Goal: Entertainment & Leisure: Browse casually

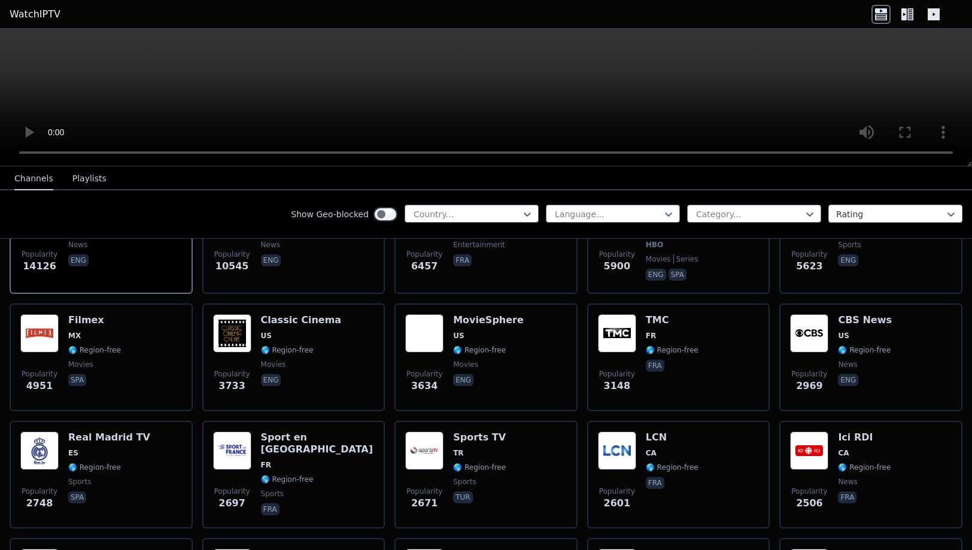
scroll to position [222, 0]
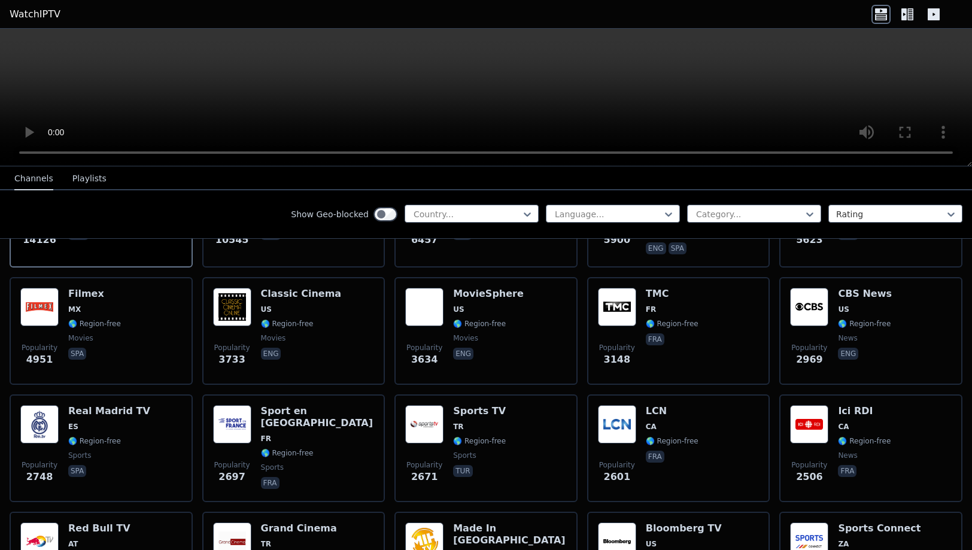
click at [909, 13] on icon at bounding box center [907, 14] width 19 height 19
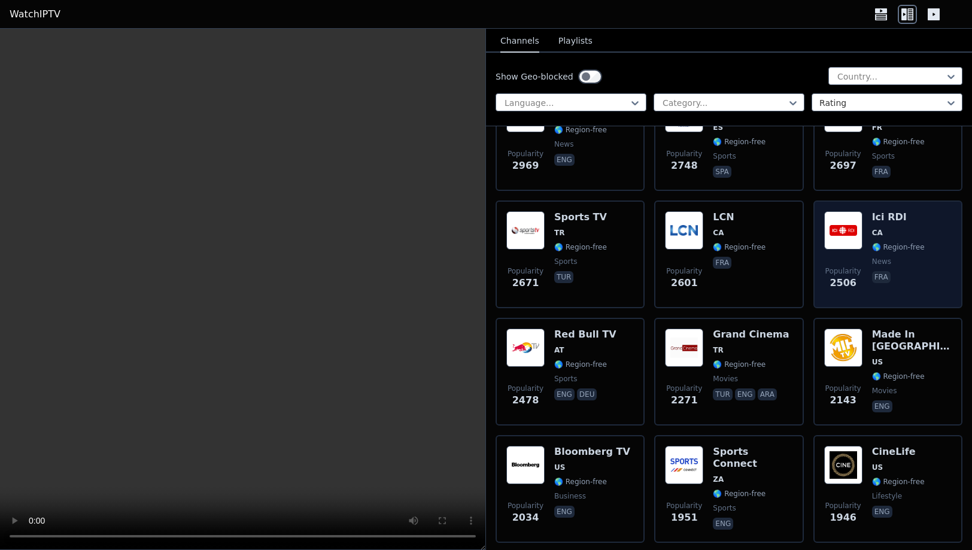
scroll to position [323, 0]
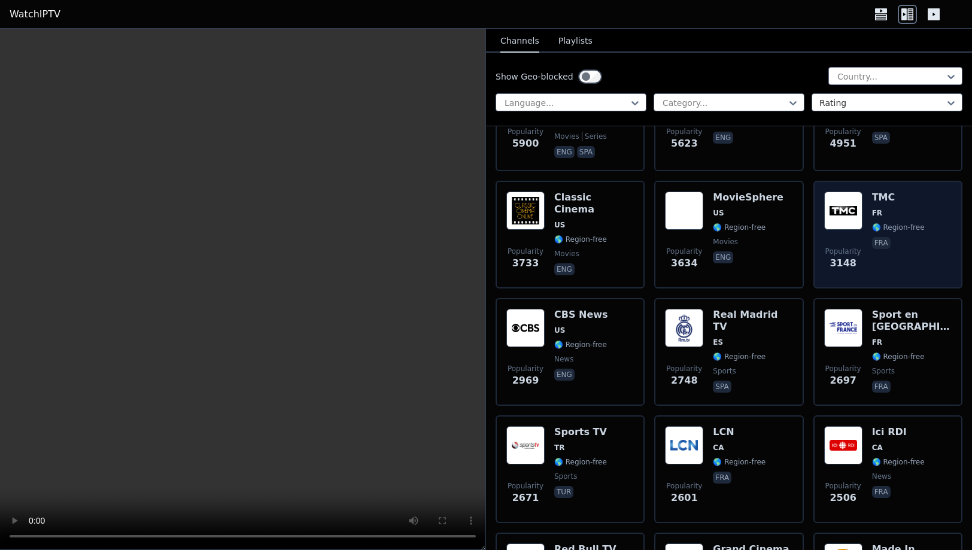
click at [911, 227] on div "TMC FR 🌎 Region-free fra" at bounding box center [898, 235] width 53 height 86
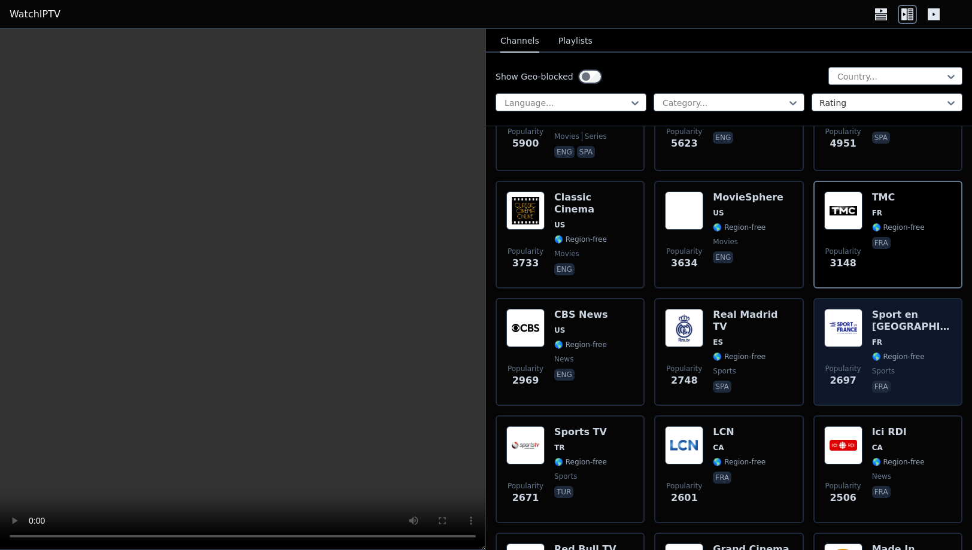
click at [908, 327] on div "Sport en [GEOGRAPHIC_DATA] FR 🌎 Region-free sports fra" at bounding box center [912, 352] width 80 height 86
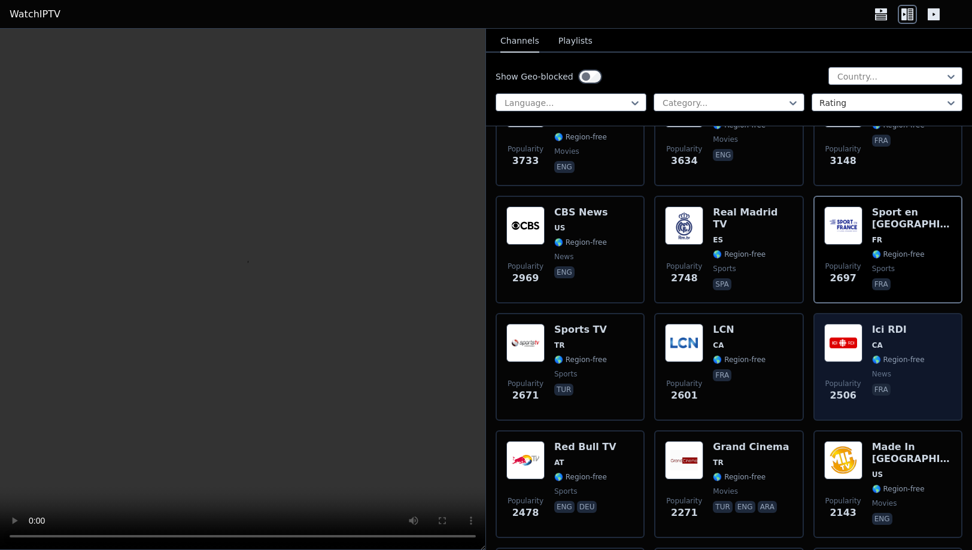
scroll to position [710, 0]
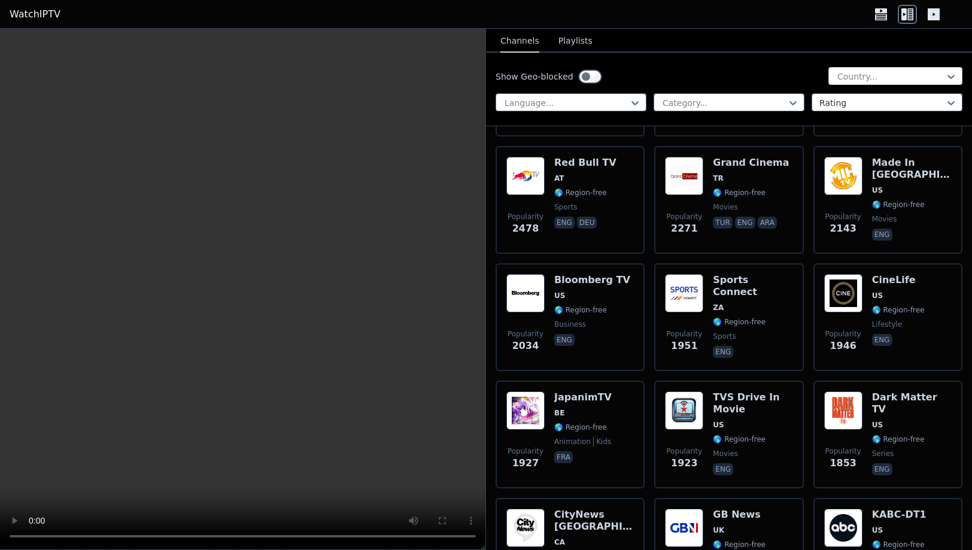
click at [864, 70] on div "Country..." at bounding box center [896, 76] width 134 height 18
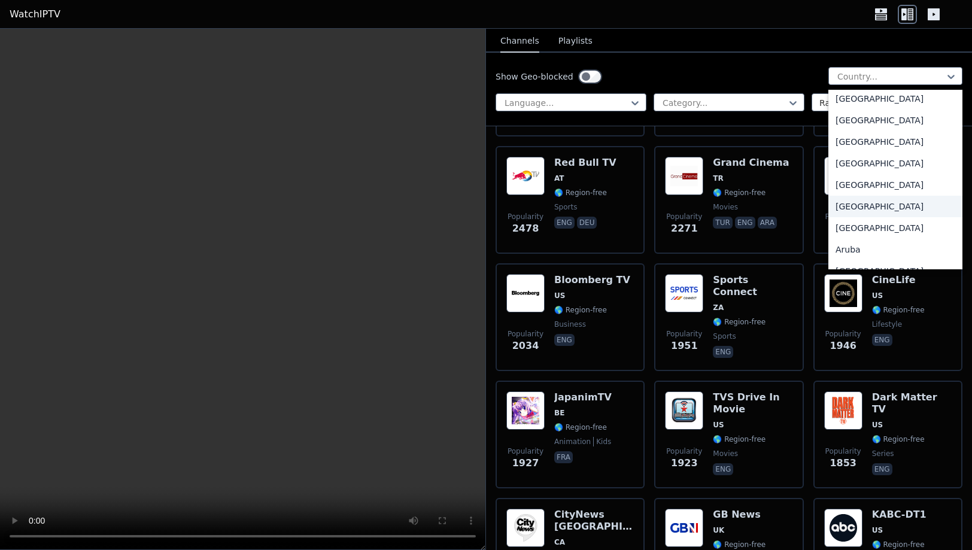
scroll to position [192, 0]
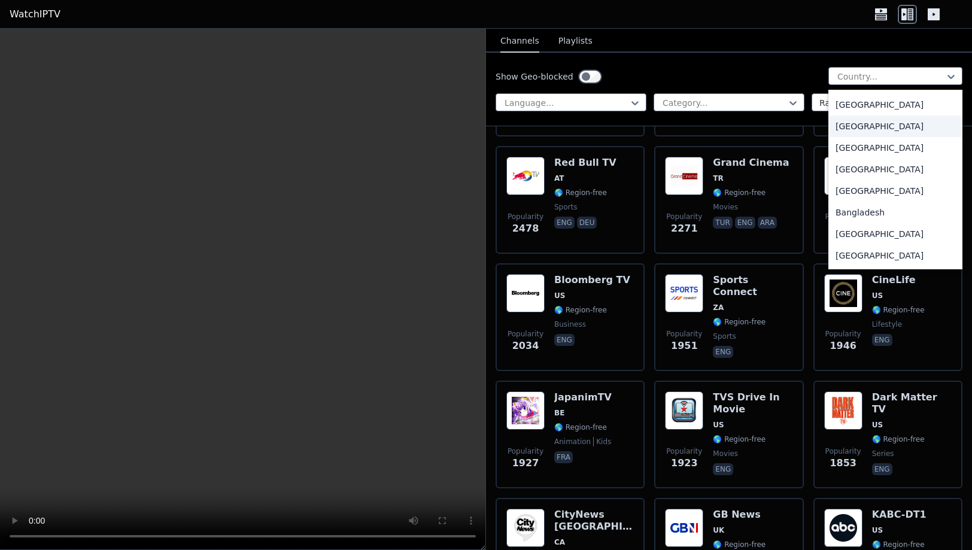
click at [855, 126] on div "[GEOGRAPHIC_DATA]" at bounding box center [896, 127] width 134 height 22
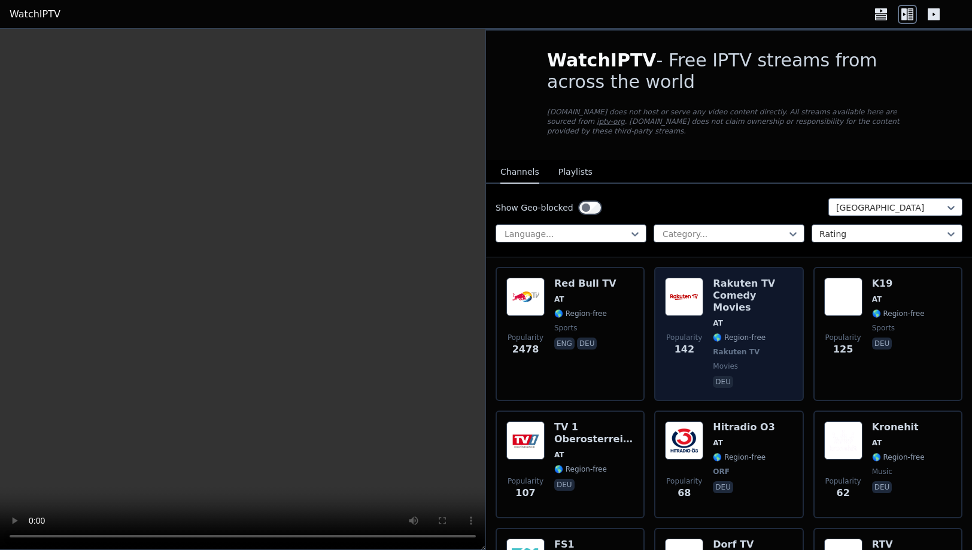
click at [750, 362] on span "movies" at bounding box center [753, 367] width 80 height 10
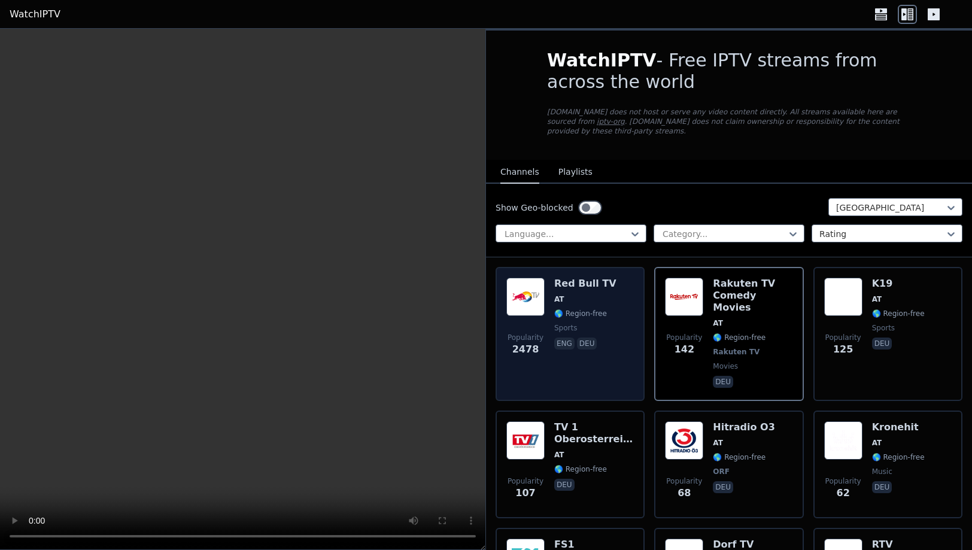
click at [612, 341] on div "Popularity 2478 Red Bull TV AT 🌎 Region-free sports eng deu" at bounding box center [570, 334] width 128 height 113
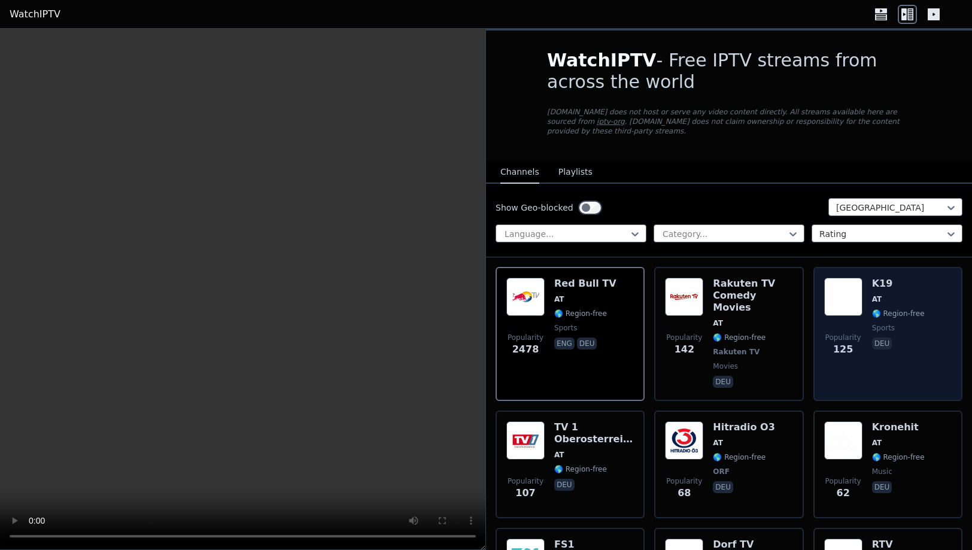
click at [912, 344] on div "K19 AT 🌎 Region-free sports deu" at bounding box center [898, 334] width 53 height 113
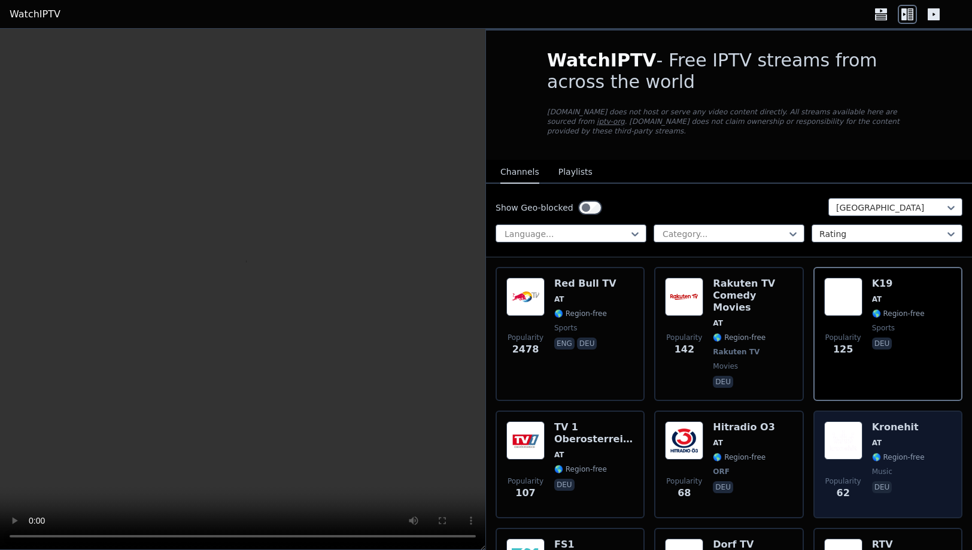
scroll to position [114, 0]
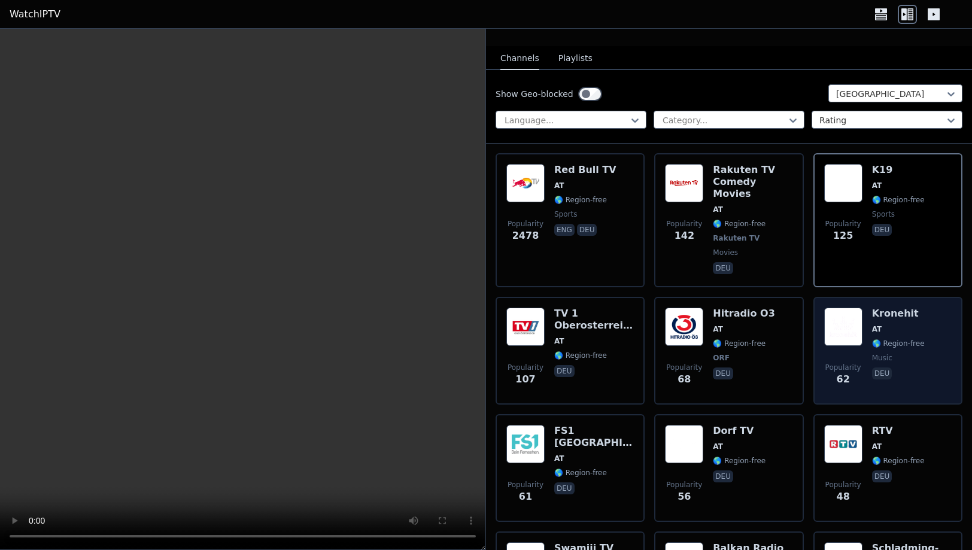
click at [916, 344] on div "Kronehit AT 🌎 Region-free music deu" at bounding box center [898, 351] width 53 height 86
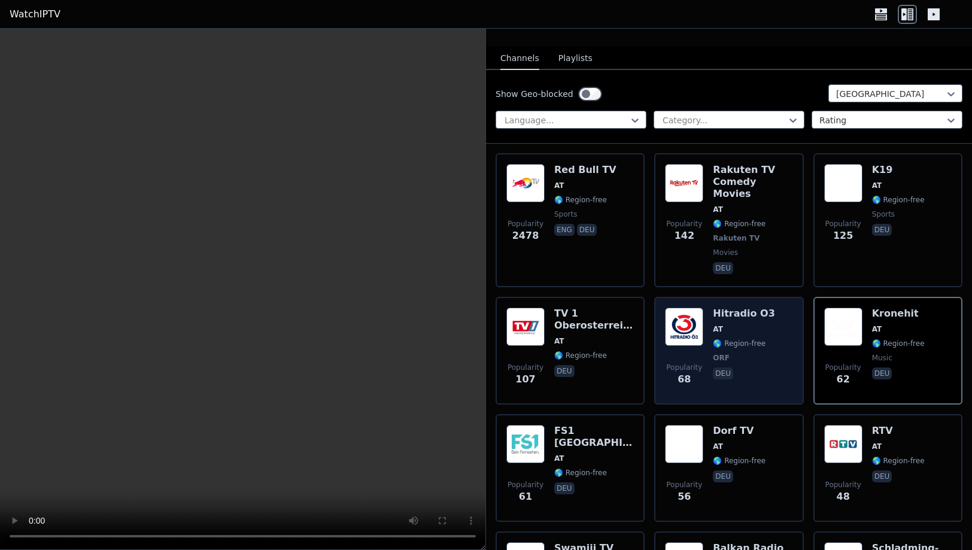
click at [766, 350] on div "Popularity 68 Hitradio O3 AT 🌎 Region-free ORF deu" at bounding box center [729, 351] width 128 height 86
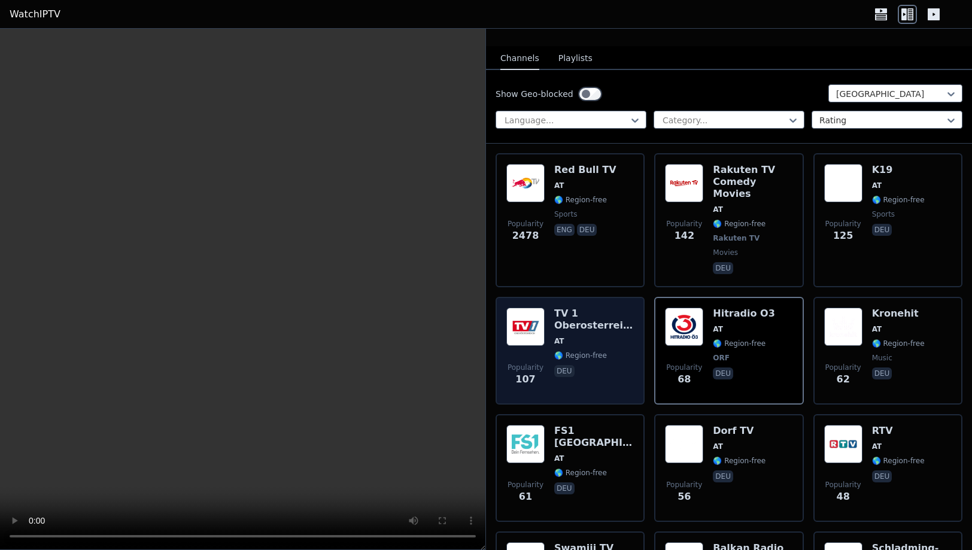
click at [621, 360] on div "TV 1 Oberosterreich AT 🌎 Region-free deu" at bounding box center [594, 351] width 80 height 86
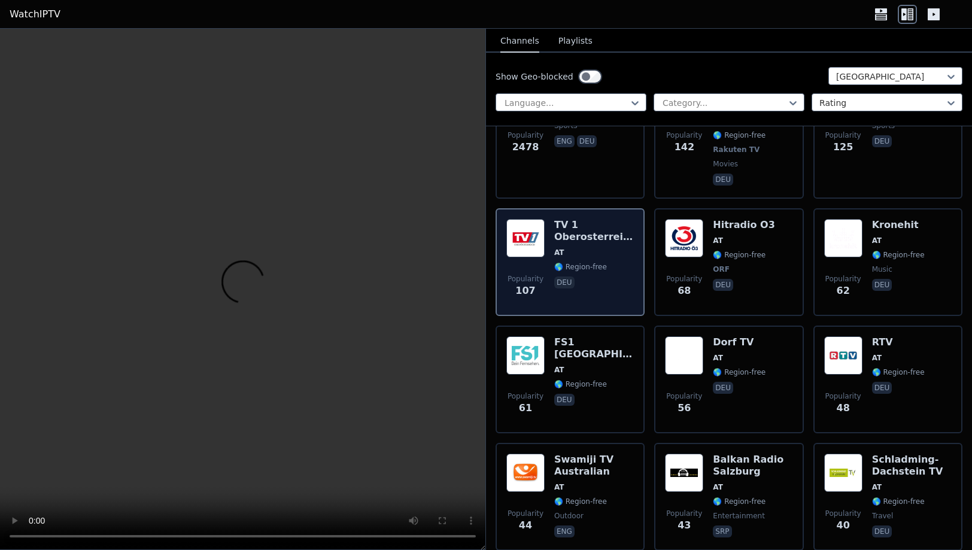
scroll to position [216, 0]
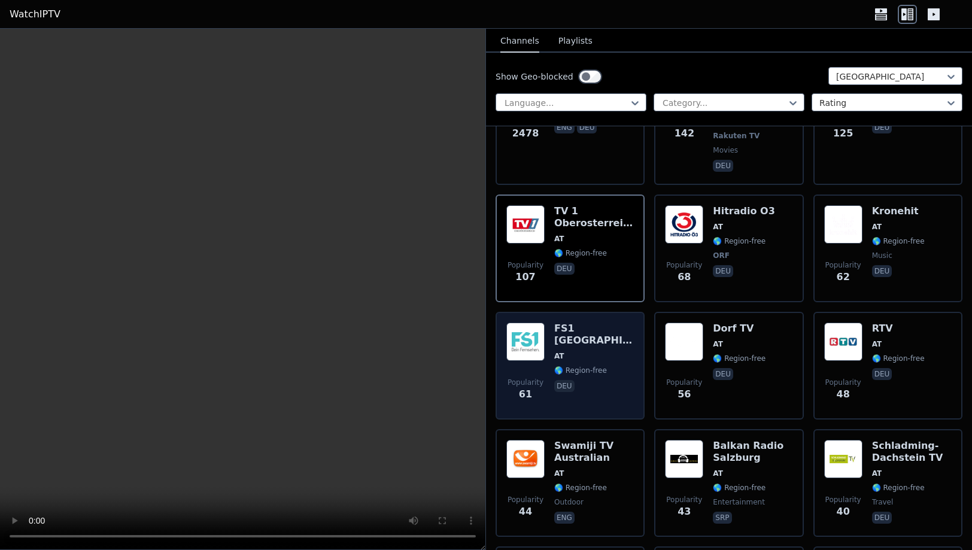
click at [621, 364] on div "Popularity 61 FS1 [GEOGRAPHIC_DATA] AT 🌎 Region-free deu" at bounding box center [570, 366] width 128 height 86
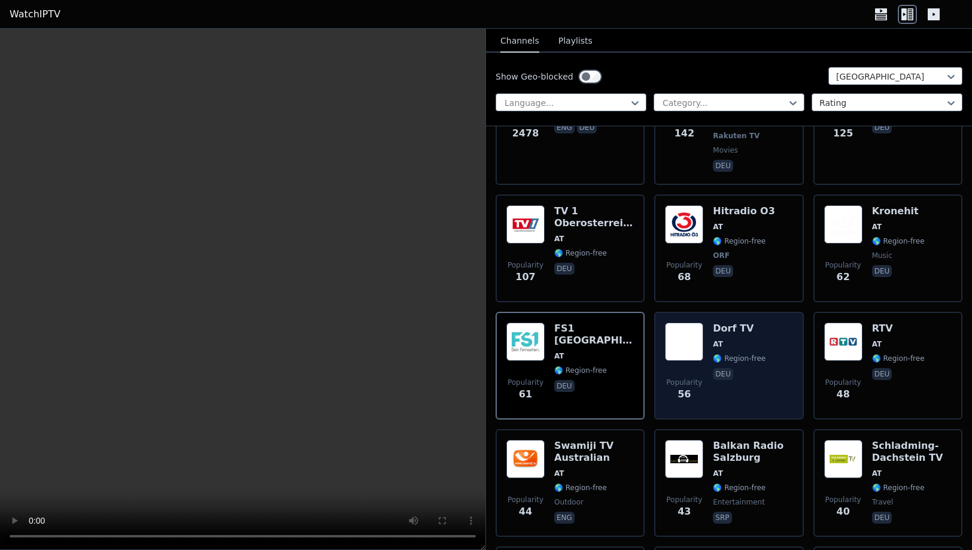
click at [778, 361] on div "Popularity 56 Dorf TV AT 🌎 Region-free deu" at bounding box center [729, 366] width 128 height 86
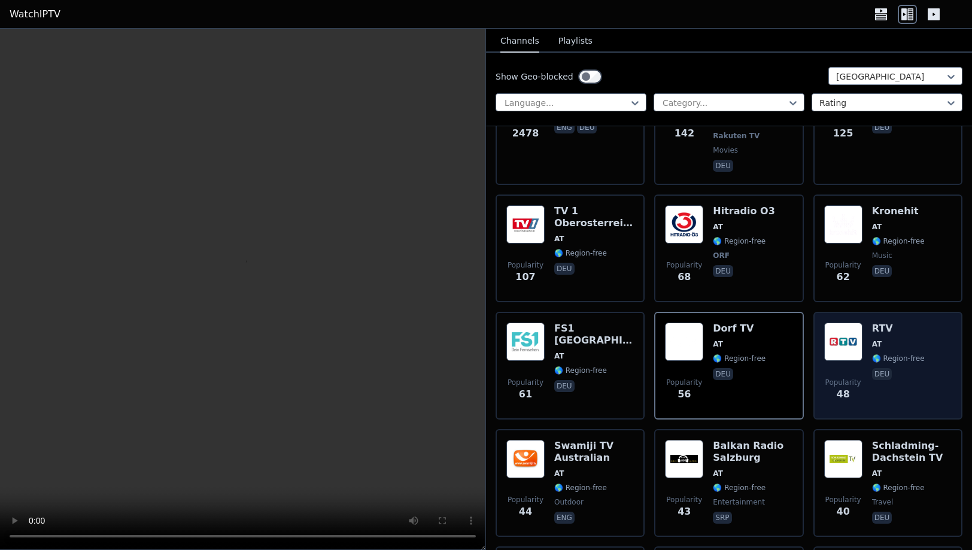
scroll to position [304, 0]
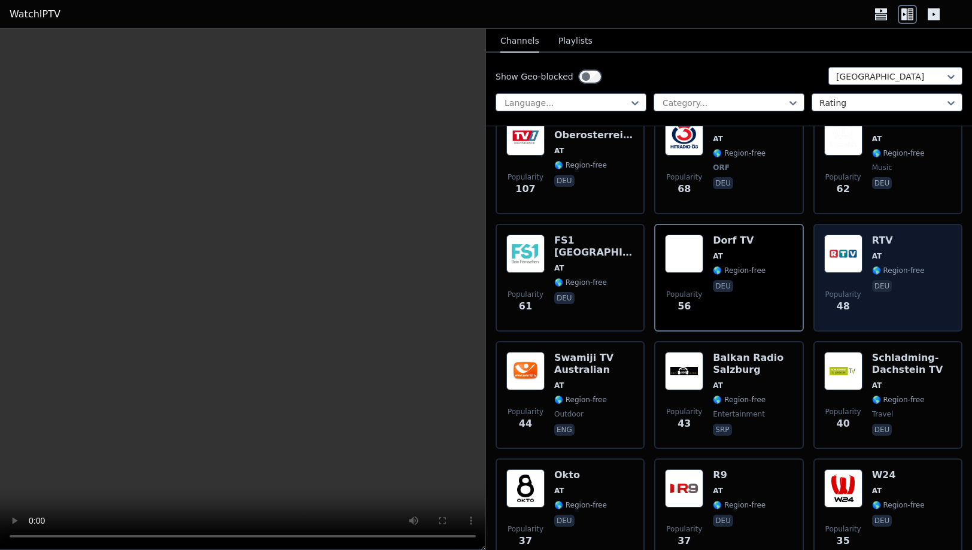
click at [916, 274] on div "RTV AT 🌎 Region-free deu" at bounding box center [898, 278] width 53 height 86
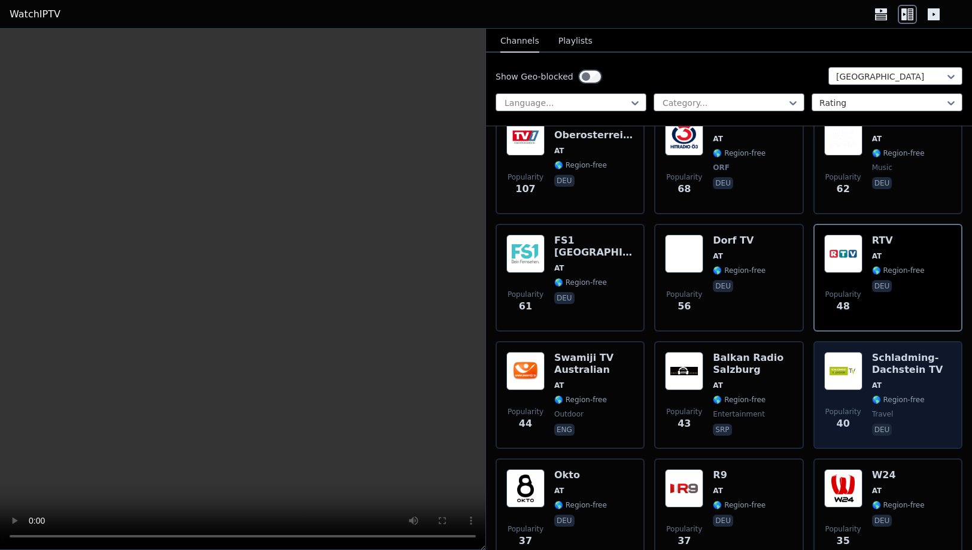
click at [926, 387] on div "Schladming-Dachstein TV AT 🌎 Region-free travel deu" at bounding box center [912, 395] width 80 height 86
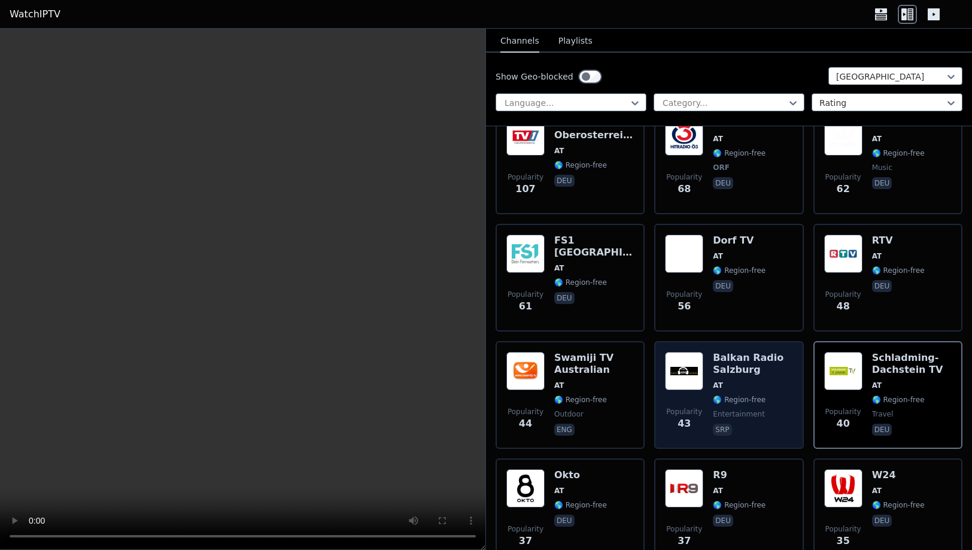
click at [782, 424] on span "srp" at bounding box center [753, 431] width 80 height 14
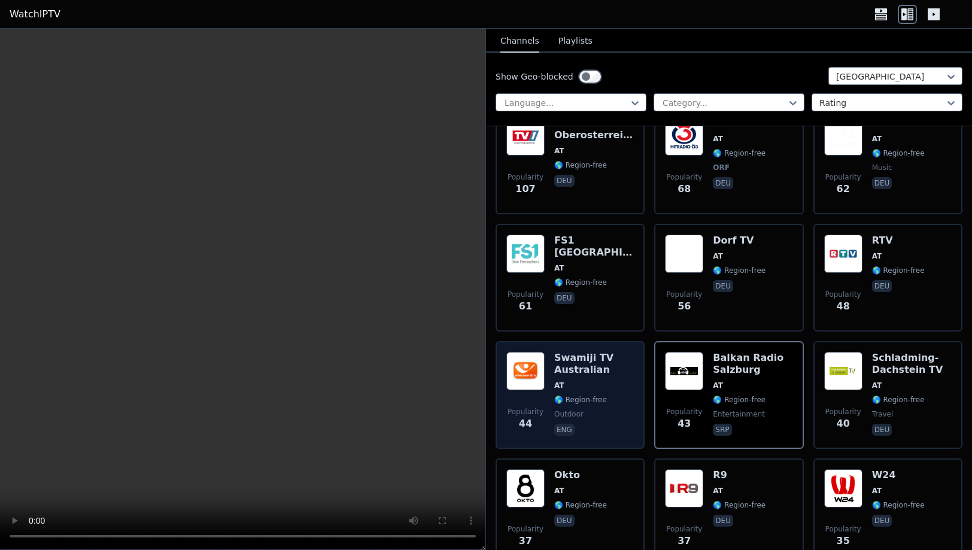
click at [618, 400] on div "Swamiji TV Australian AT 🌎 Region-free outdoor eng" at bounding box center [594, 395] width 80 height 86
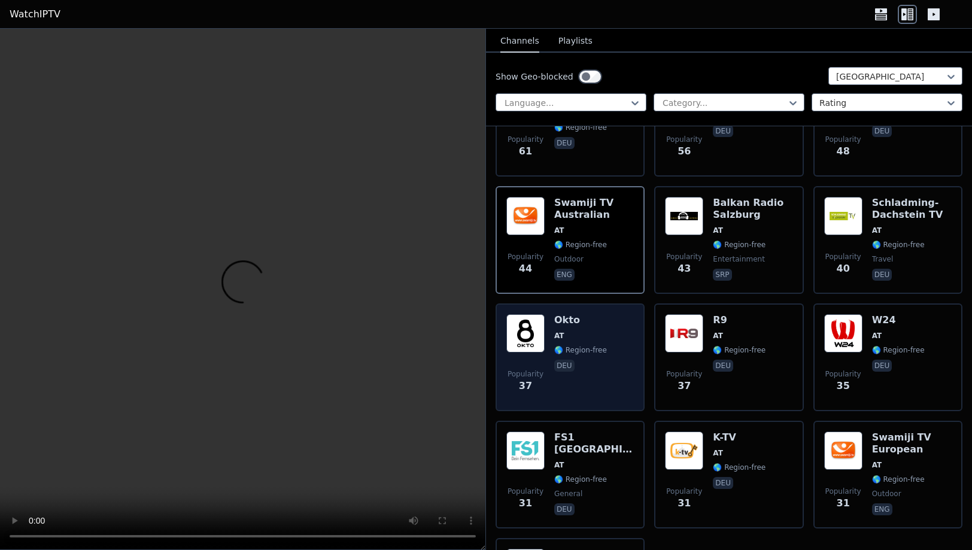
click at [620, 354] on div "Popularity 37 Okto AT 🌎 Region-free deu" at bounding box center [570, 357] width 128 height 86
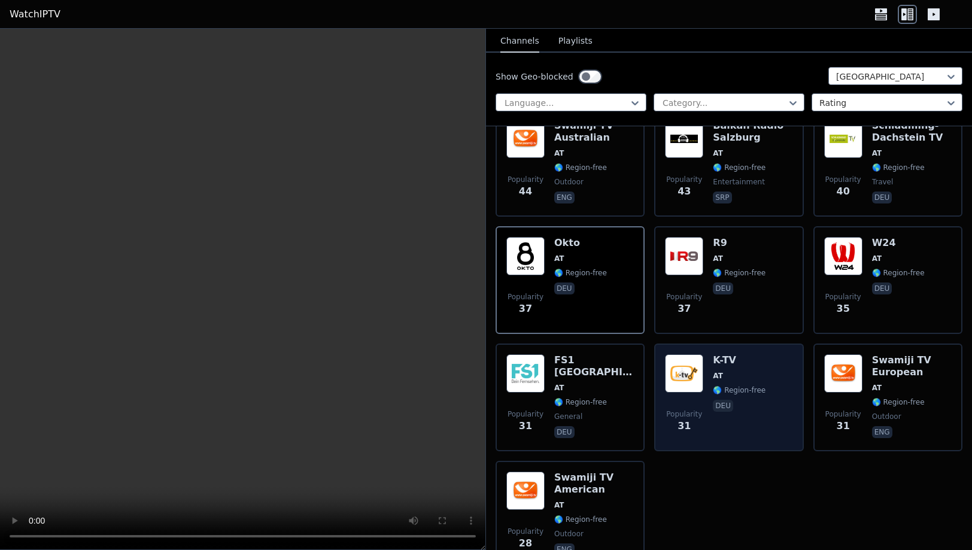
click at [776, 362] on div "Popularity 31 K-TV AT 🌎 Region-free deu" at bounding box center [729, 397] width 128 height 86
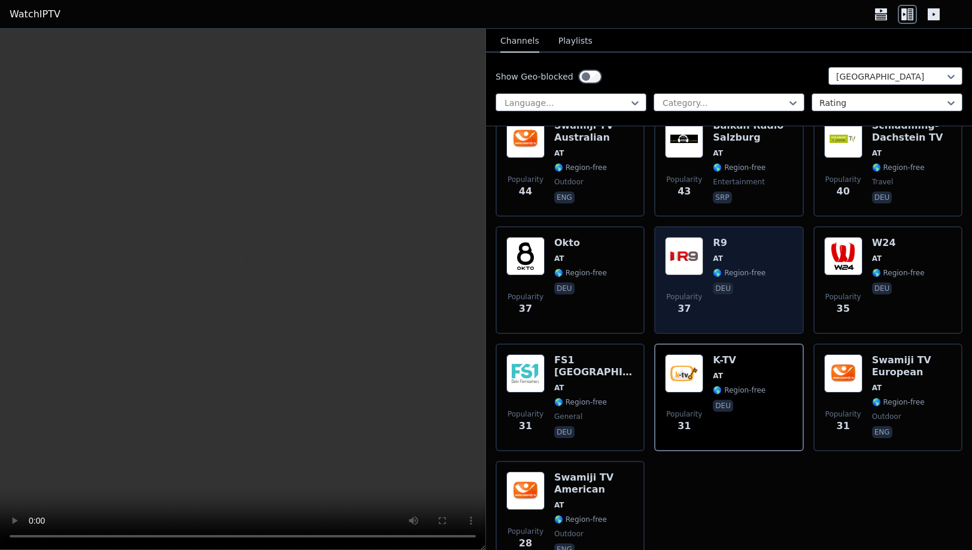
click at [769, 276] on div "Popularity 37 R9 AT 🌎 Region-free deu" at bounding box center [729, 280] width 128 height 86
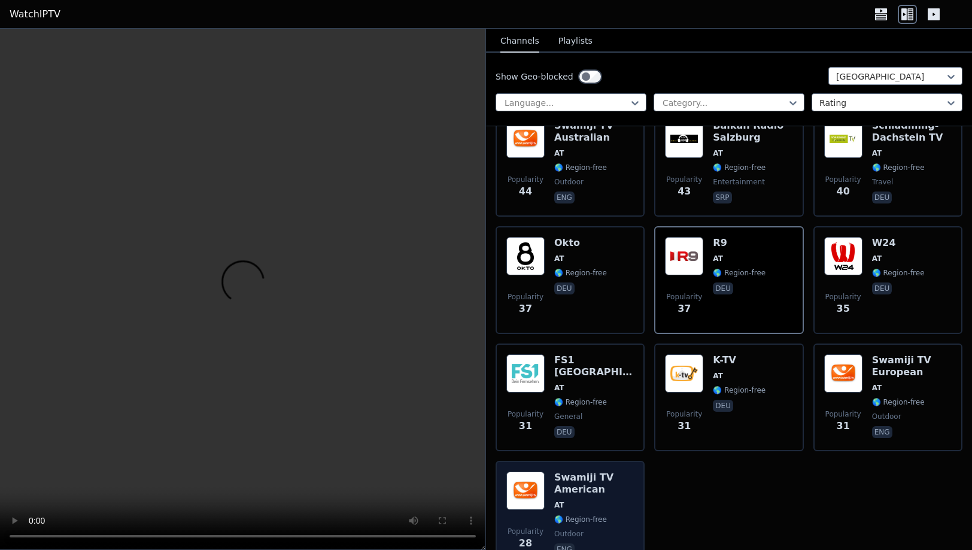
click at [623, 500] on span "AT" at bounding box center [594, 505] width 80 height 10
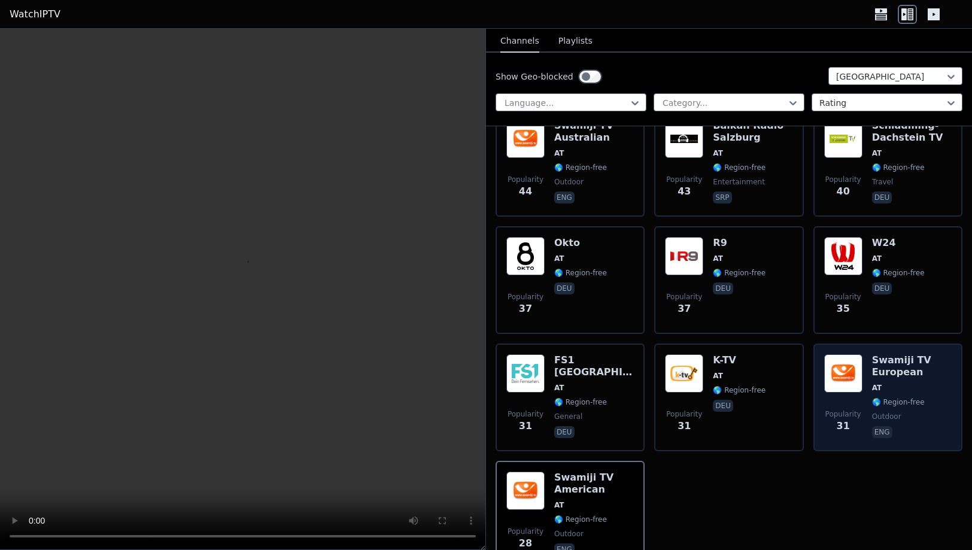
click at [939, 398] on span "🌎 Region-free" at bounding box center [912, 403] width 80 height 10
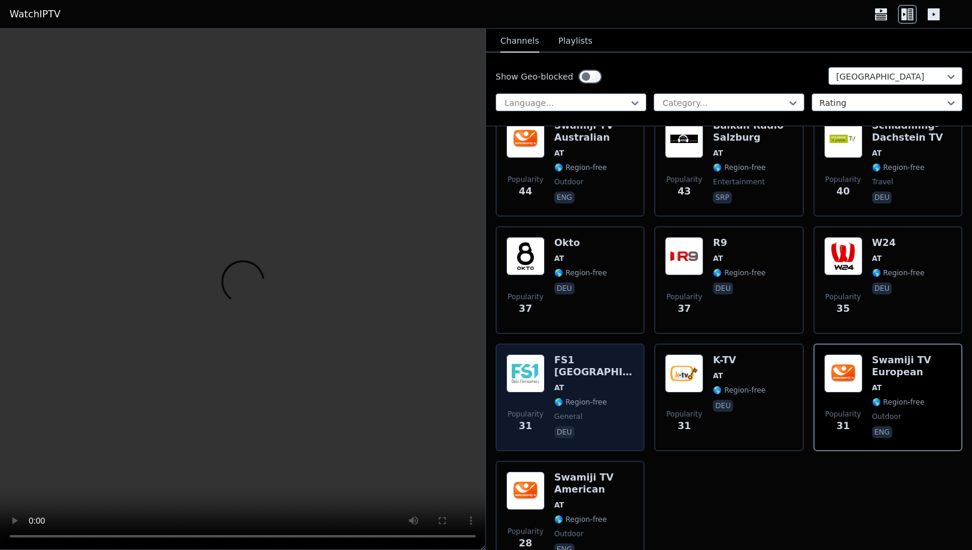
click at [614, 410] on div "Popularity 31 FS1 [GEOGRAPHIC_DATA] AT [GEOGRAPHIC_DATA]-free general deu" at bounding box center [570, 397] width 128 height 86
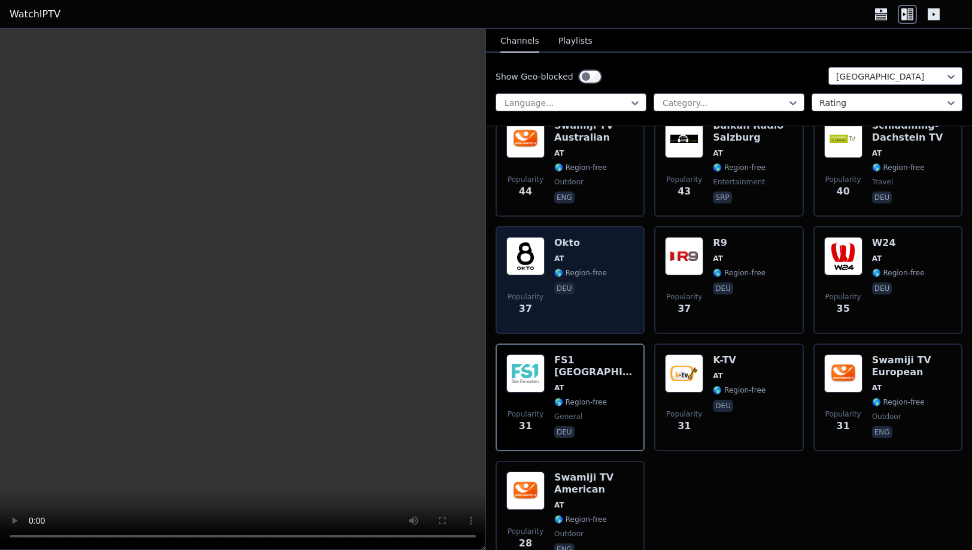
click at [617, 284] on div "Popularity 37 Okto AT 🌎 Region-free deu" at bounding box center [570, 280] width 128 height 86
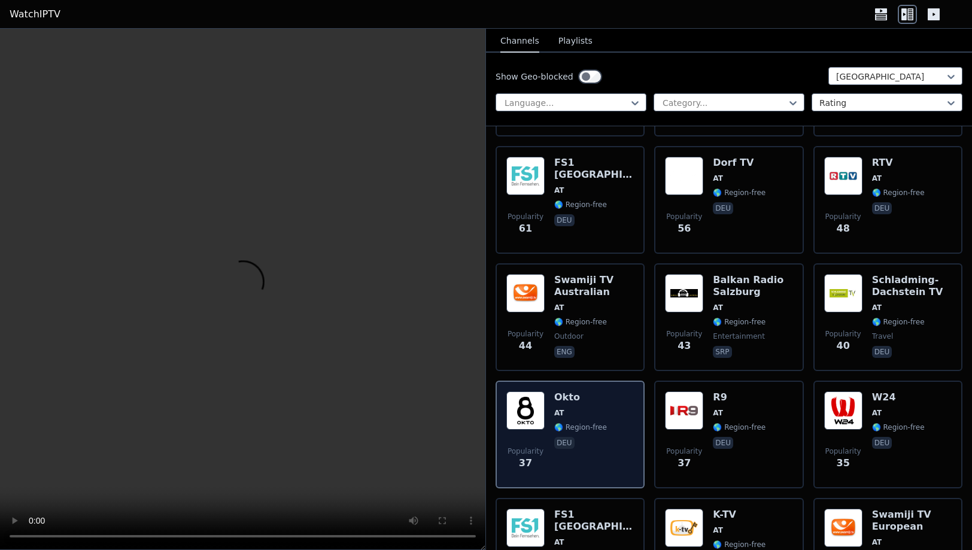
scroll to position [381, 0]
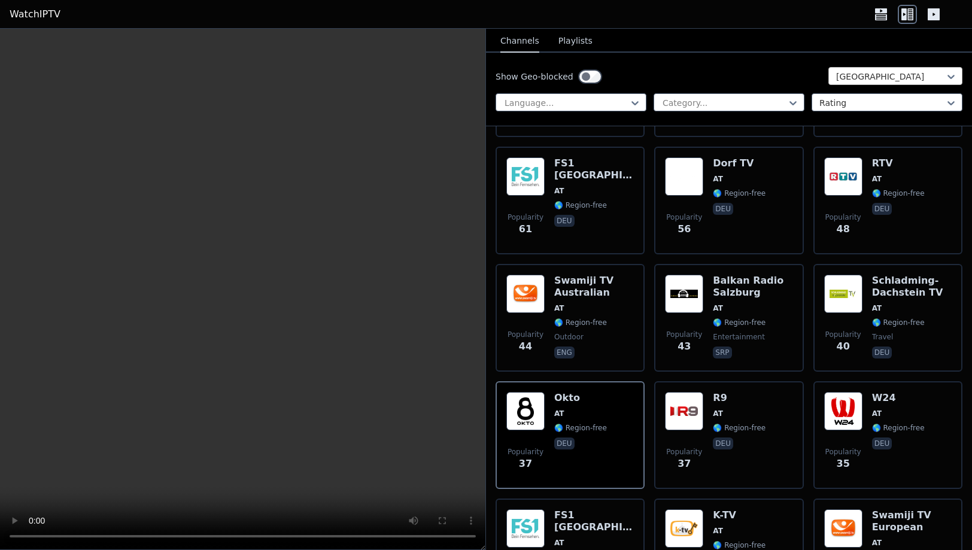
click at [860, 80] on div at bounding box center [890, 77] width 109 height 12
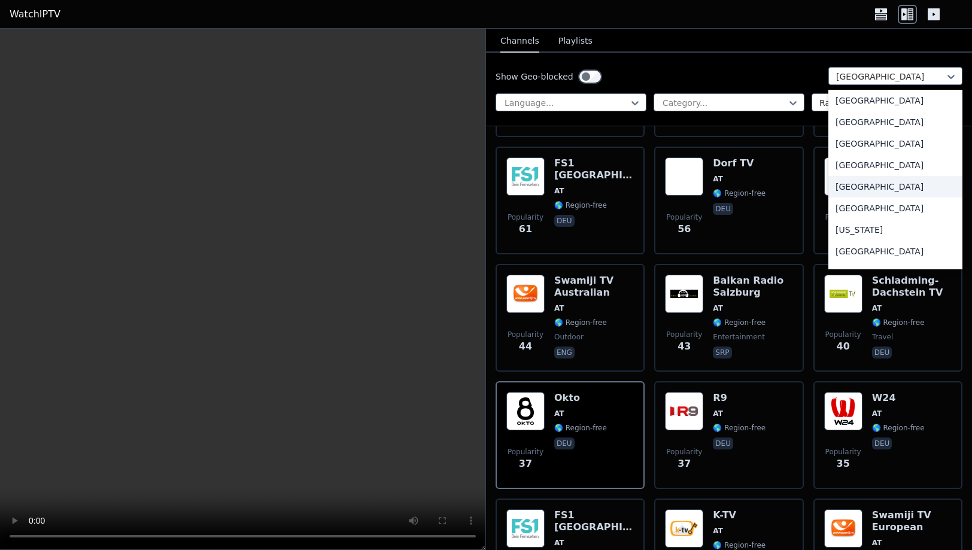
scroll to position [1410, 0]
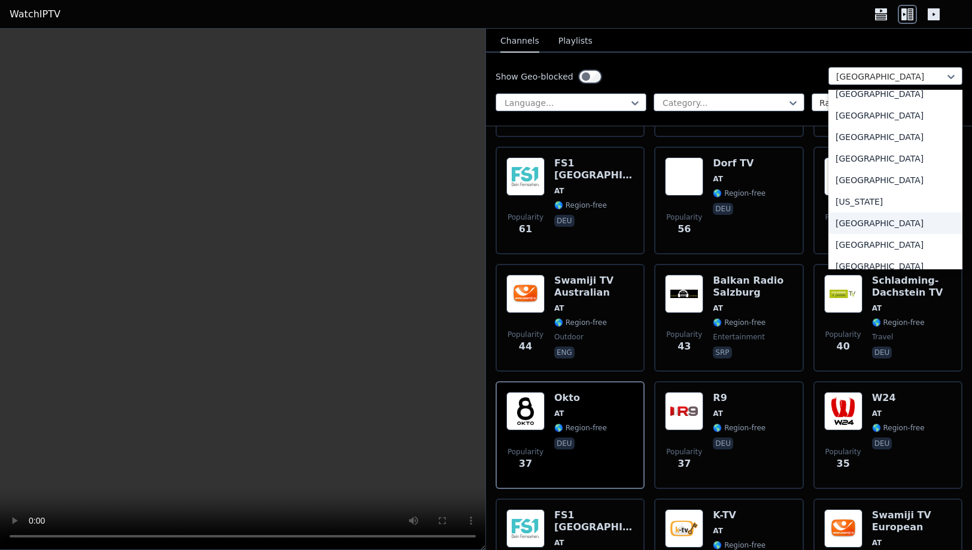
click at [854, 234] on div "[GEOGRAPHIC_DATA]" at bounding box center [896, 224] width 134 height 22
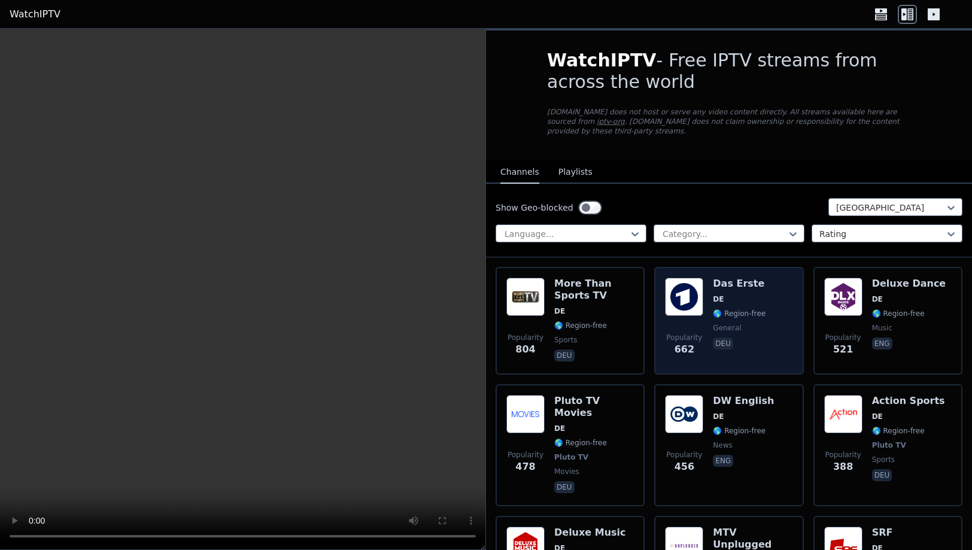
click at [754, 340] on span "deu" at bounding box center [739, 345] width 53 height 14
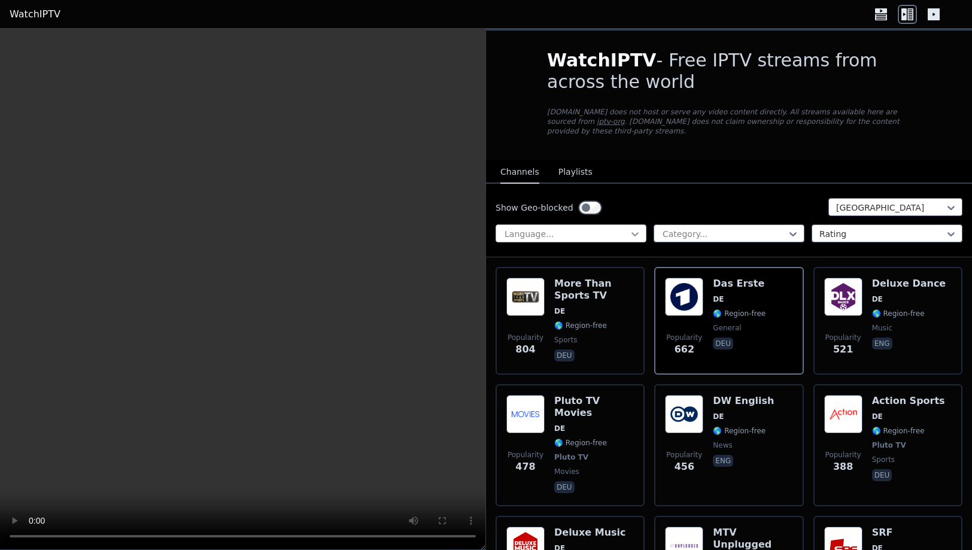
click at [636, 228] on icon at bounding box center [635, 234] width 12 height 12
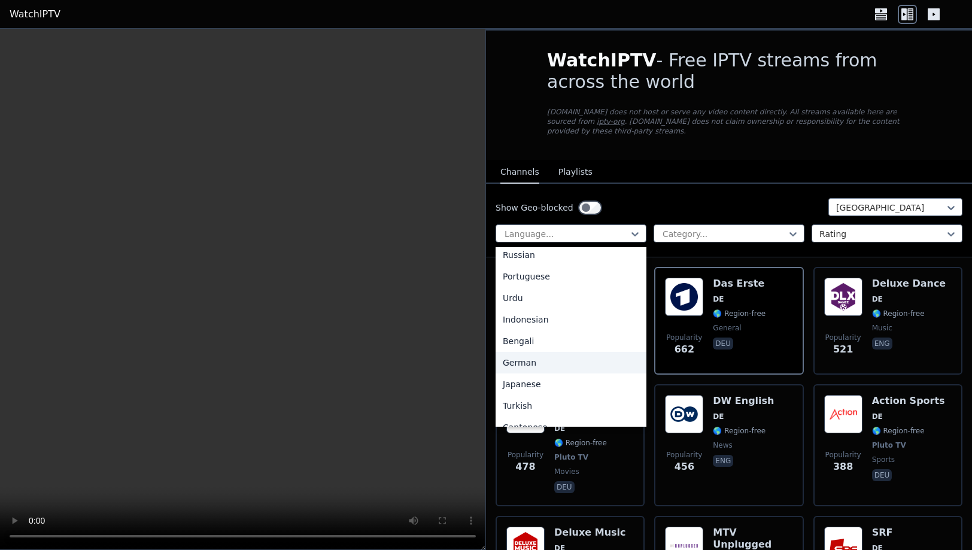
scroll to position [190, 0]
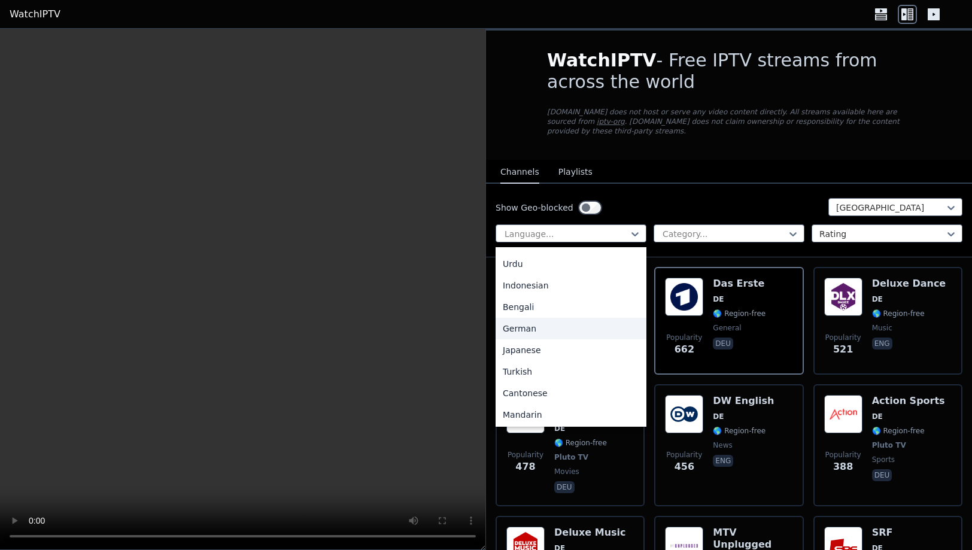
click at [519, 319] on div "German" at bounding box center [571, 329] width 151 height 22
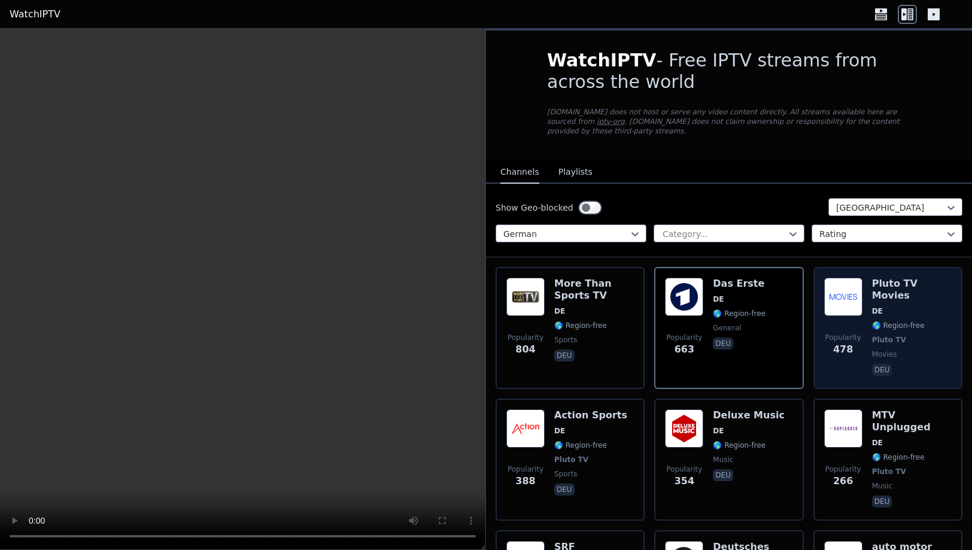
click at [908, 311] on div "Pluto TV Movies DE 🌎 Region-free Pluto TV movies deu" at bounding box center [912, 328] width 80 height 101
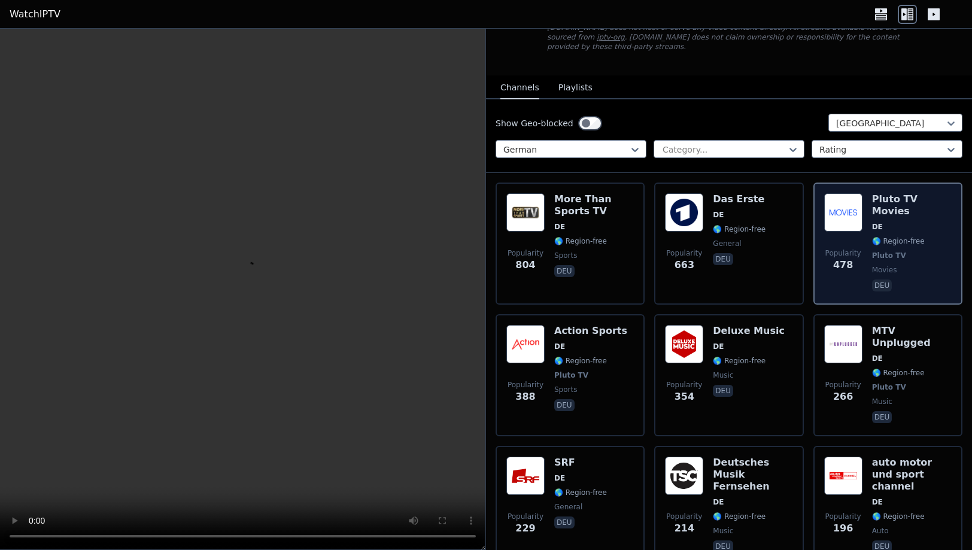
scroll to position [101, 0]
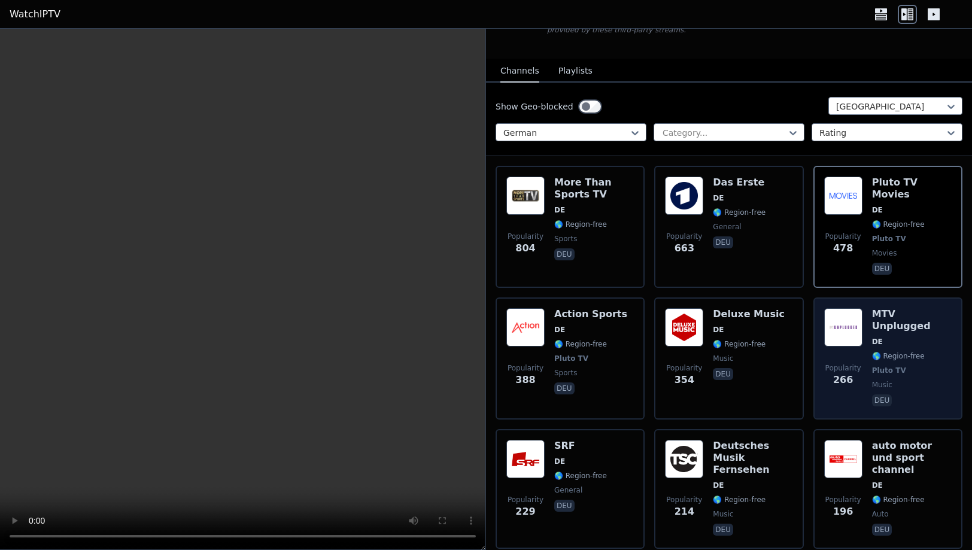
click at [911, 351] on span "🌎 Region-free" at bounding box center [898, 356] width 53 height 10
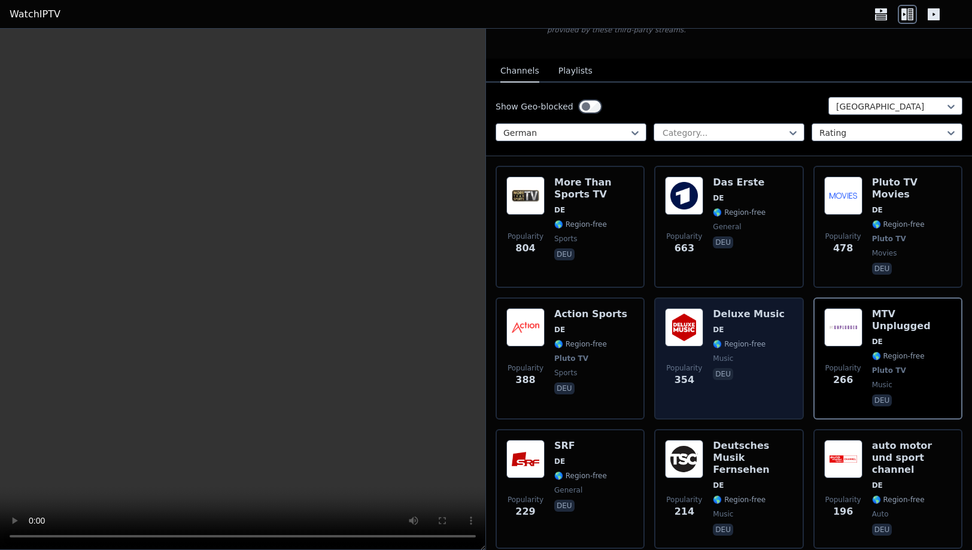
click at [772, 356] on div "Popularity 354 Deluxe Music DE 🌎 Region-free music deu" at bounding box center [729, 358] width 128 height 101
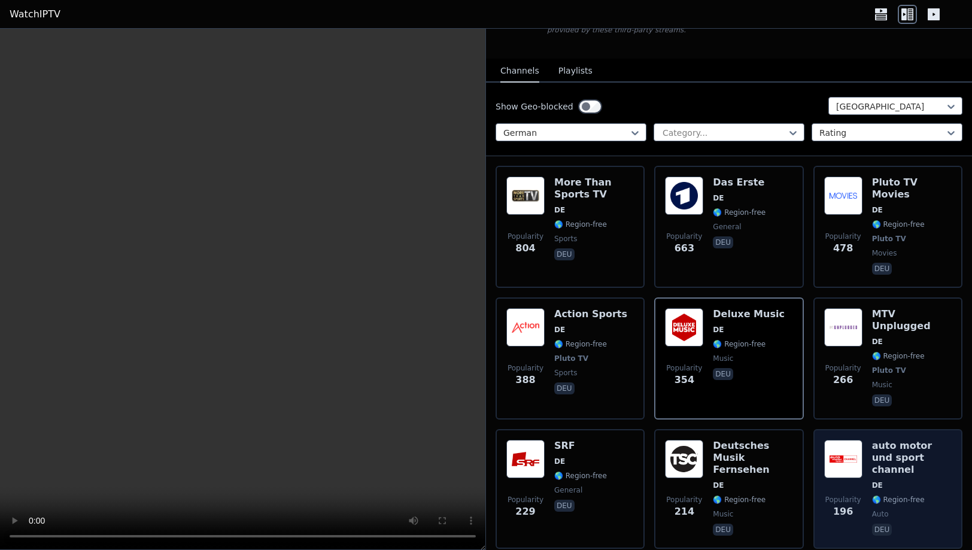
drag, startPoint x: 480, startPoint y: 547, endPoint x: 888, endPoint y: 499, distance: 410.5
click at [486, 499] on div at bounding box center [243, 289] width 486 height 521
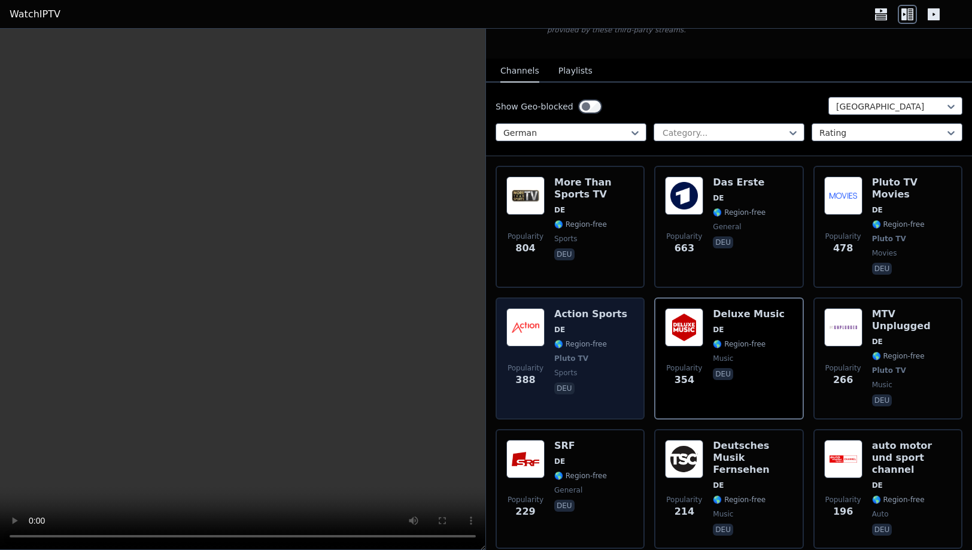
click at [633, 358] on div "Popularity 388 Action Sports DE 🌎 Region-free Pluto TV sports deu" at bounding box center [570, 358] width 128 height 101
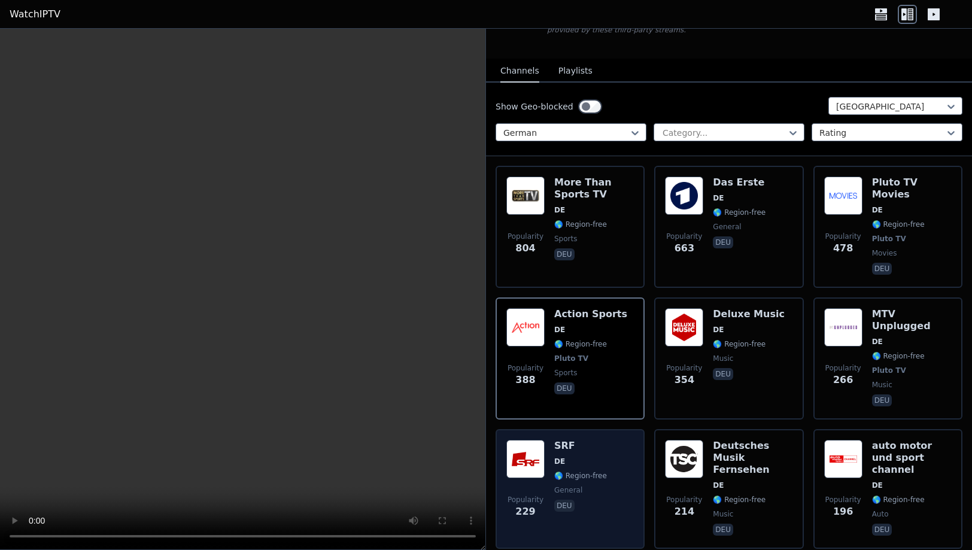
click at [623, 440] on div "Popularity 229 SRF DE 🌎 Region-free general deu" at bounding box center [570, 489] width 128 height 98
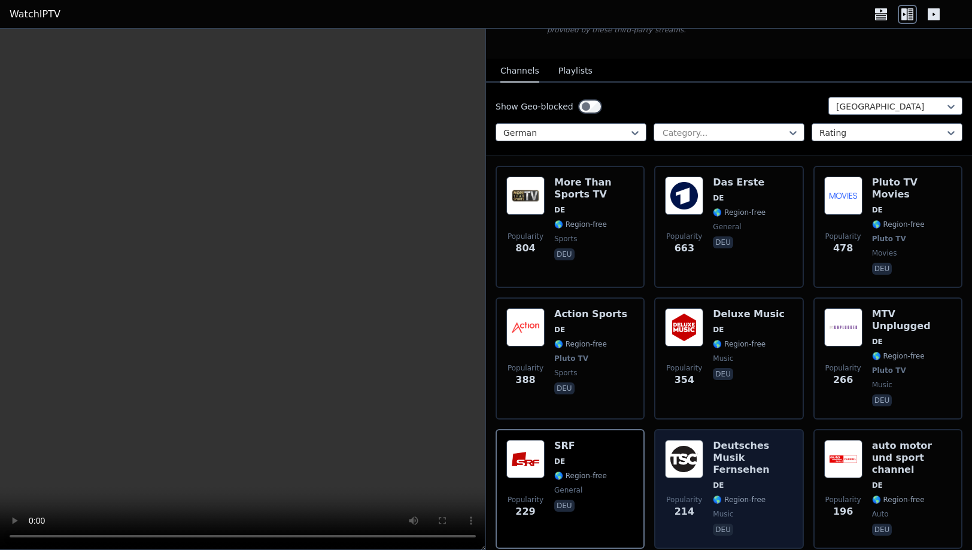
click at [784, 509] on span "music" at bounding box center [753, 514] width 80 height 10
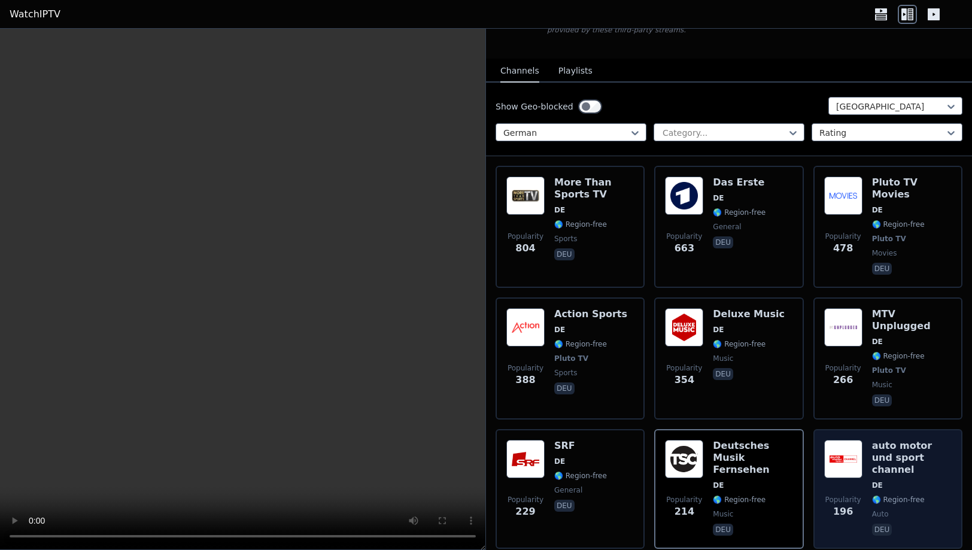
click at [931, 524] on span "deu" at bounding box center [912, 531] width 80 height 14
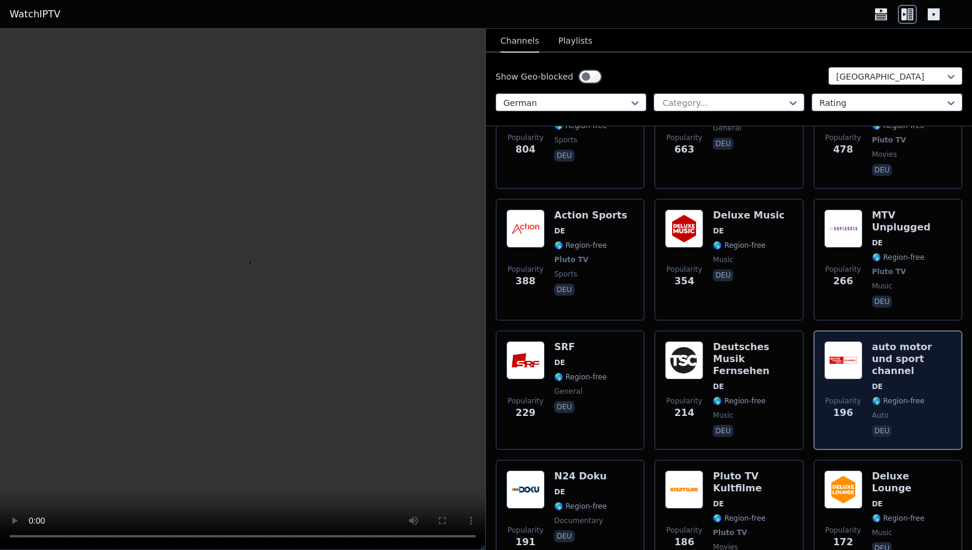
scroll to position [220, 0]
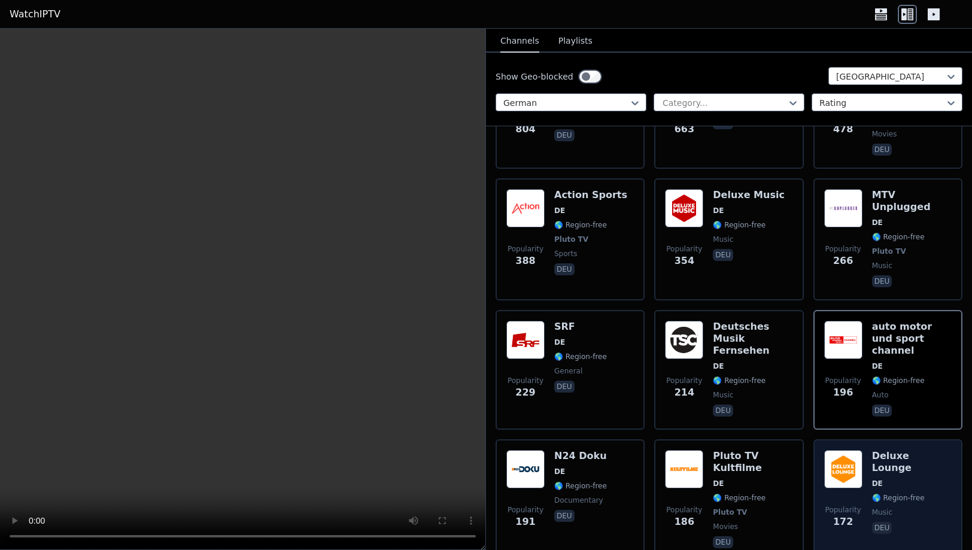
click at [926, 522] on span "deu" at bounding box center [912, 529] width 80 height 14
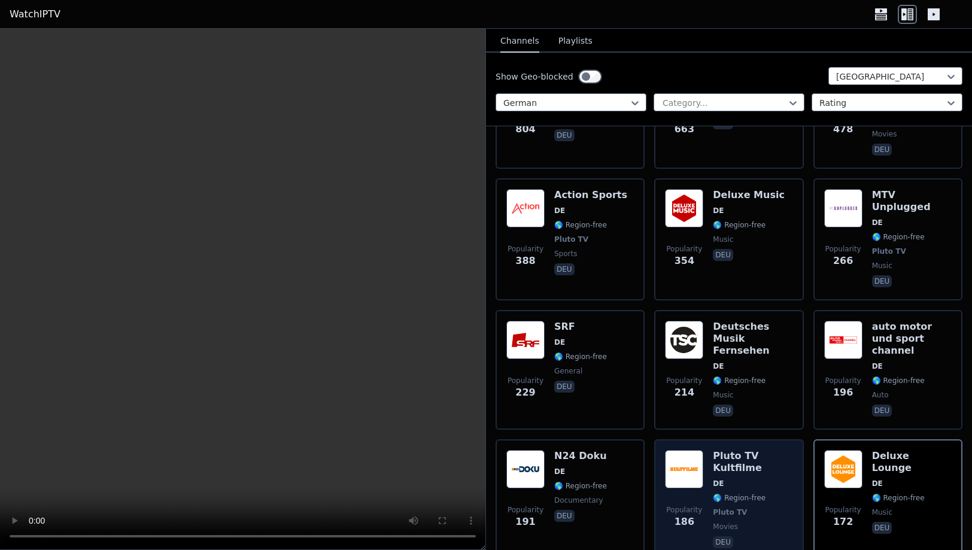
click at [784, 463] on div "Pluto TV Kultfilme DE 🌎 Region-free Pluto TV movies deu" at bounding box center [753, 500] width 80 height 101
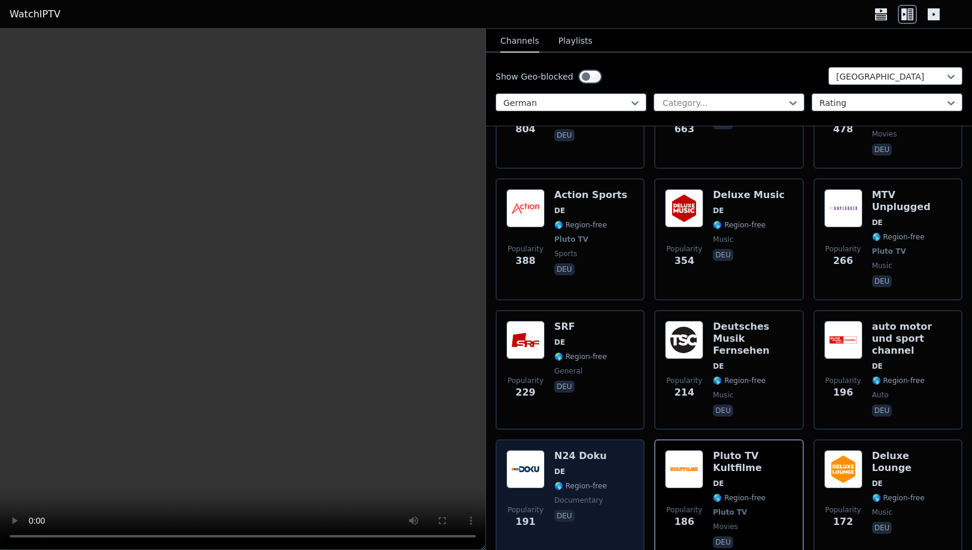
click at [620, 472] on div "Popularity 191 N24 Doku DE 🌎 Region-free documentary deu" at bounding box center [570, 500] width 128 height 101
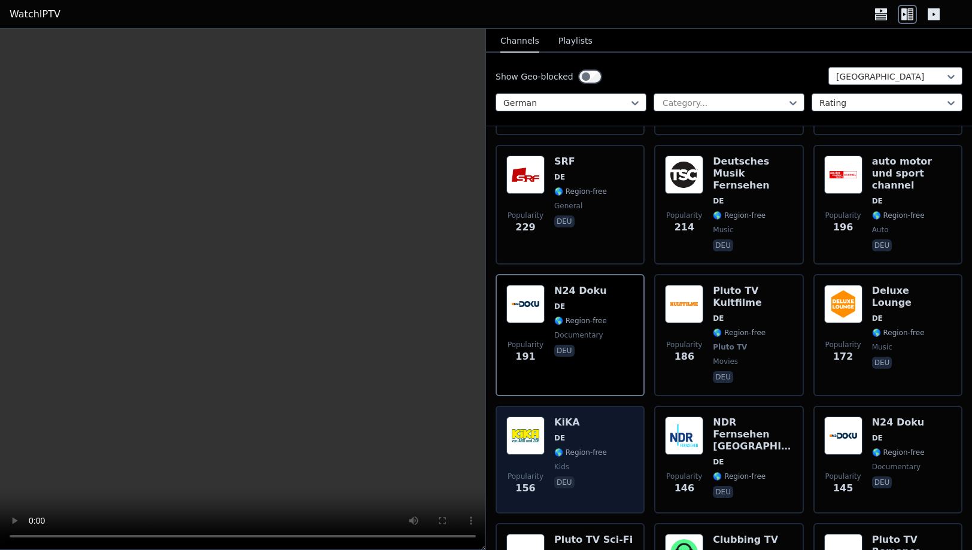
click at [628, 429] on div "Popularity 156 KiKA DE 🌎 Region-free kids deu" at bounding box center [570, 460] width 128 height 86
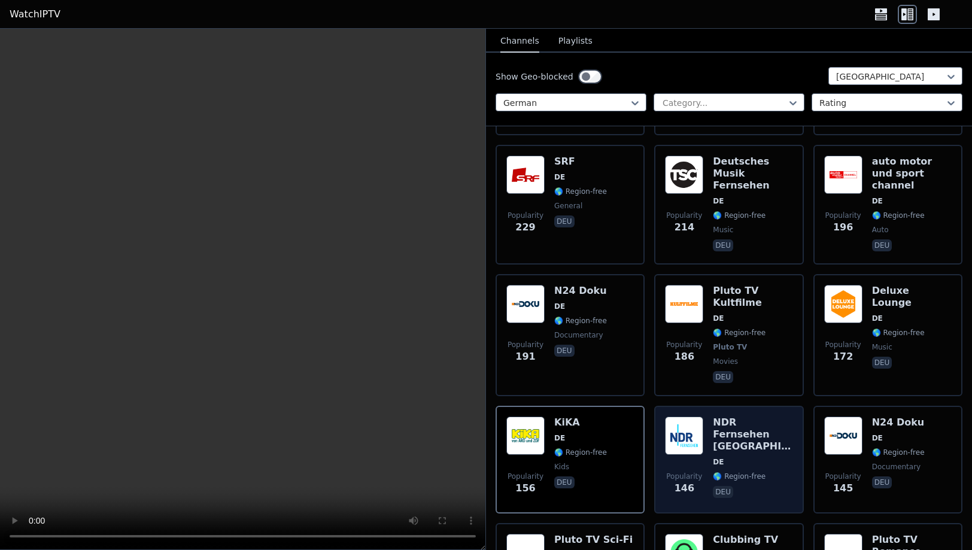
click at [772, 486] on span "deu" at bounding box center [753, 493] width 80 height 14
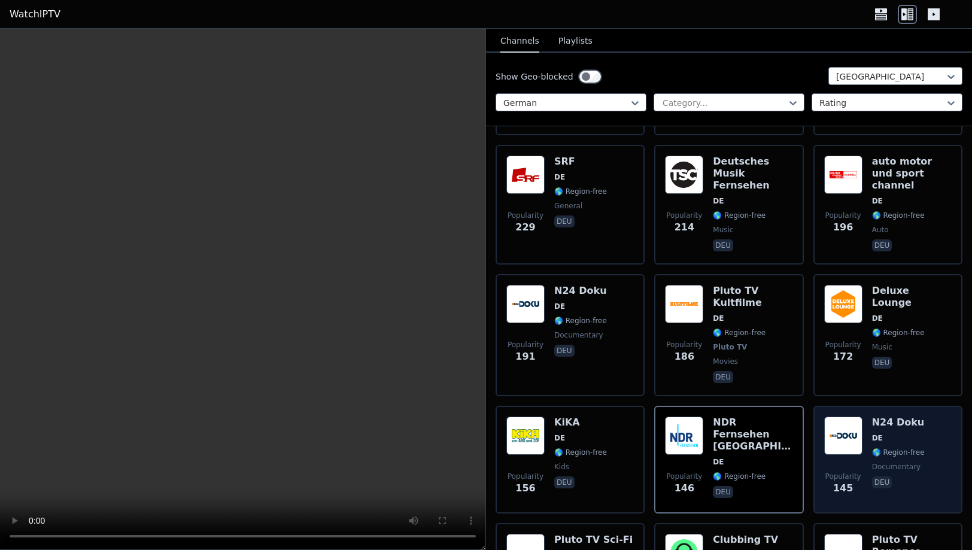
click at [936, 428] on div "Popularity 145 N24 Doku DE 🌎 Region-free documentary deu" at bounding box center [888, 460] width 128 height 86
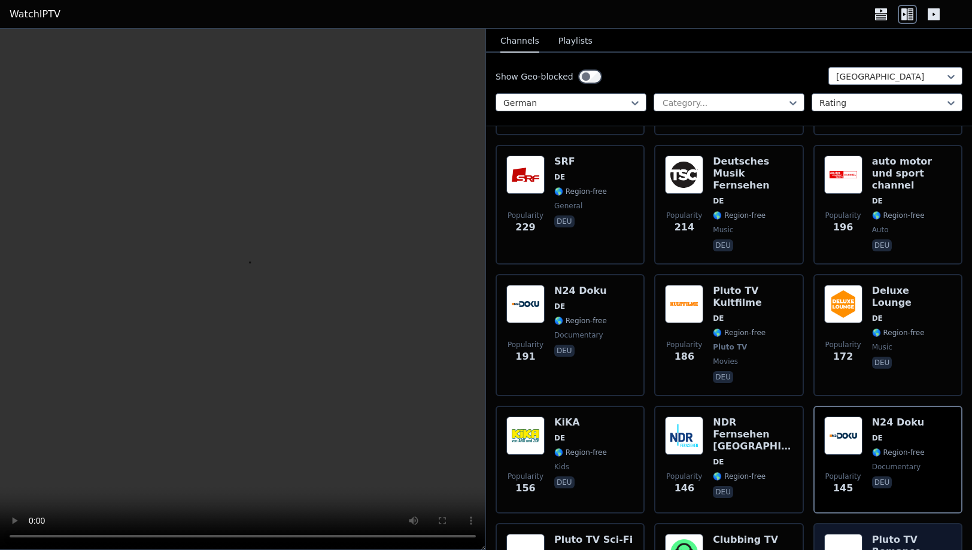
scroll to position [530, 0]
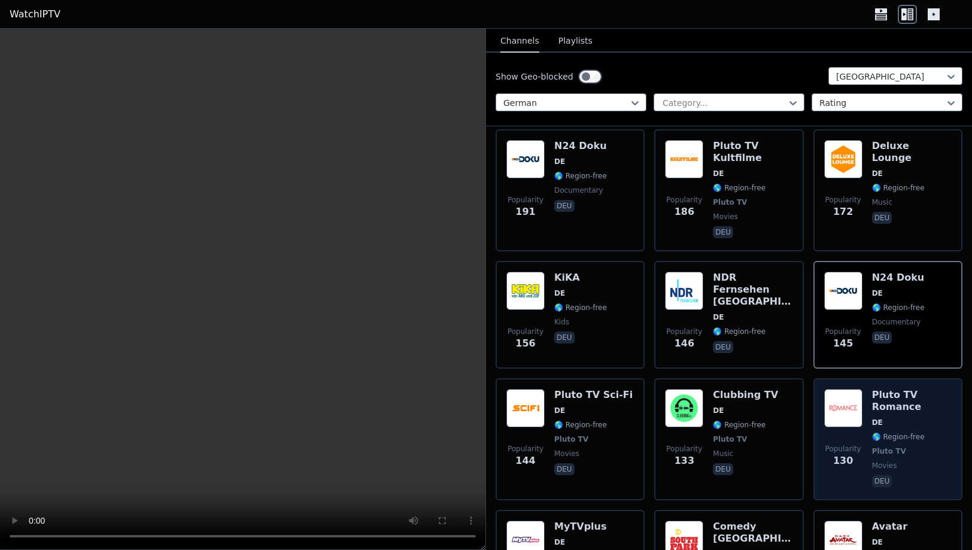
click at [939, 461] on span "movies" at bounding box center [912, 466] width 80 height 10
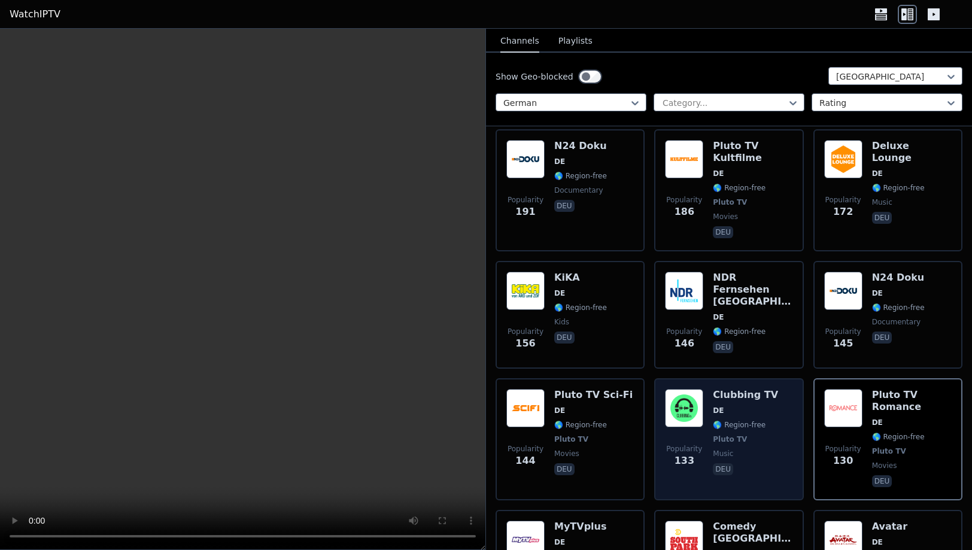
click at [775, 399] on div "Popularity 133 Clubbing TV DE 🌎 Region-free Pluto TV music deu" at bounding box center [729, 439] width 128 height 101
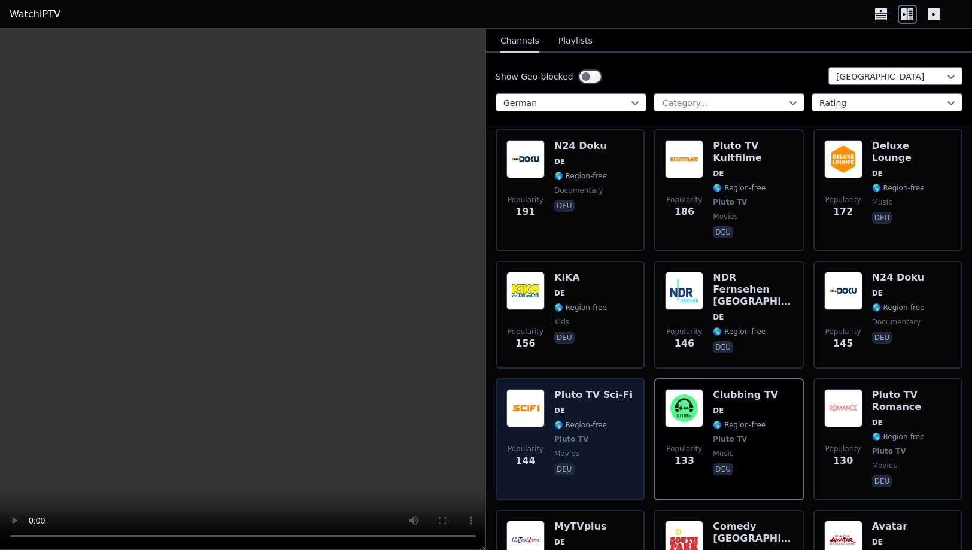
click at [626, 390] on div "Popularity 144 Pluto TV Sci-Fi DE 🌎 Region-free Pluto TV movies deu" at bounding box center [570, 439] width 128 height 101
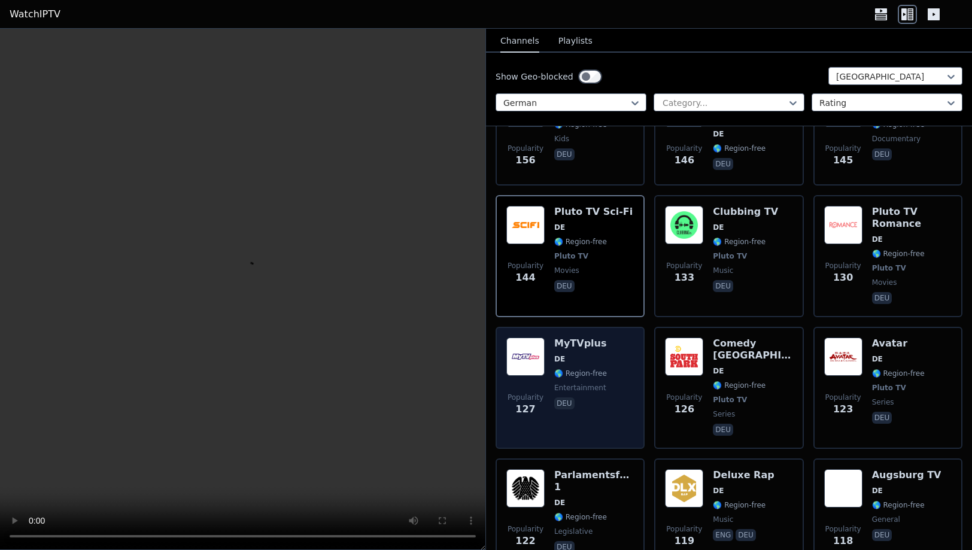
scroll to position [723, 0]
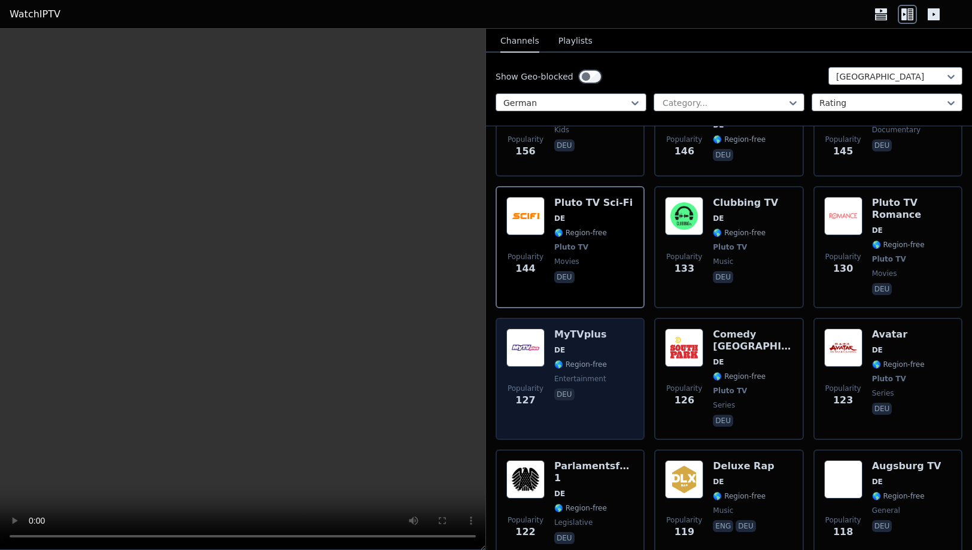
click at [629, 333] on div "Popularity 127 MyTVplus DE 🌎 Region-free entertainment deu" at bounding box center [570, 379] width 128 height 101
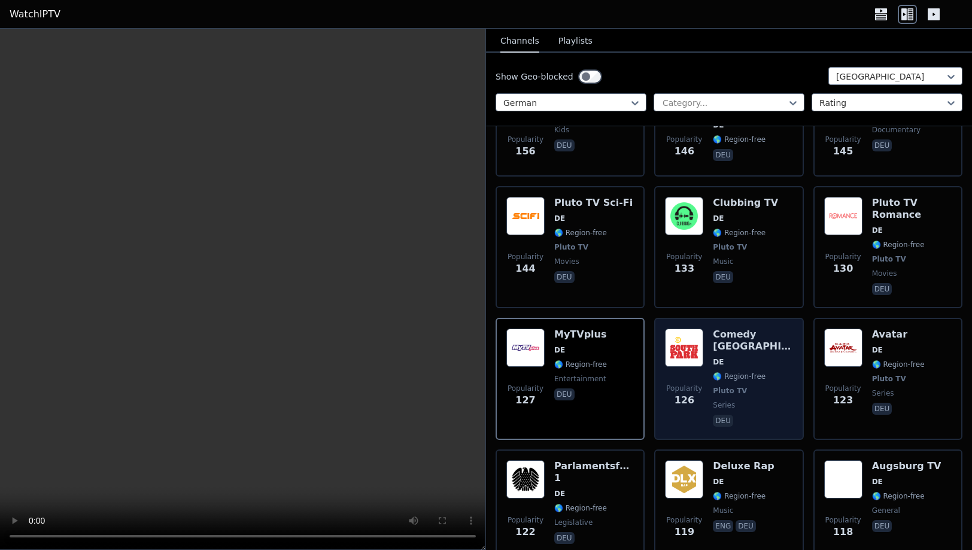
click at [778, 345] on div "Comedy [GEOGRAPHIC_DATA] DE 🌎 Region-free Pluto TV series deu" at bounding box center [753, 379] width 80 height 101
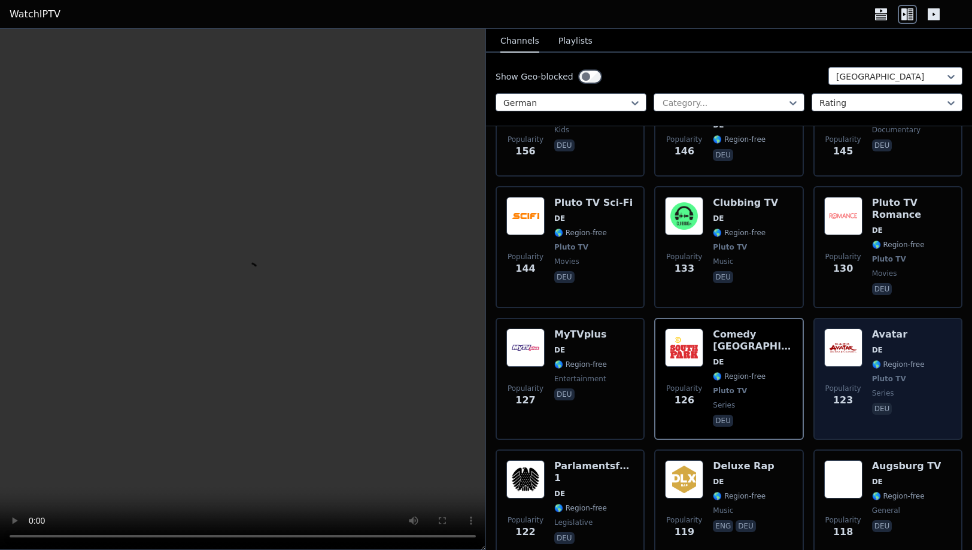
click at [936, 351] on div "Popularity 123 Avatar DE 🌎 Region-free Pluto TV series deu" at bounding box center [888, 379] width 128 height 101
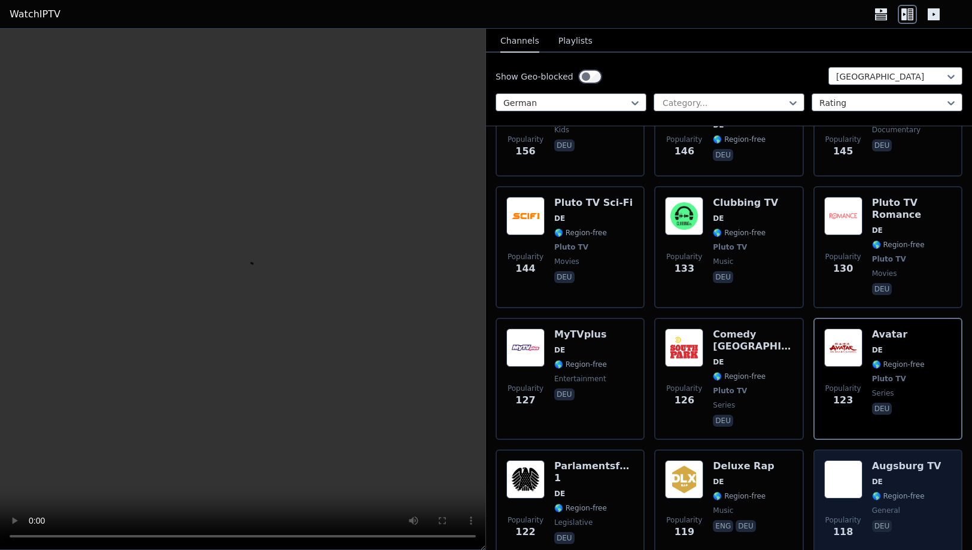
scroll to position [799, 0]
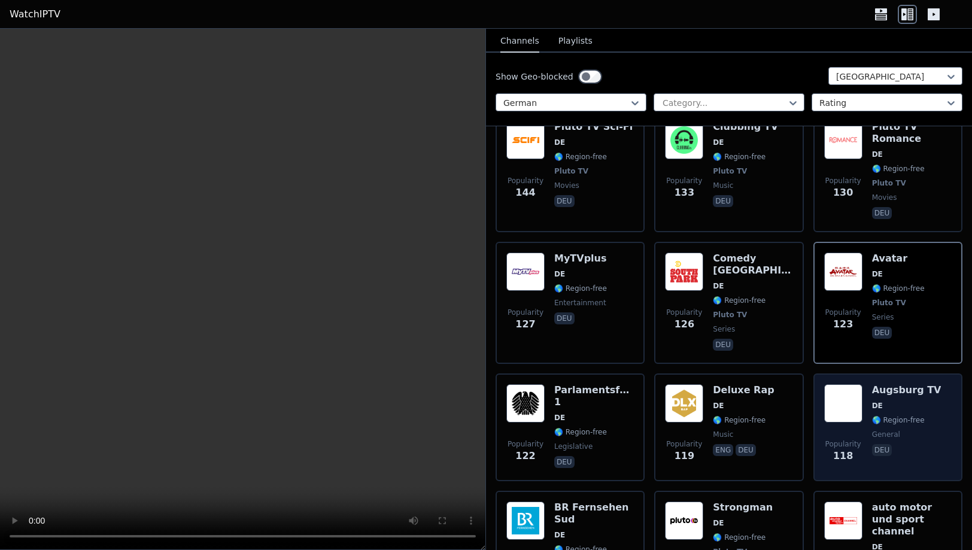
click at [940, 384] on div "Popularity 118 Augsburg TV DE 🌎 Region-free general deu" at bounding box center [888, 427] width 128 height 86
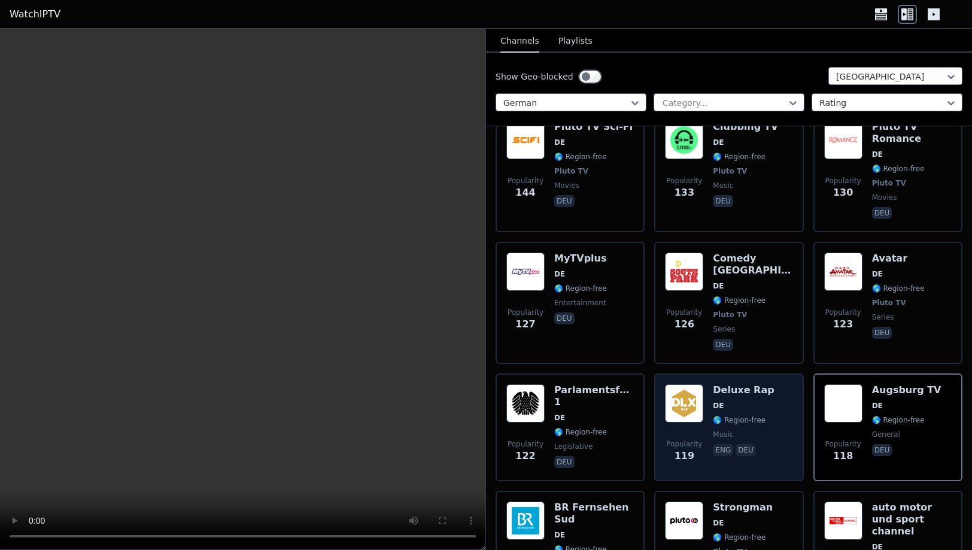
click at [783, 384] on div "Popularity 119 Deluxe Rap DE 🌎 Region-free music eng deu" at bounding box center [729, 427] width 128 height 86
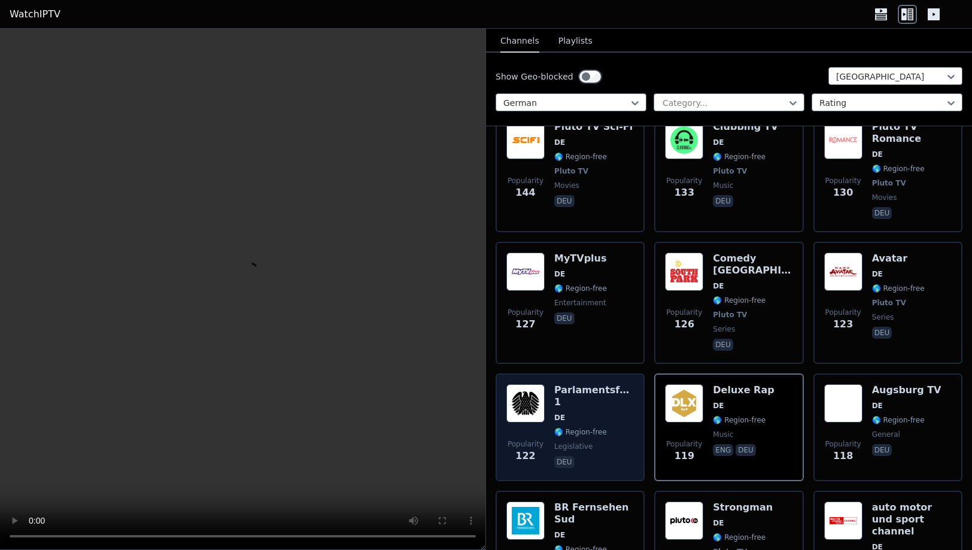
click at [630, 384] on div "Parlamentsfernsehen 1 DE 🌎 Region-free legislative deu" at bounding box center [594, 427] width 80 height 86
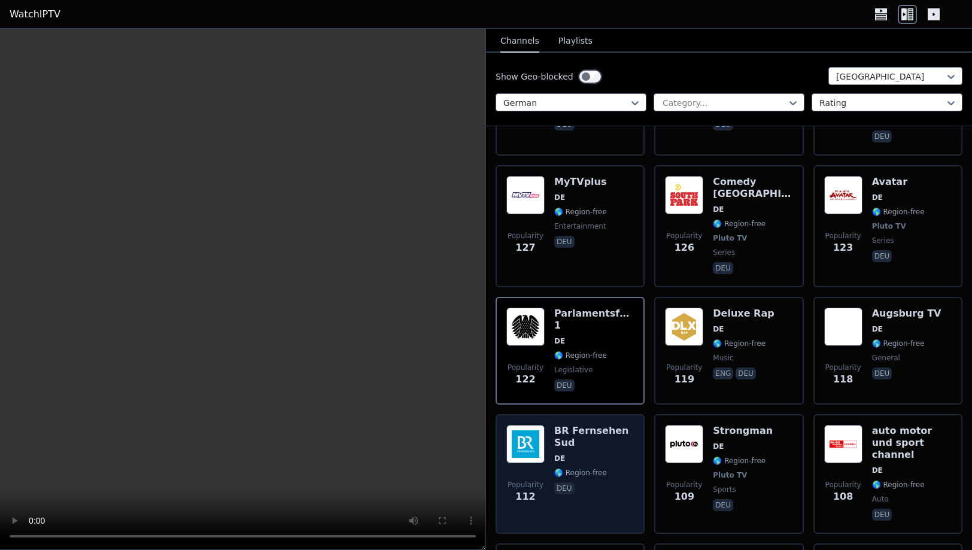
click at [629, 426] on div "BR Fernsehen Sud DE 🌎 Region-free deu" at bounding box center [594, 474] width 80 height 98
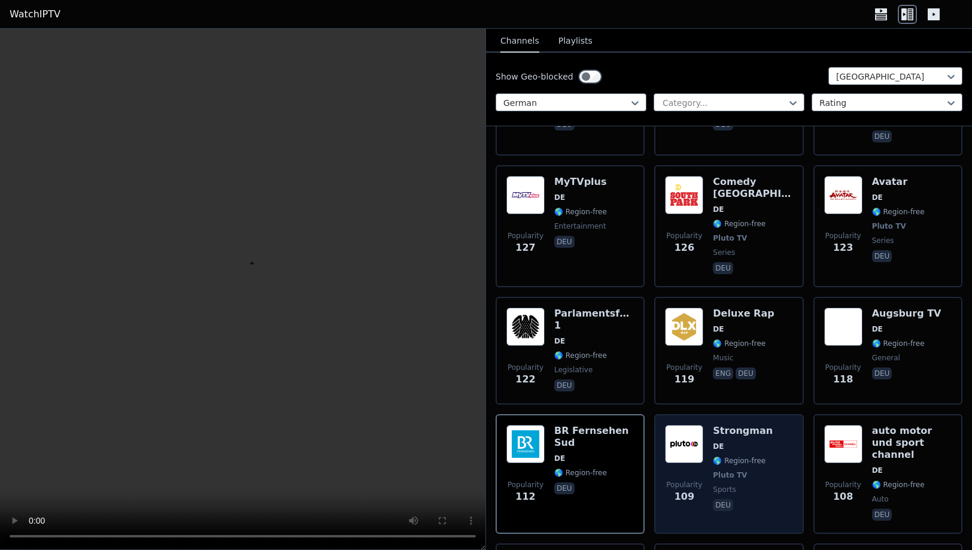
click at [784, 425] on div "Popularity 109 Strongman DE 🌎 Region-free Pluto TV sports deu" at bounding box center [729, 474] width 128 height 98
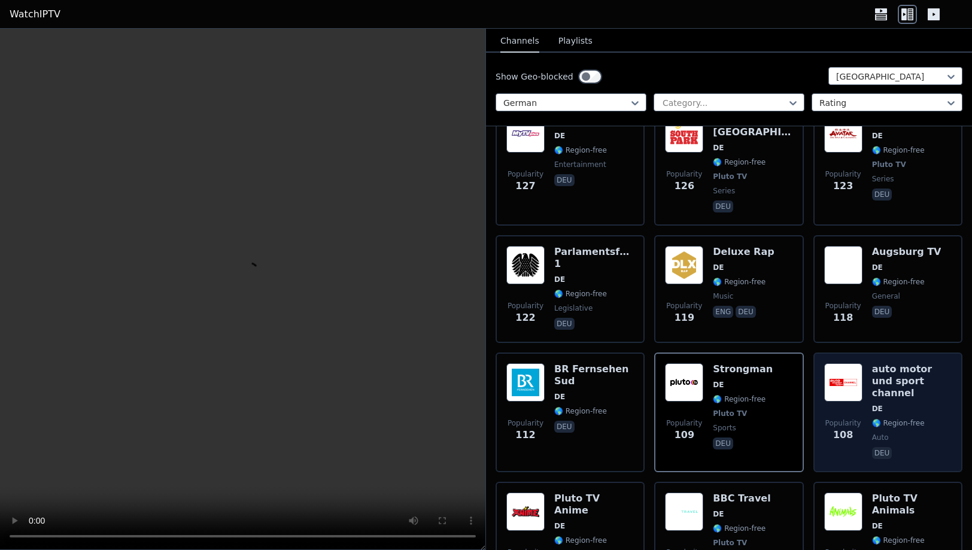
scroll to position [976, 0]
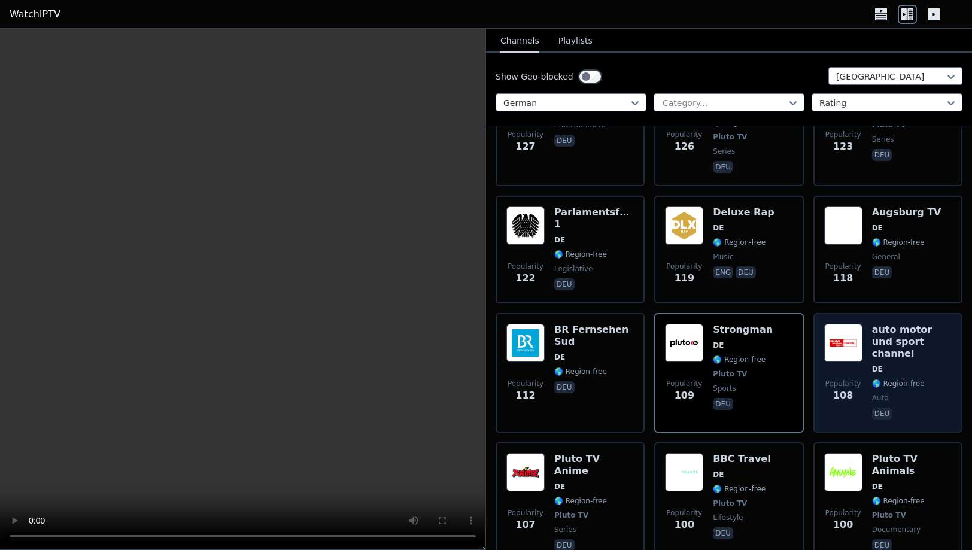
click at [946, 393] on span "auto" at bounding box center [912, 398] width 80 height 10
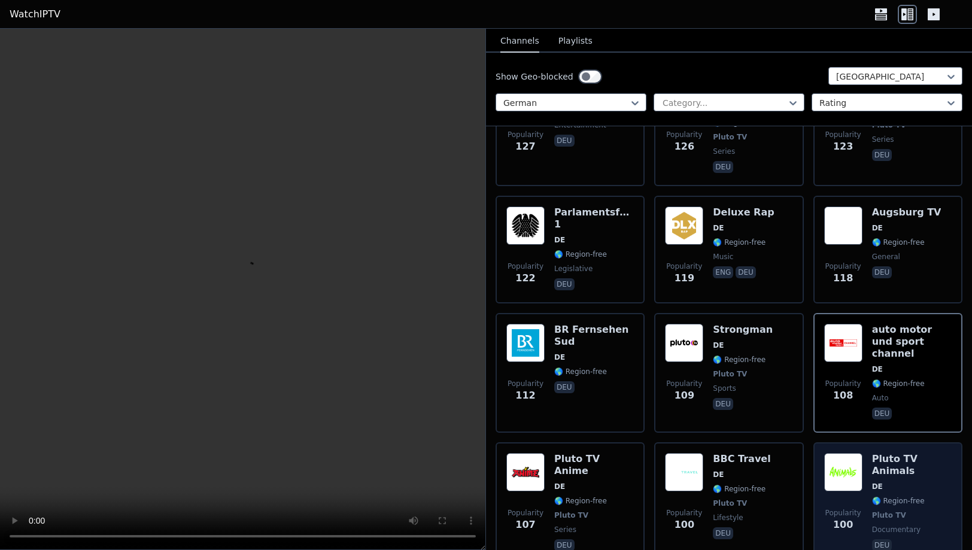
click at [943, 525] on span "documentary" at bounding box center [912, 530] width 80 height 10
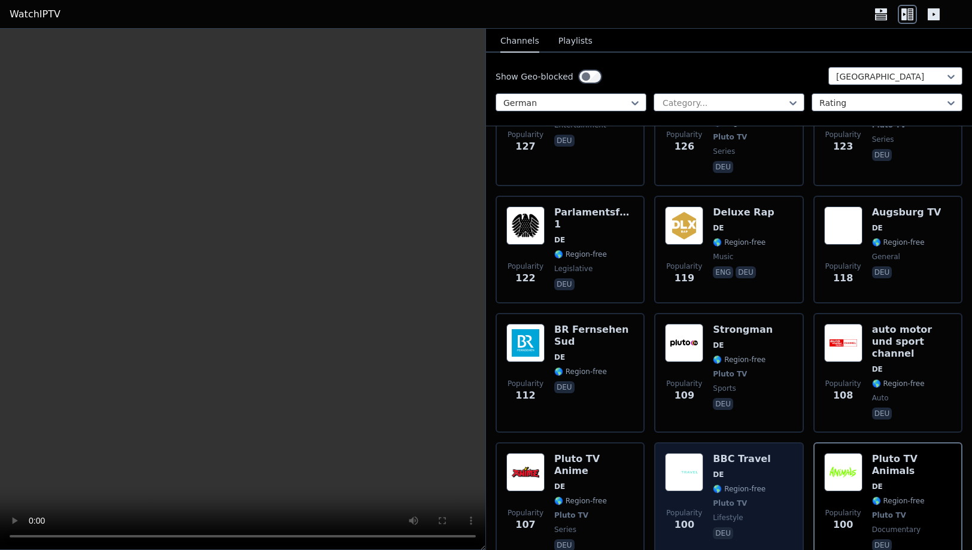
click at [785, 453] on div "Popularity 100 BBC Travel DE 🌎 Region-free Pluto TV lifestyle deu" at bounding box center [729, 503] width 128 height 101
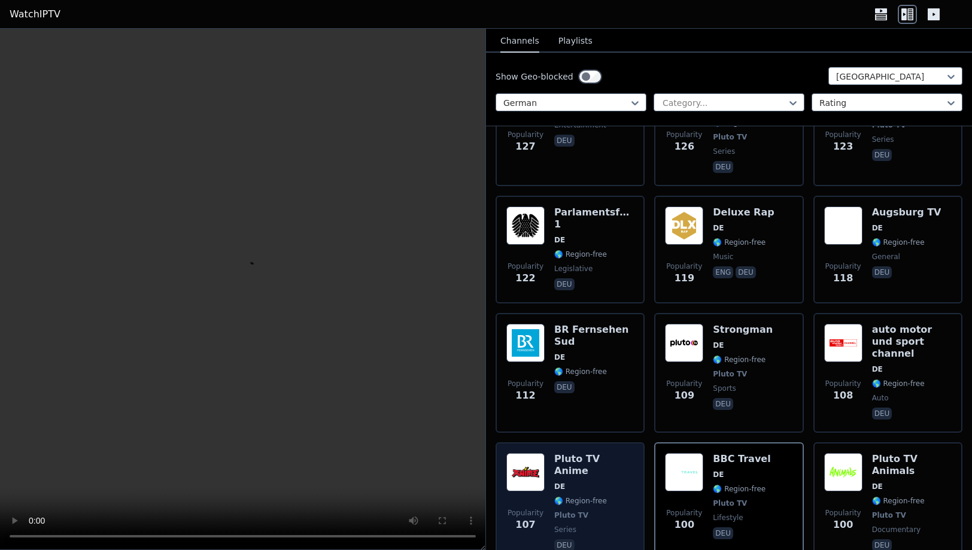
click at [623, 453] on div "Popularity 107 Pluto TV Anime DE 🌎 Region-free Pluto TV series deu" at bounding box center [570, 503] width 128 height 101
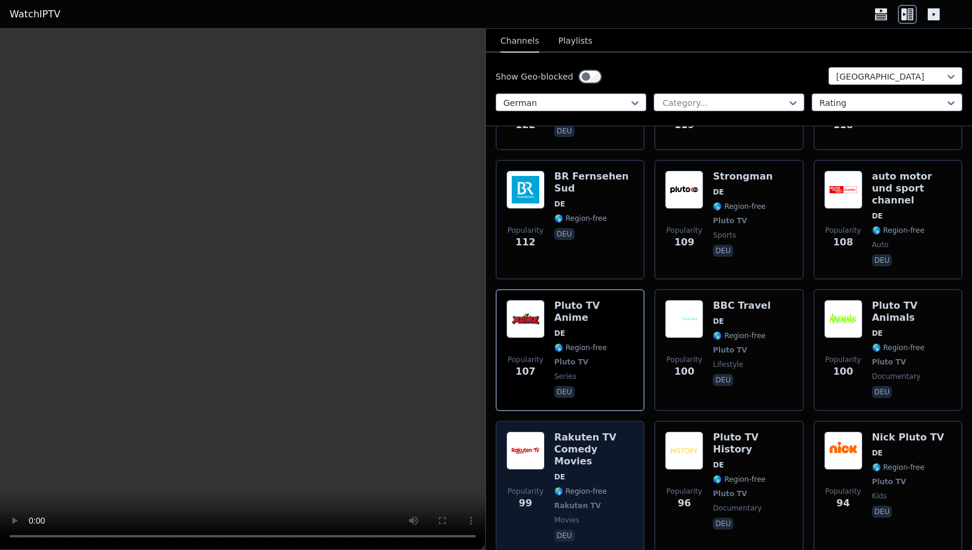
click at [623, 515] on span "movies" at bounding box center [594, 520] width 80 height 10
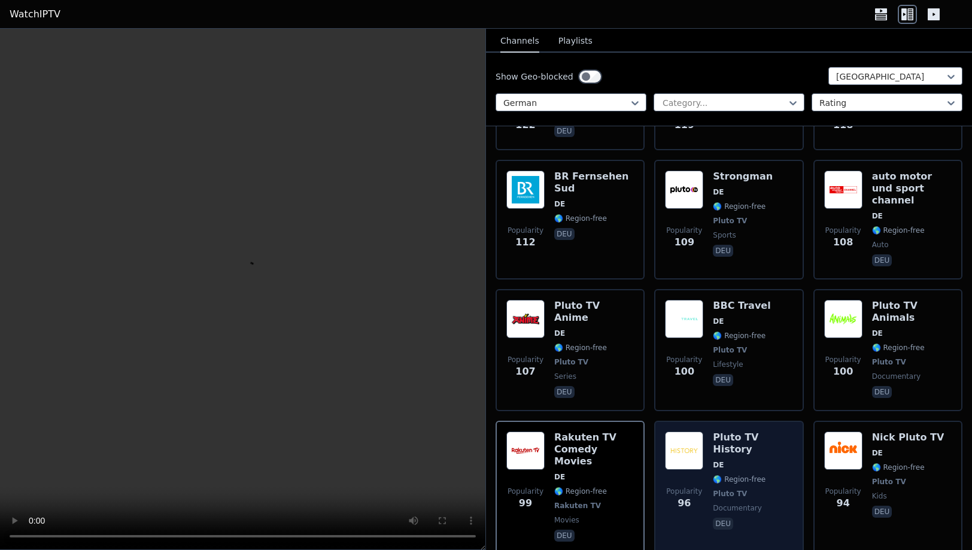
click at [790, 435] on div "Popularity 96 Pluto TV History DE 🌎 Region-free Pluto TV documentary deu" at bounding box center [729, 488] width 128 height 113
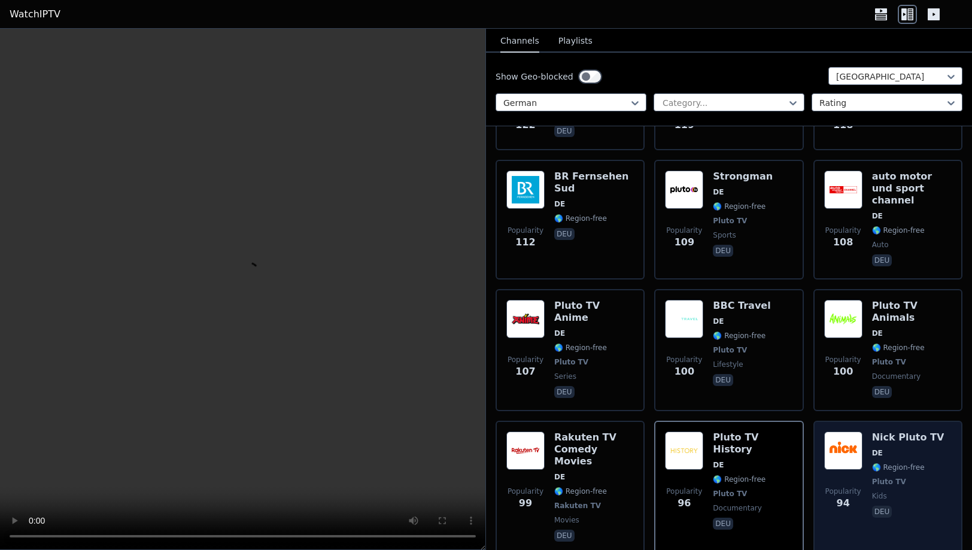
click at [940, 433] on div "Popularity 94 Nick Pluto TV DE 🌎 Region-free Pluto TV kids deu" at bounding box center [888, 488] width 128 height 113
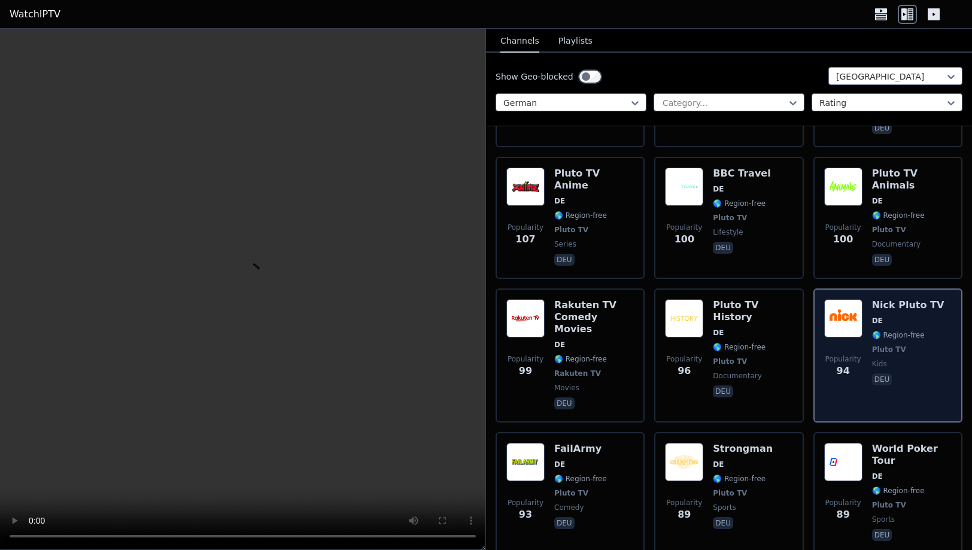
scroll to position [1284, 0]
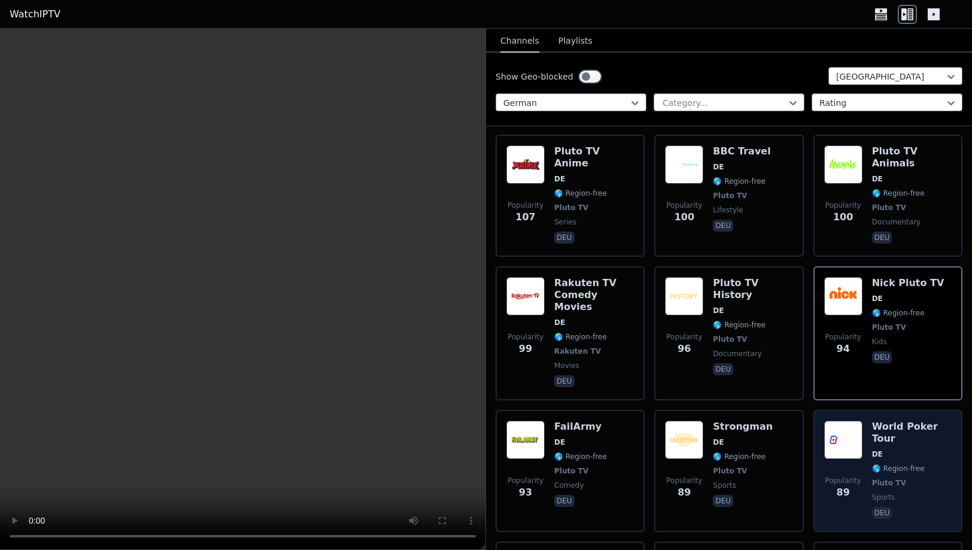
click at [942, 507] on span "deu" at bounding box center [912, 514] width 80 height 14
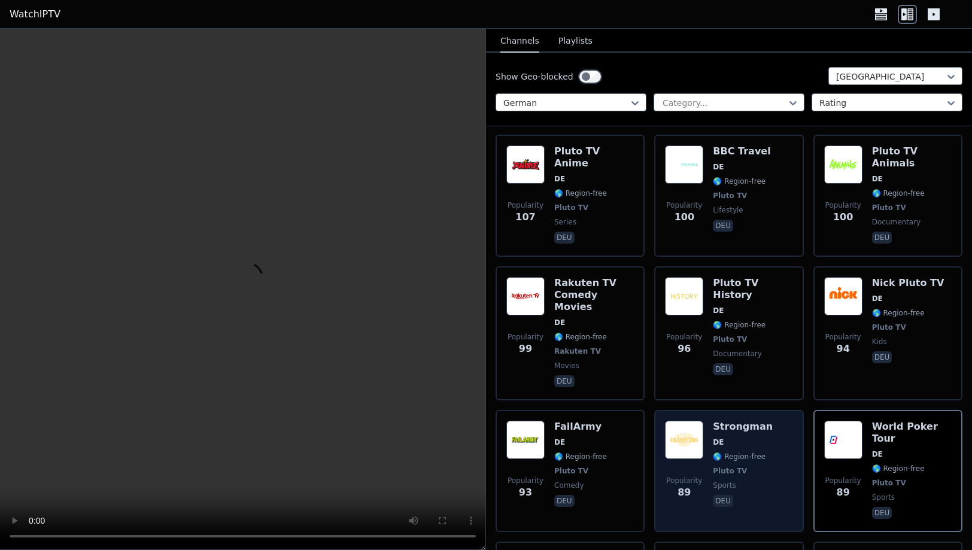
click at [785, 421] on div "Popularity 89 Strongman DE 🌎 Region-free Pluto TV sports deu" at bounding box center [729, 471] width 128 height 101
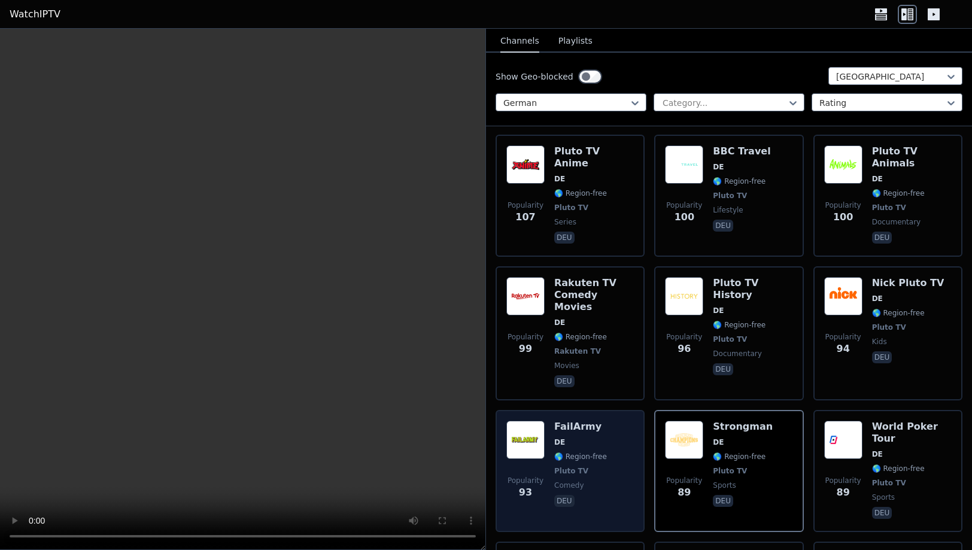
click at [625, 421] on div "Popularity 93 FailArmy DE 🌎 Region-free Pluto TV comedy deu" at bounding box center [570, 471] width 128 height 101
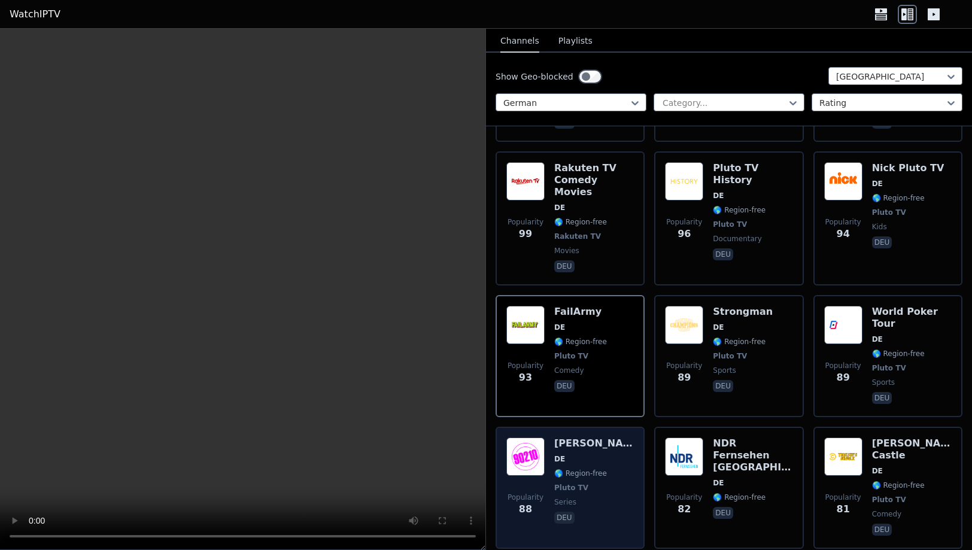
click at [624, 438] on div "[PERSON_NAME] DE 🌎 Region-free Pluto TV series deu" at bounding box center [594, 488] width 80 height 101
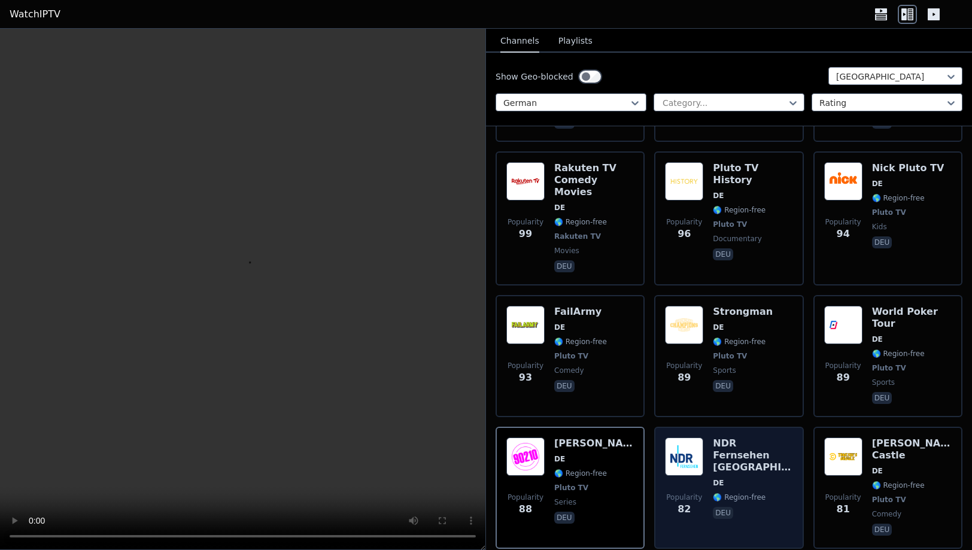
click at [799, 427] on div "Popularity 82 NDR Fernsehen [GEOGRAPHIC_DATA] DE 🌎 Region-free deu" at bounding box center [728, 488] width 149 height 122
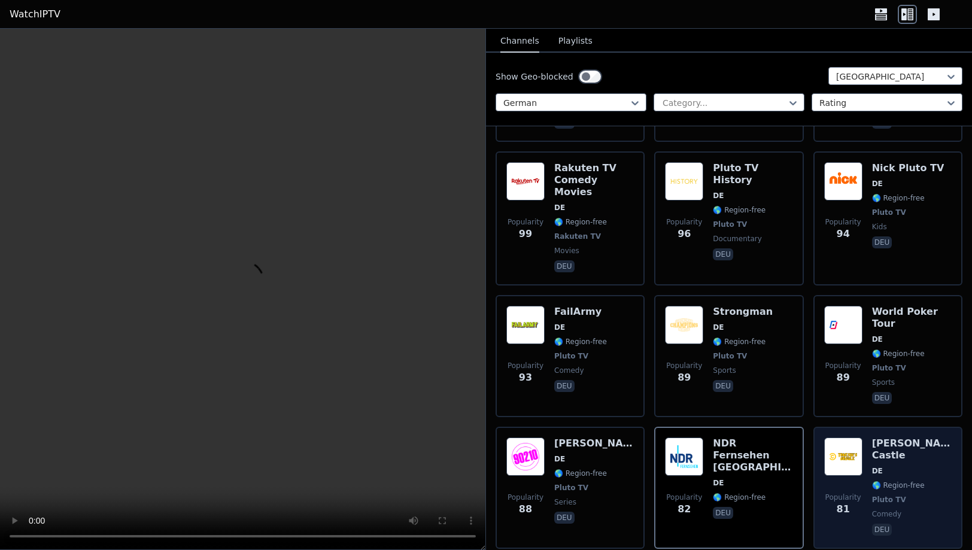
click at [933, 524] on span "deu" at bounding box center [912, 531] width 80 height 14
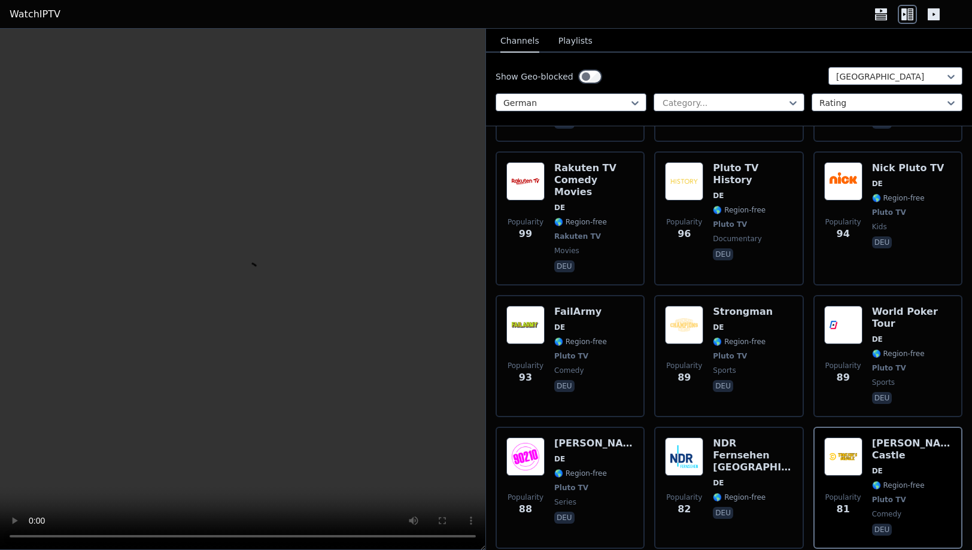
scroll to position [1565, 0]
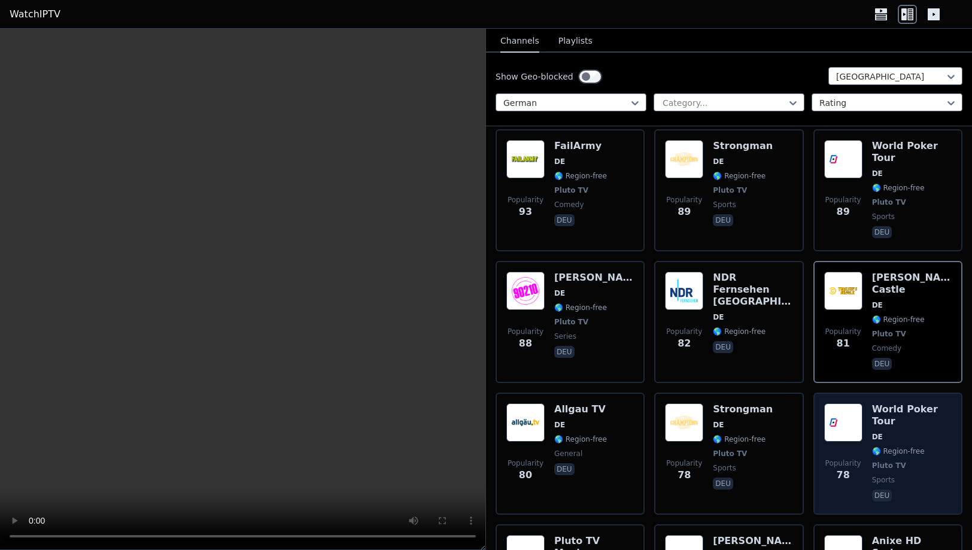
click at [936, 475] on span "sports" at bounding box center [912, 480] width 80 height 10
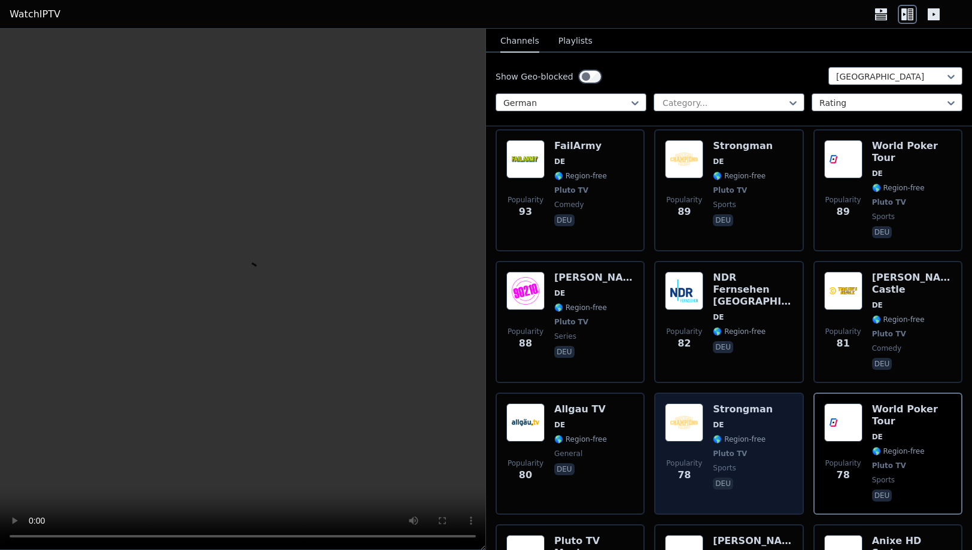
click at [779, 403] on div "Popularity 78 Strongman DE 🌎 Region-free Pluto TV sports deu" at bounding box center [729, 453] width 128 height 101
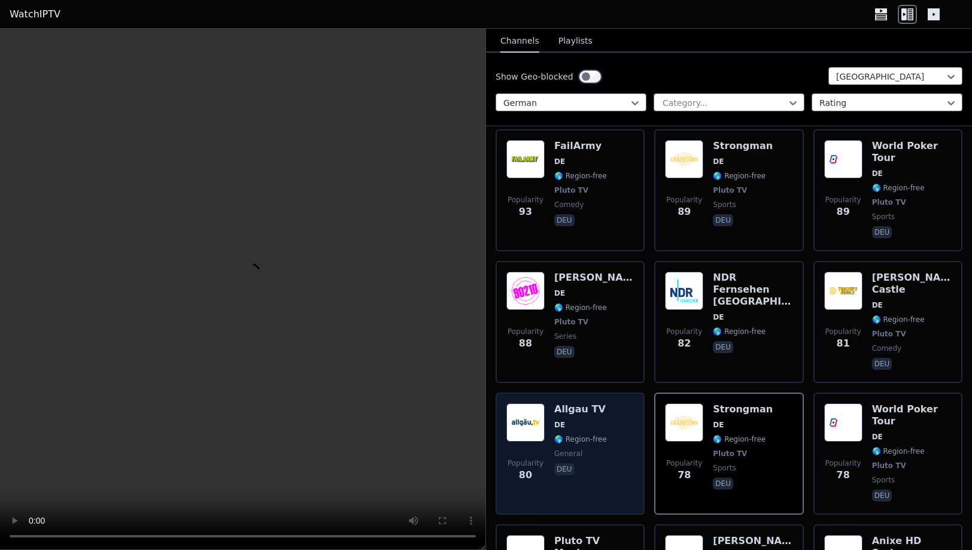
click at [624, 403] on div "Popularity 80 Allgau TV DE 🌎 Region-free general deu" at bounding box center [570, 453] width 128 height 101
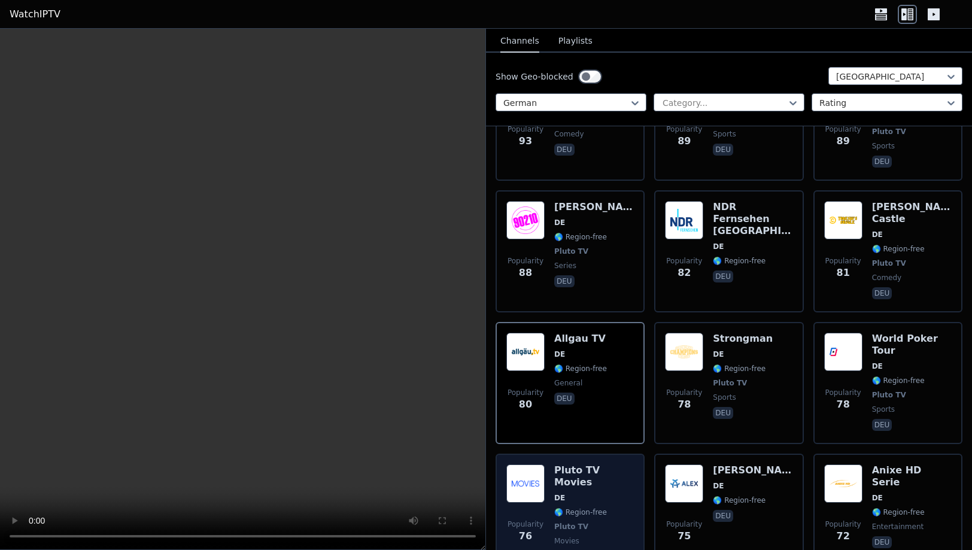
scroll to position [1641, 0]
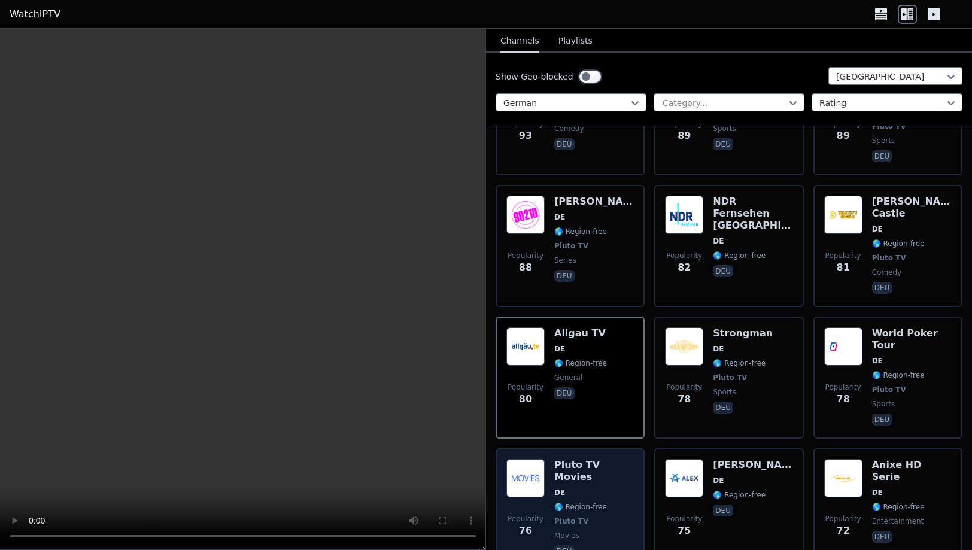
click at [623, 531] on span "movies" at bounding box center [594, 536] width 80 height 10
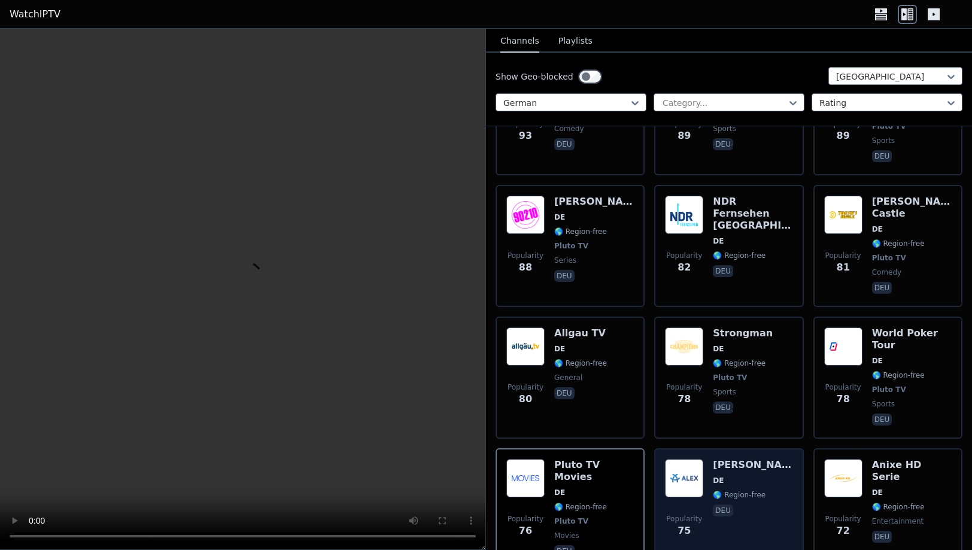
click at [780, 459] on div "Popularity 75 [PERSON_NAME] DE 🌎 Region-free deu" at bounding box center [729, 509] width 128 height 101
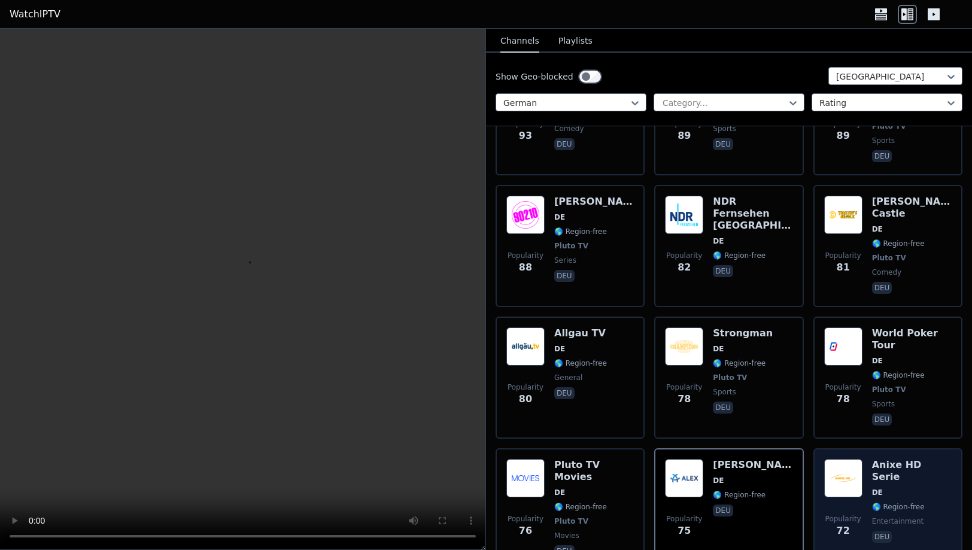
click at [945, 459] on div "Popularity 72 Anixe HD Serie DE 🌎 Region-free entertainment deu" at bounding box center [888, 509] width 128 height 101
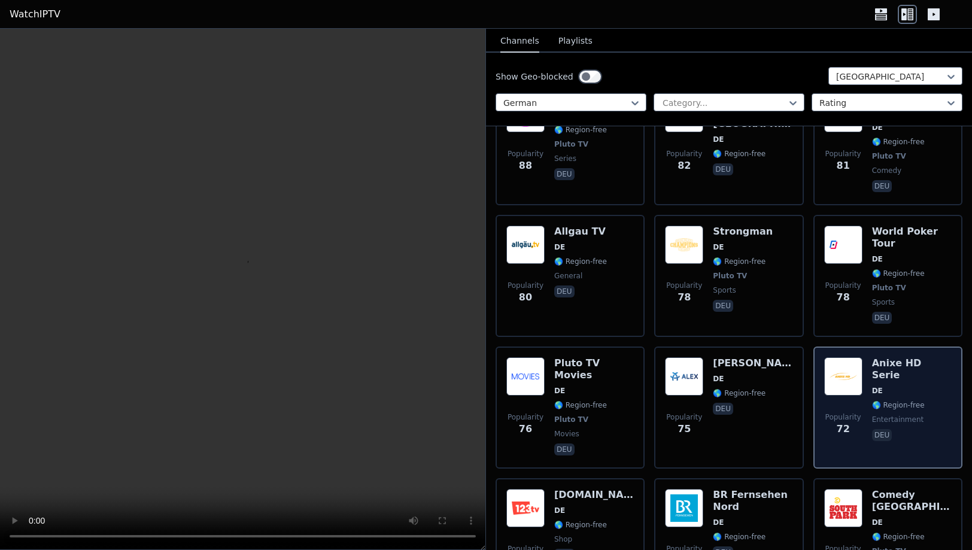
scroll to position [1793, 0]
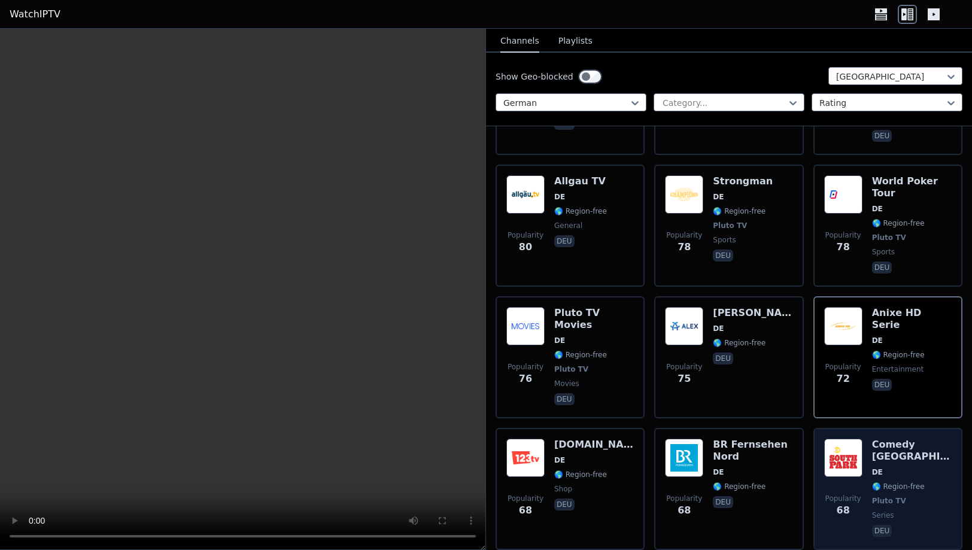
click at [943, 511] on span "series" at bounding box center [912, 516] width 80 height 10
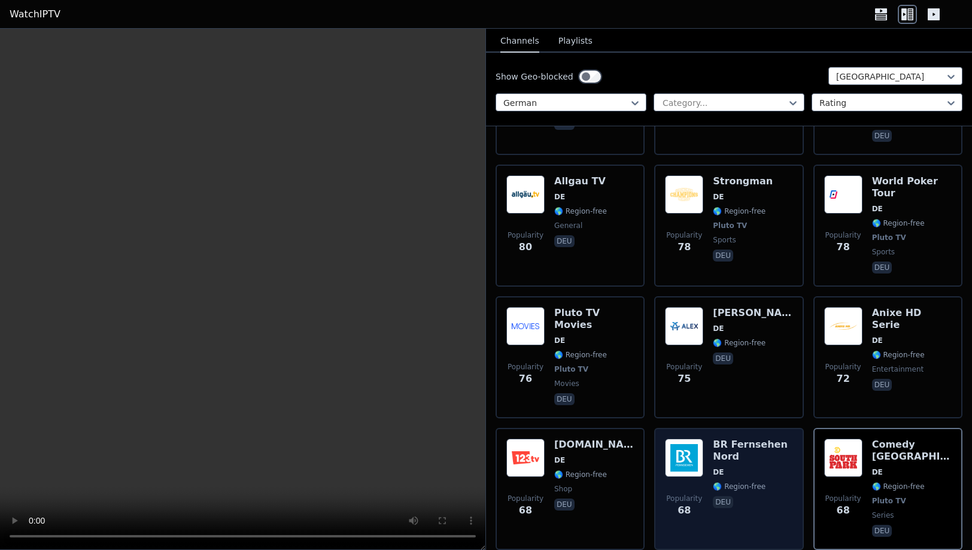
click at [784, 439] on div "BR Fernsehen Nord DE 🌎 Region-free deu" at bounding box center [753, 489] width 80 height 101
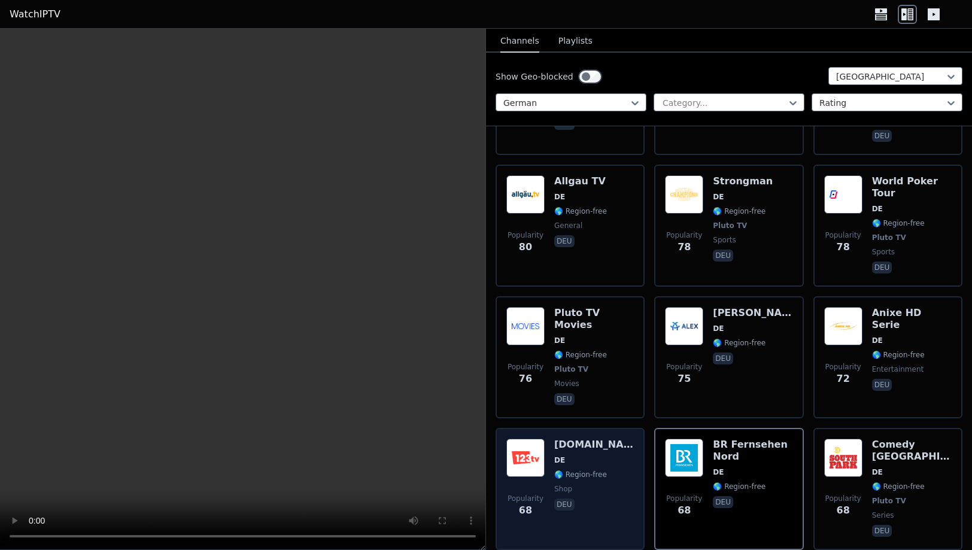
click at [624, 439] on div "Popularity 68 [DOMAIN_NAME] DE 🌎 Region-free shop deu" at bounding box center [570, 489] width 128 height 101
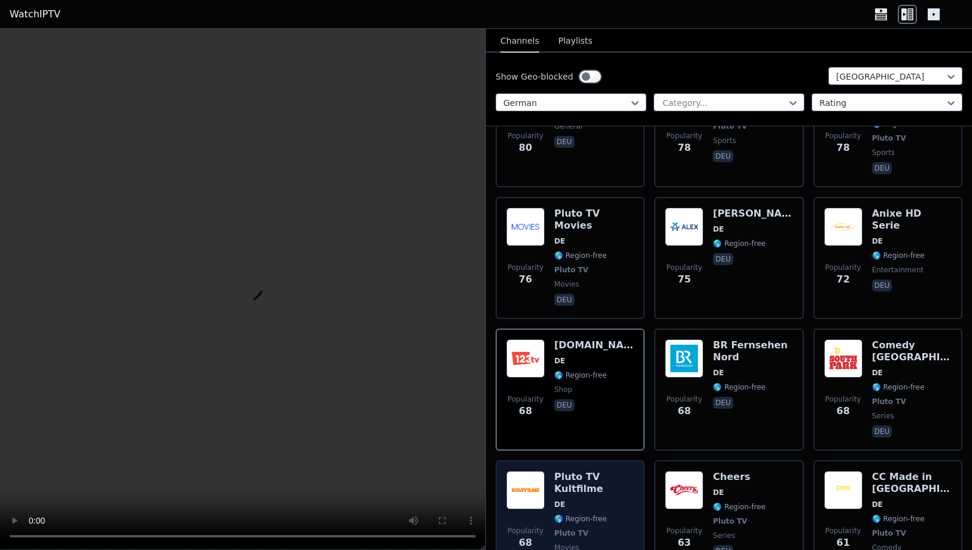
scroll to position [1923, 0]
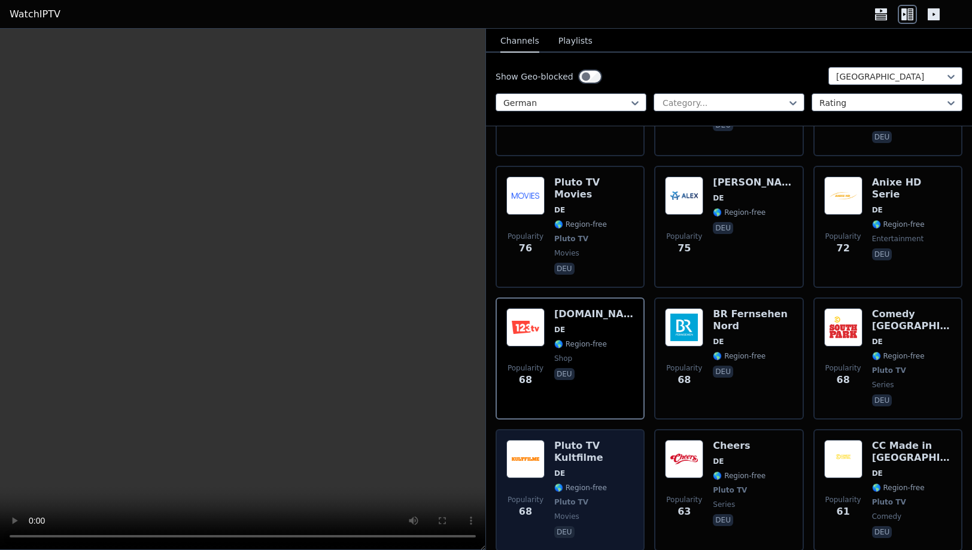
click at [625, 440] on div "Pluto TV Kultfilme DE 🌎 Region-free Pluto TV movies deu" at bounding box center [594, 490] width 80 height 101
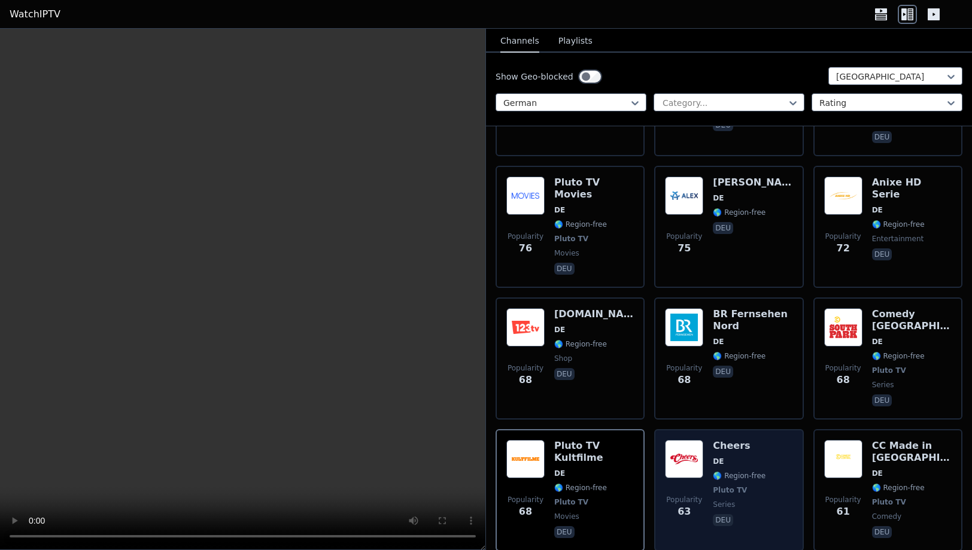
click at [776, 440] on div "Popularity 63 Cheers DE 🌎 Region-free Pluto TV series deu" at bounding box center [729, 490] width 128 height 101
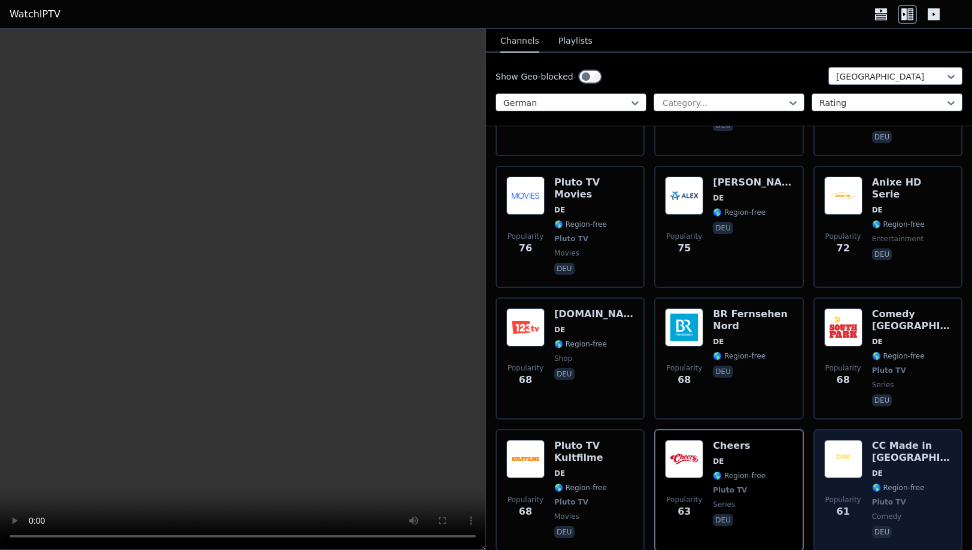
click at [940, 440] on div "CC Made in [GEOGRAPHIC_DATA] DE 🌎 Region-free Pluto TV comedy deu" at bounding box center [912, 490] width 80 height 101
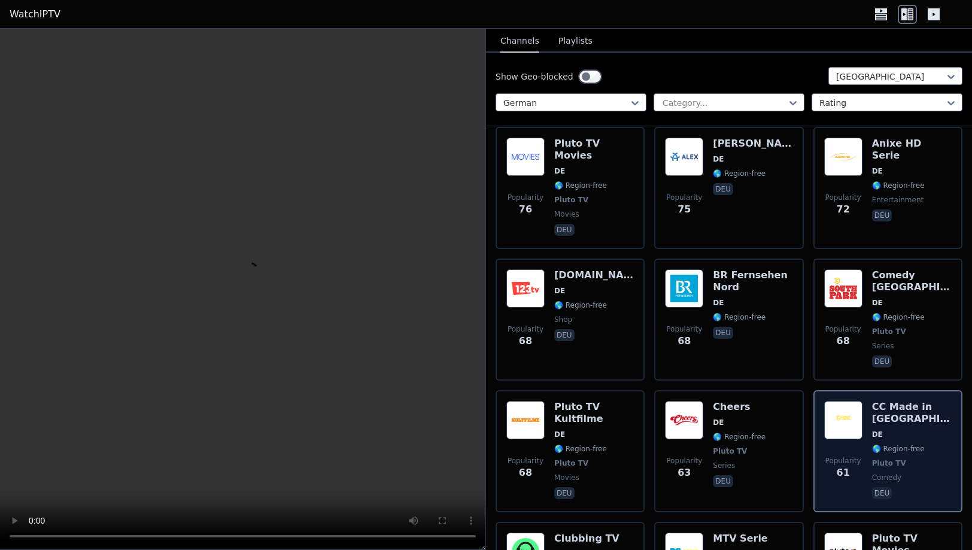
scroll to position [1974, 0]
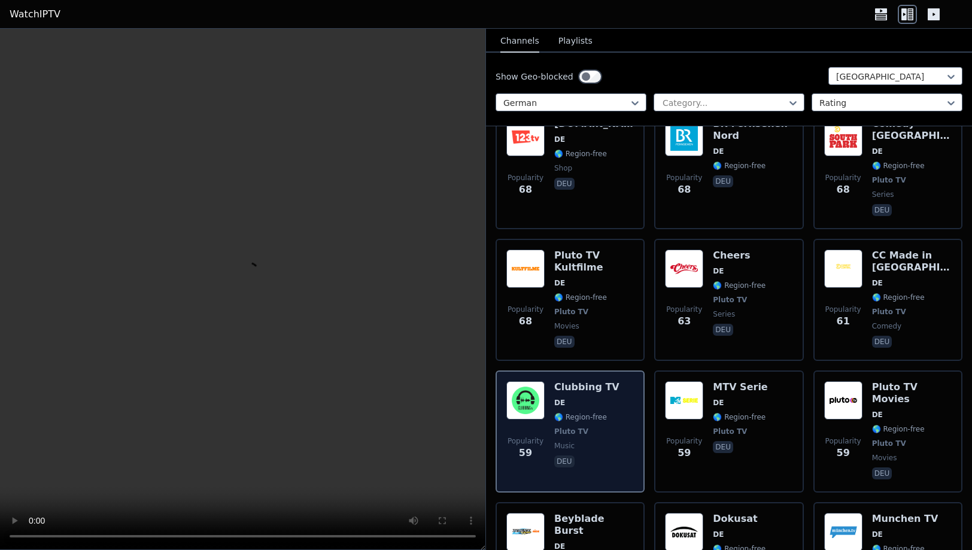
scroll to position [2140, 0]
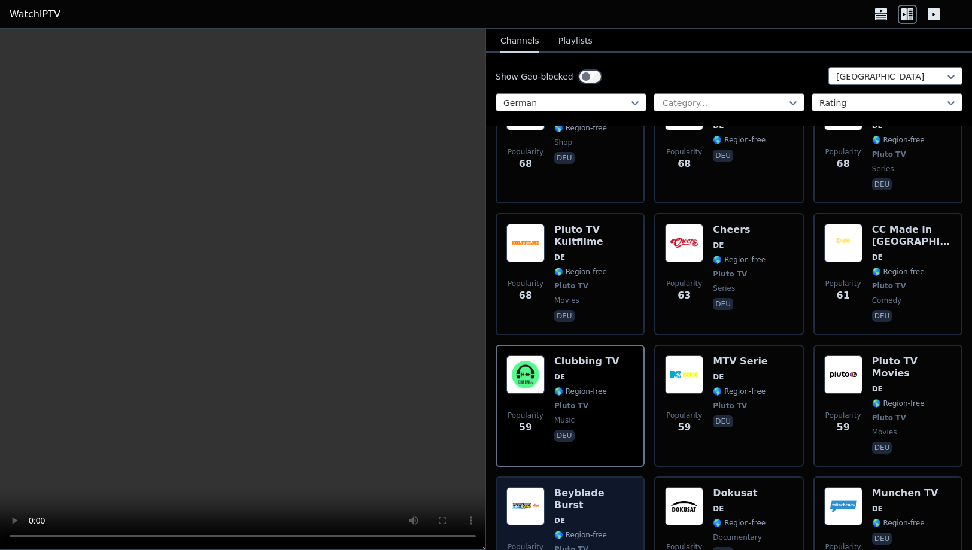
click at [624, 487] on div "Popularity 58 Beyblade Burst DE 🌎 Region-free Pluto TV kids deu" at bounding box center [570, 537] width 128 height 101
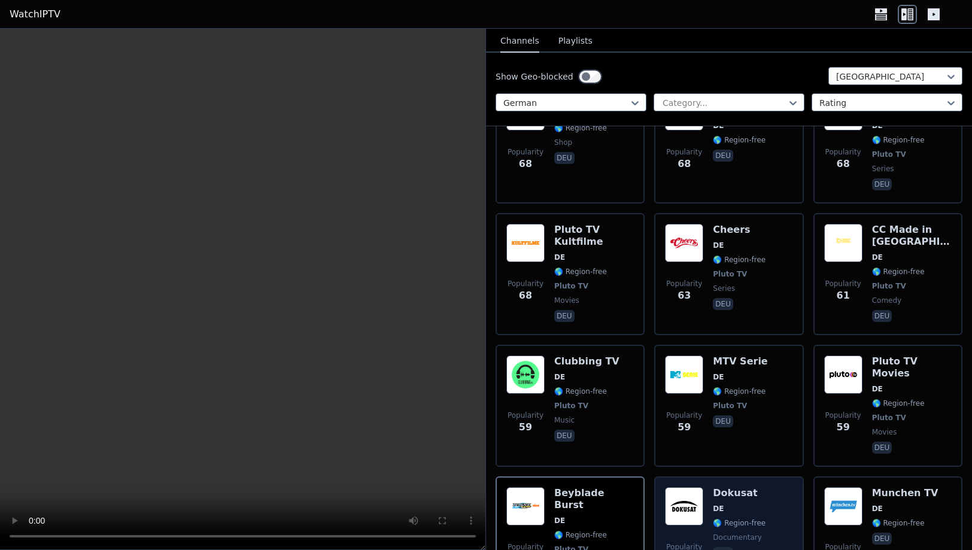
click at [787, 487] on div "Popularity 56 Dokusat DE 🌎 Region-free documentary deu" at bounding box center [729, 537] width 128 height 101
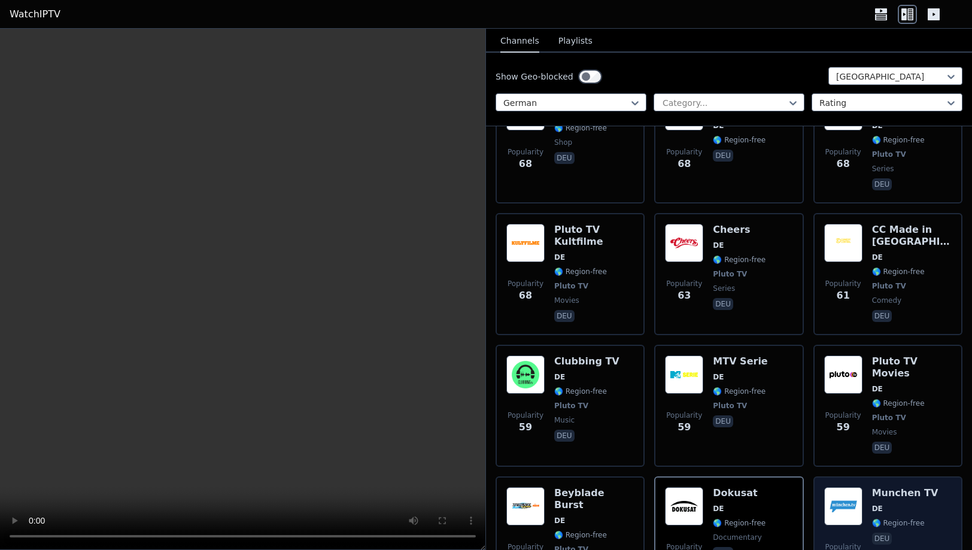
click at [942, 487] on div "Popularity 54 Munchen TV DE 🌎 Region-free deu" at bounding box center [888, 537] width 128 height 101
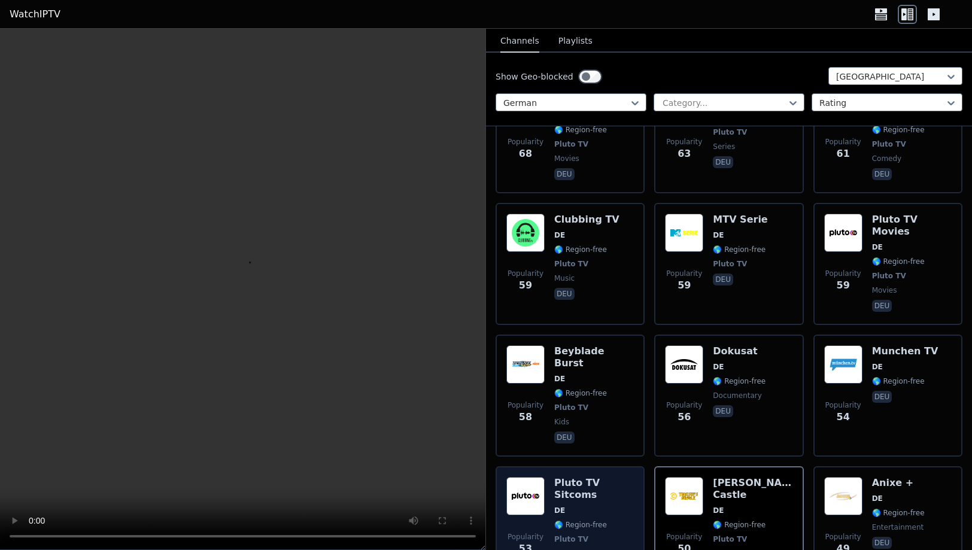
scroll to position [2292, 0]
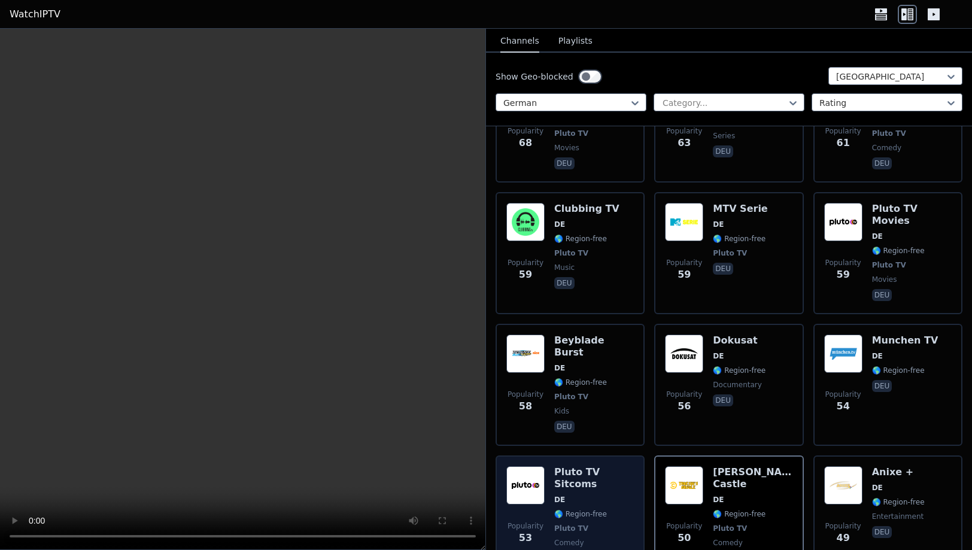
click at [624, 550] on span "deu" at bounding box center [594, 560] width 80 height 14
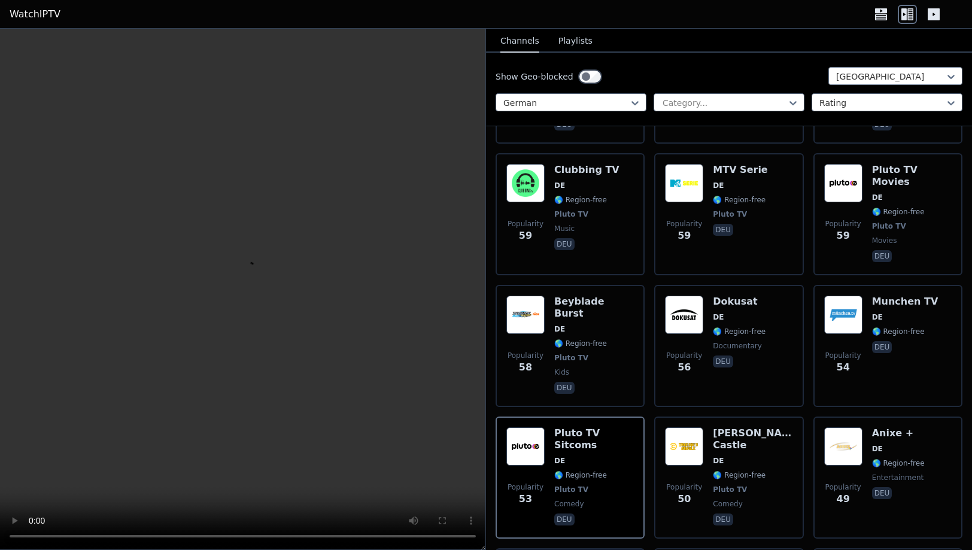
scroll to position [2343, 0]
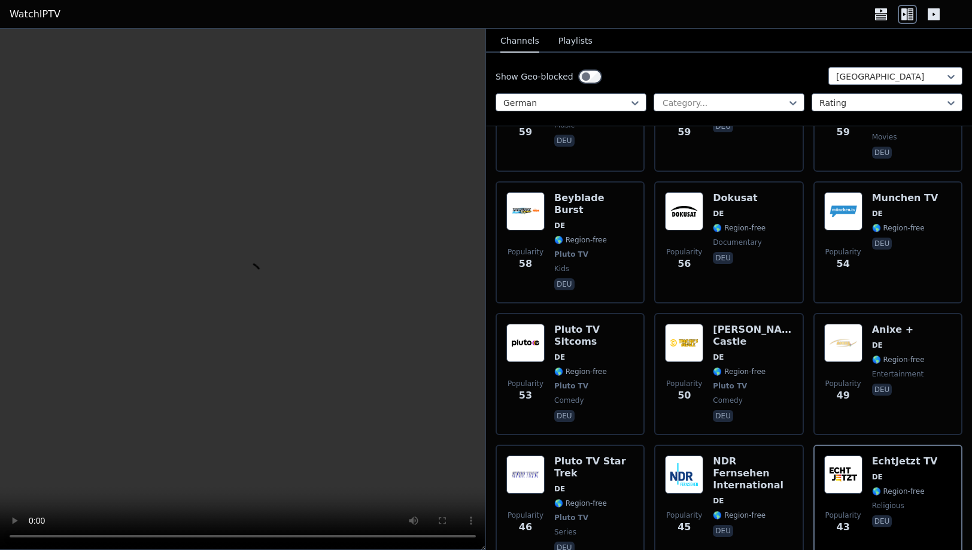
scroll to position [2444, 0]
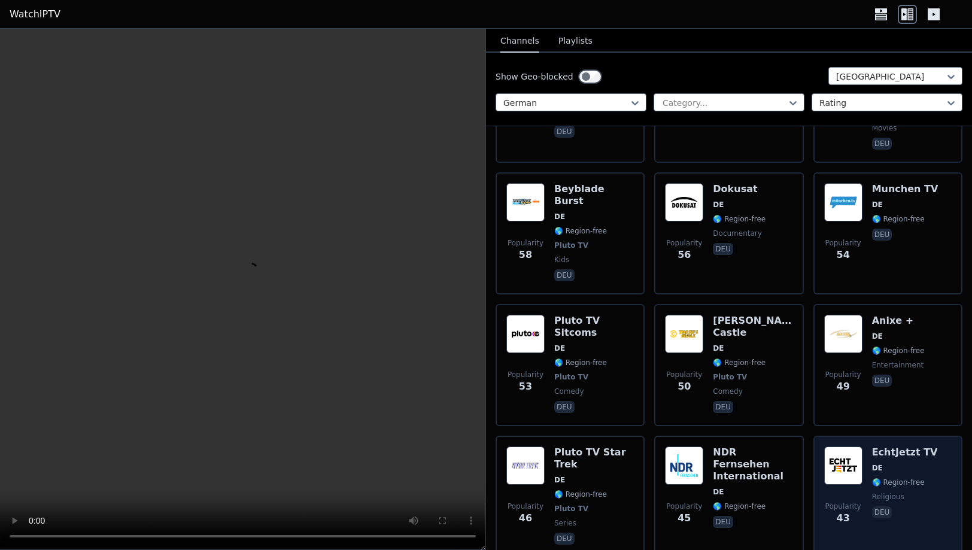
click at [937, 447] on div "Popularity 43 EchtJetzt TV DE 🌎 Region-free religious deu" at bounding box center [888, 497] width 128 height 101
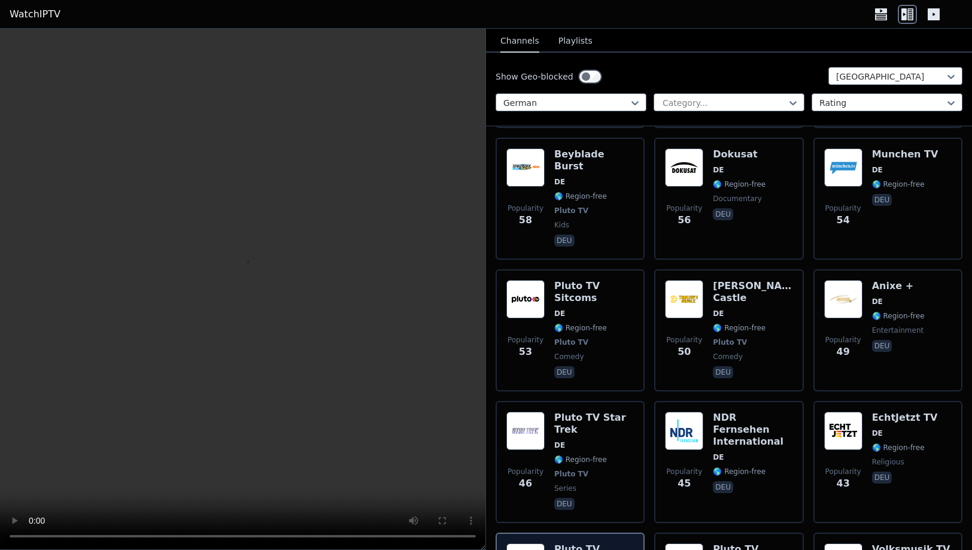
scroll to position [2519, 0]
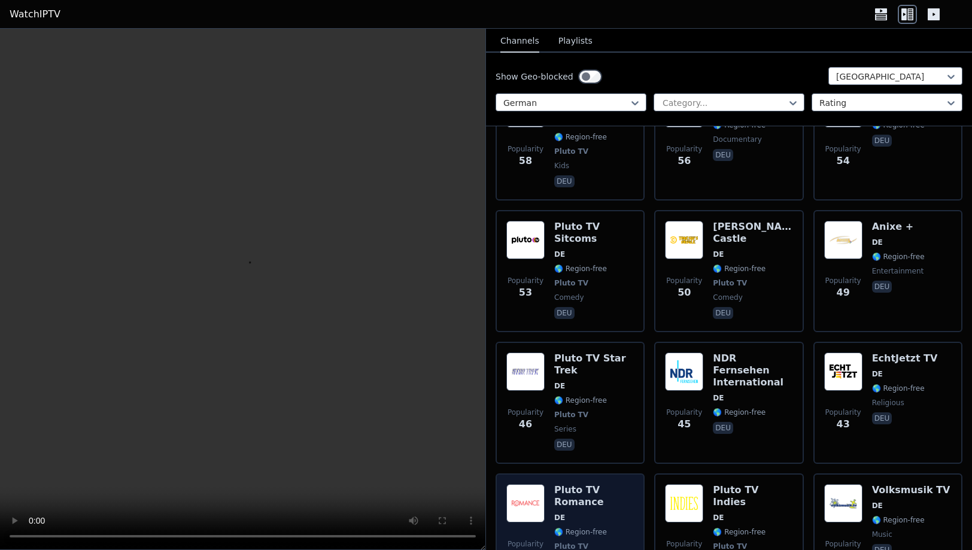
scroll to position [2544, 0]
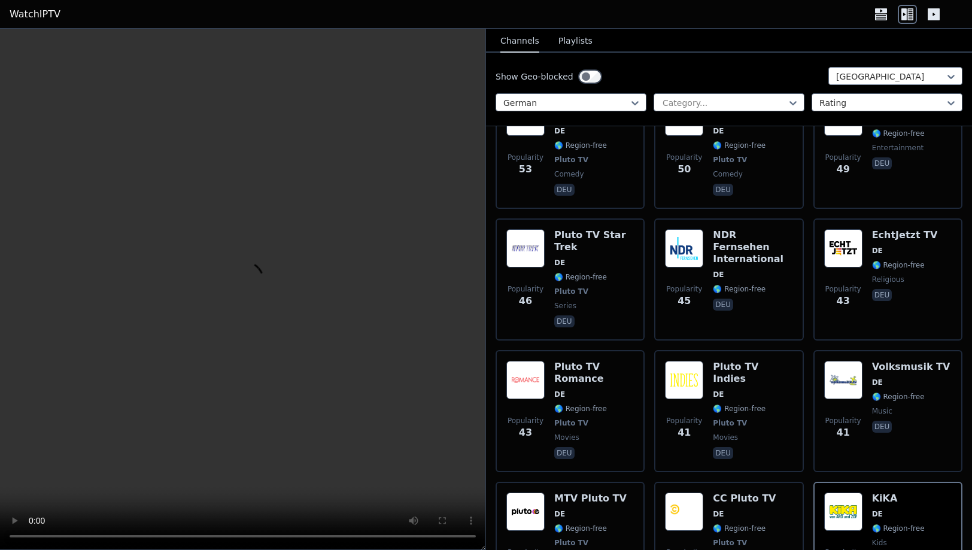
scroll to position [2709, 0]
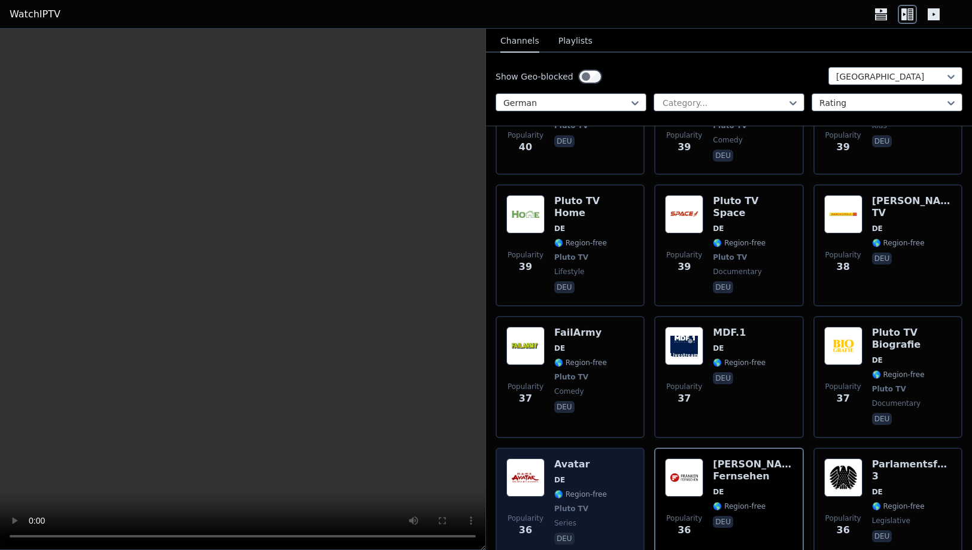
click at [626, 459] on div "Popularity 36 Avatar DE 🌎 Region-free Pluto TV series deu" at bounding box center [570, 503] width 128 height 89
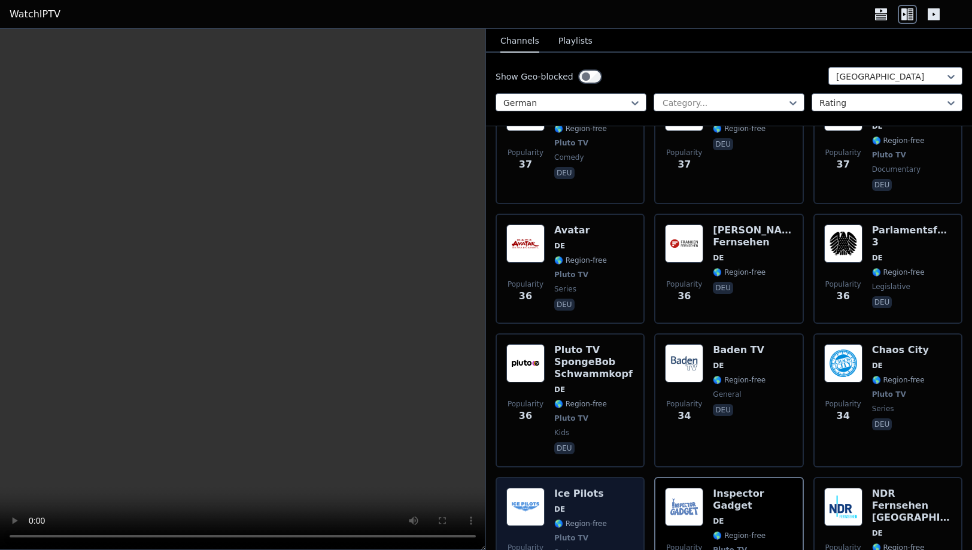
click at [615, 488] on div "Popularity 34 Ice Pilots DE 🌎 Region-free Pluto TV series deu" at bounding box center [570, 538] width 128 height 101
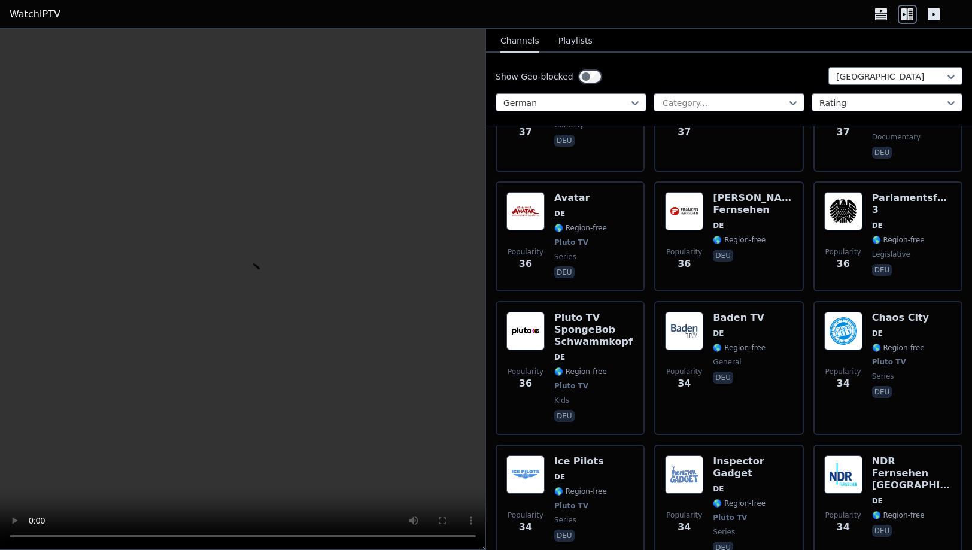
scroll to position [3363, 0]
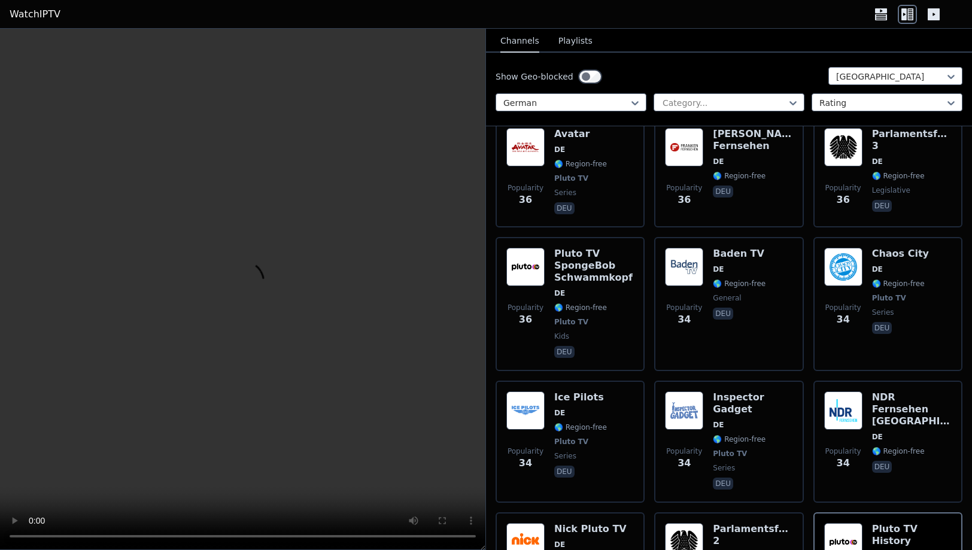
scroll to position [3439, 0]
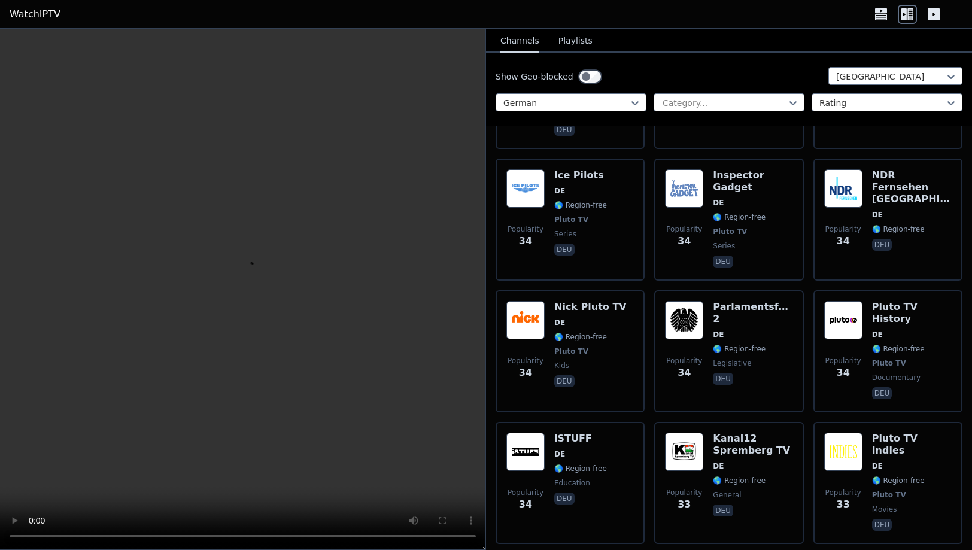
scroll to position [3642, 0]
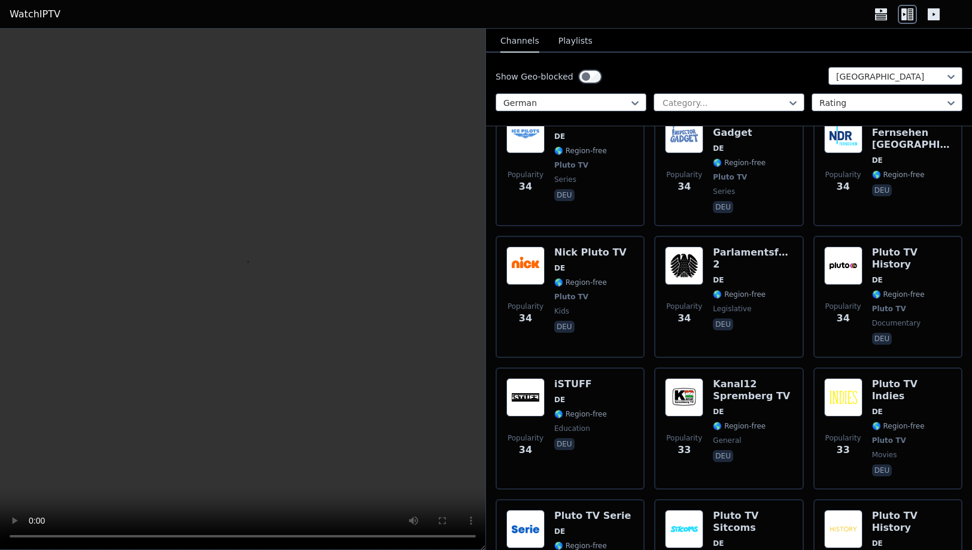
scroll to position [3704, 0]
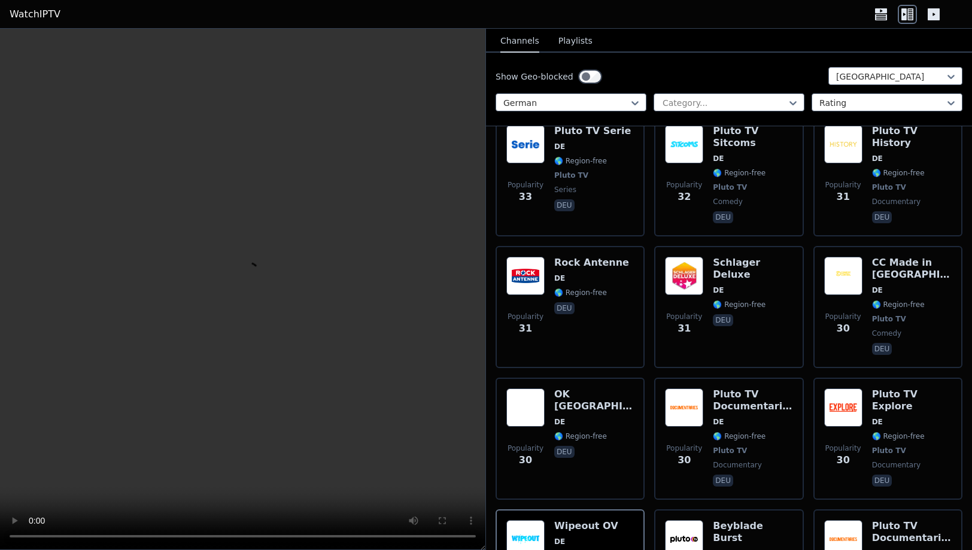
scroll to position [4071, 0]
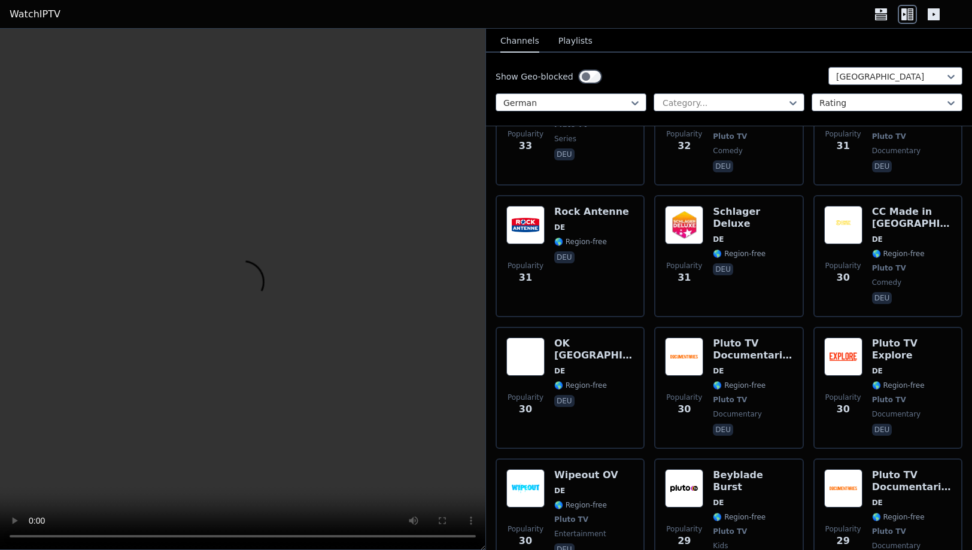
scroll to position [4171, 0]
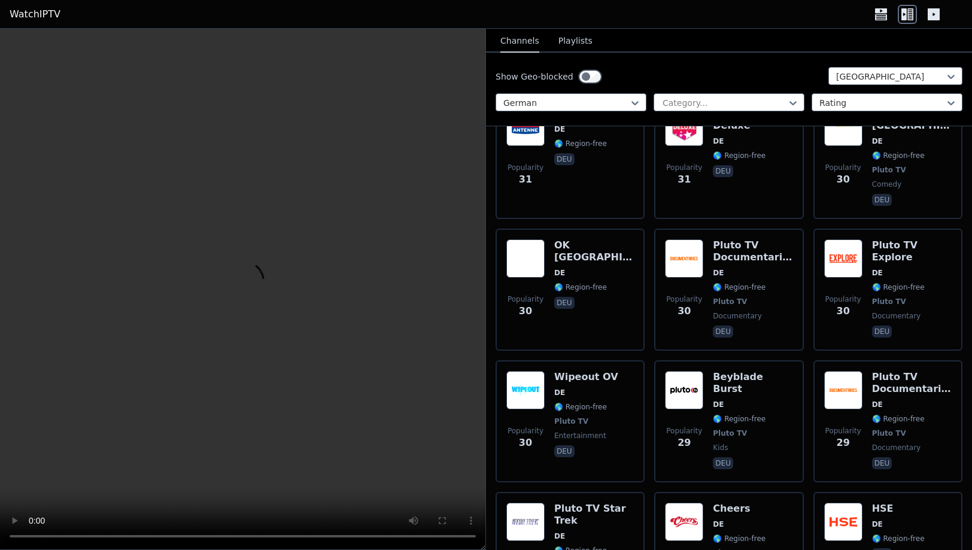
scroll to position [4273, 0]
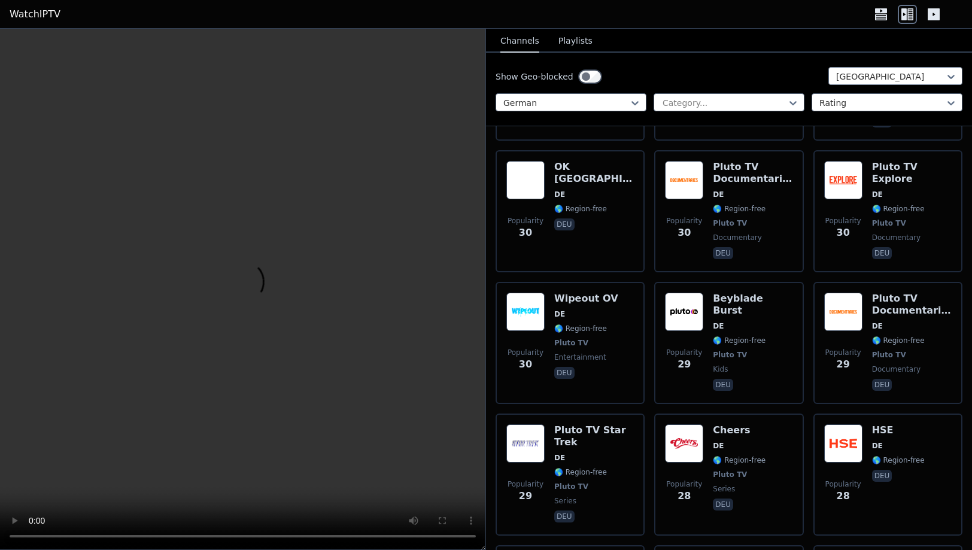
scroll to position [4374, 0]
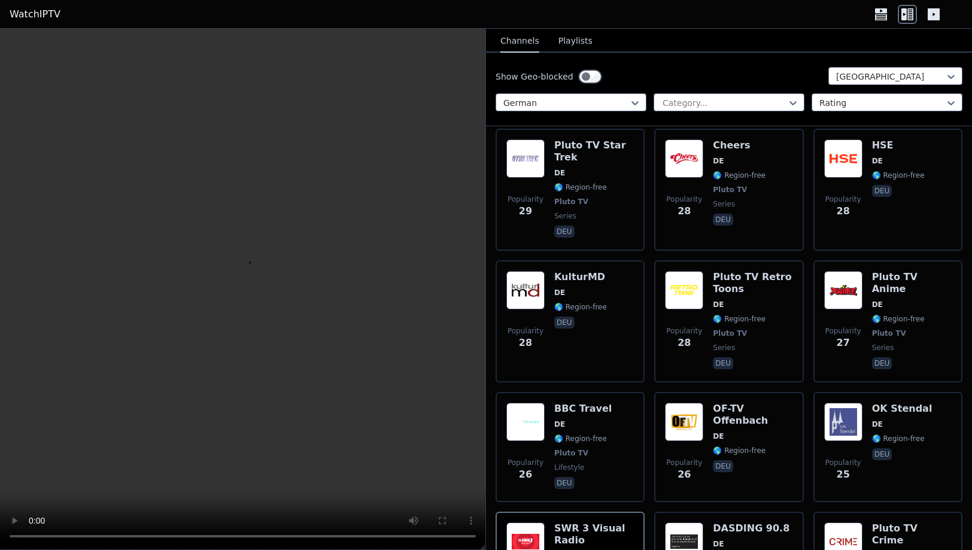
scroll to position [4590, 0]
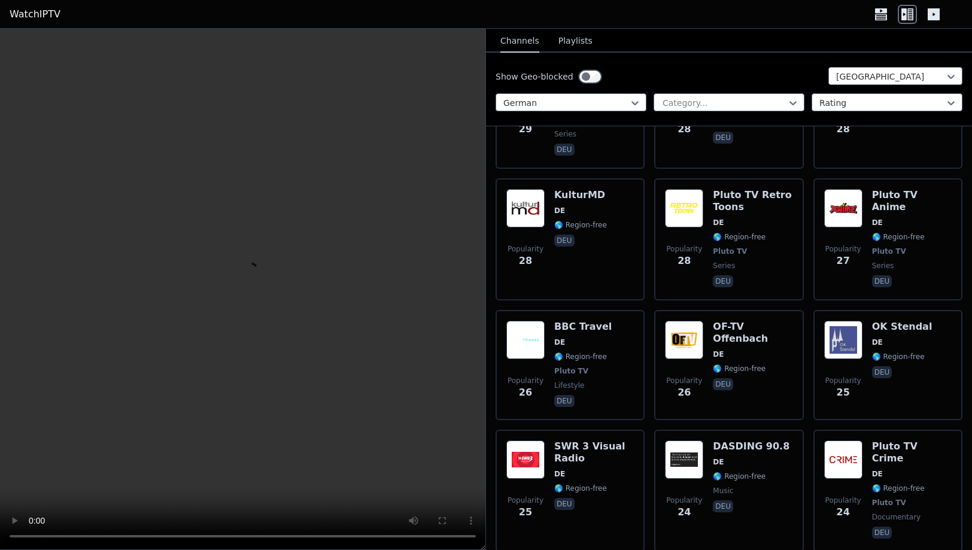
scroll to position [4668, 0]
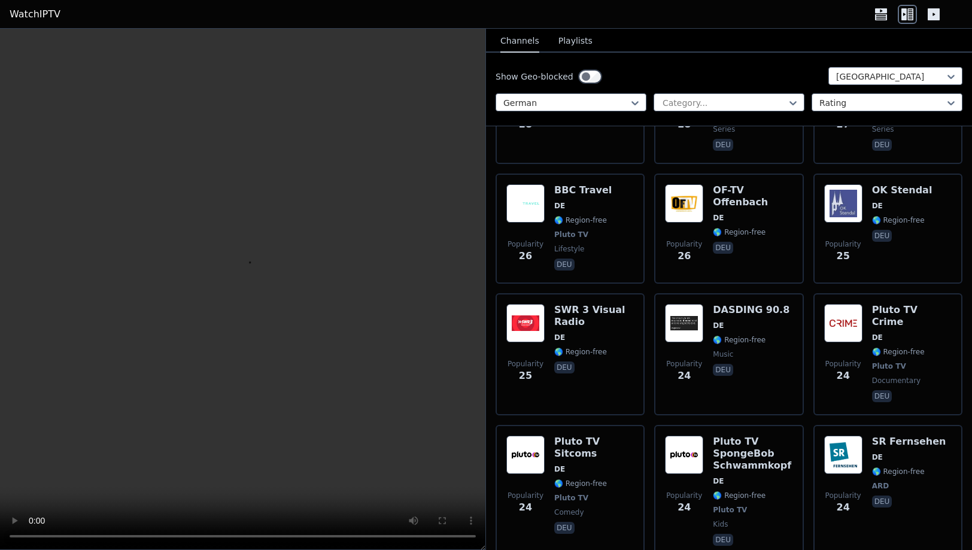
scroll to position [4802, 0]
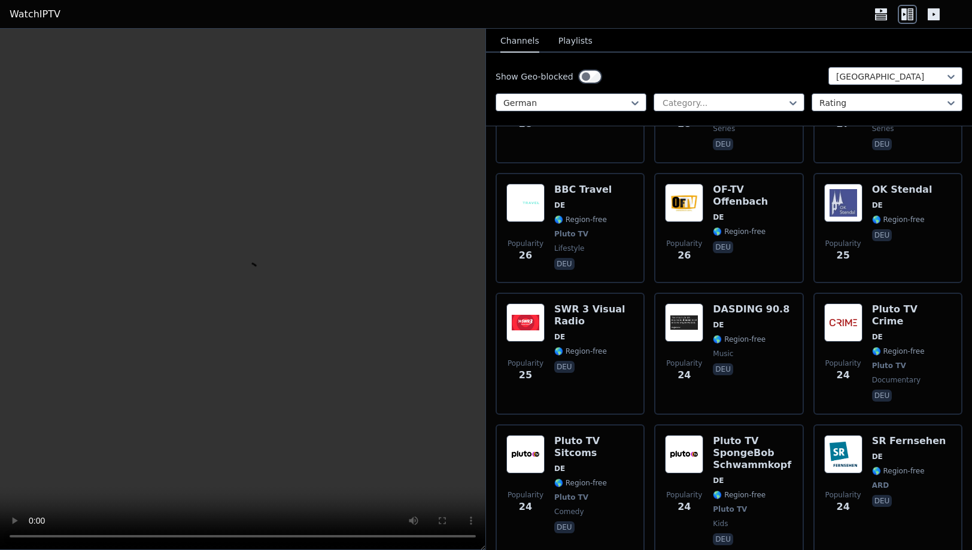
scroll to position [4941, 0]
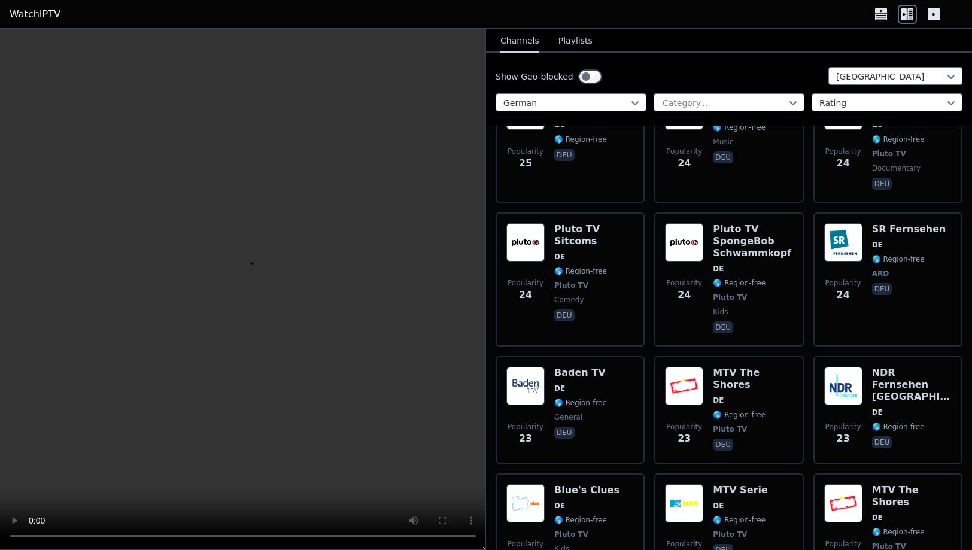
scroll to position [5018, 0]
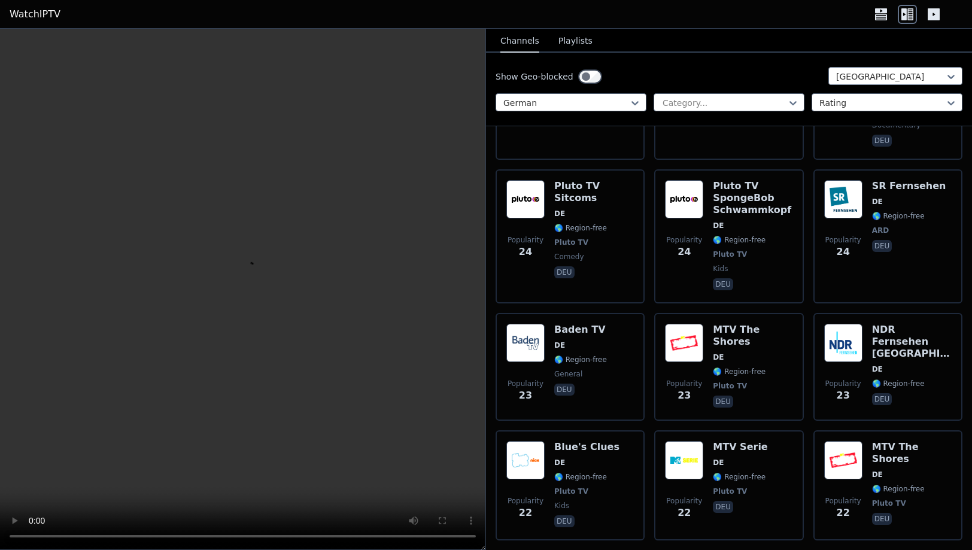
scroll to position [5093, 0]
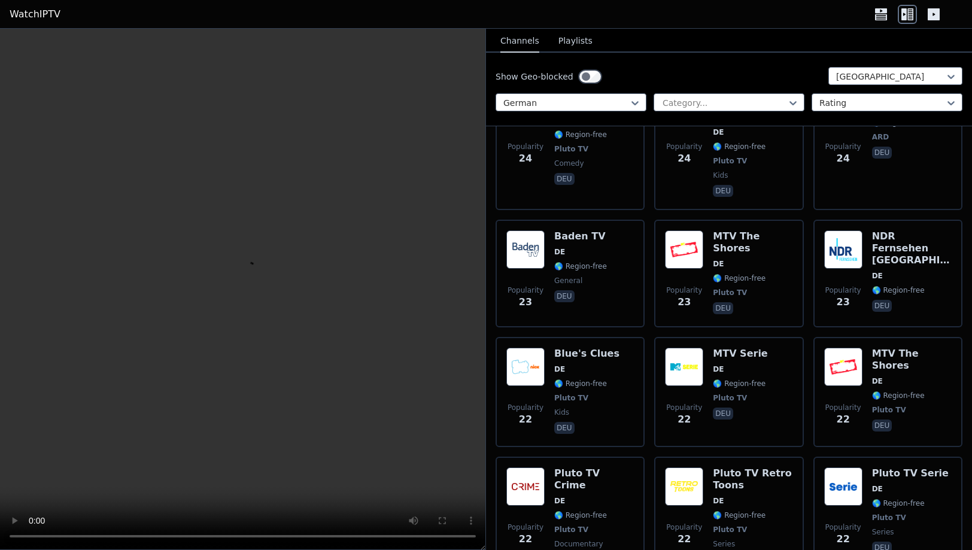
scroll to position [5194, 0]
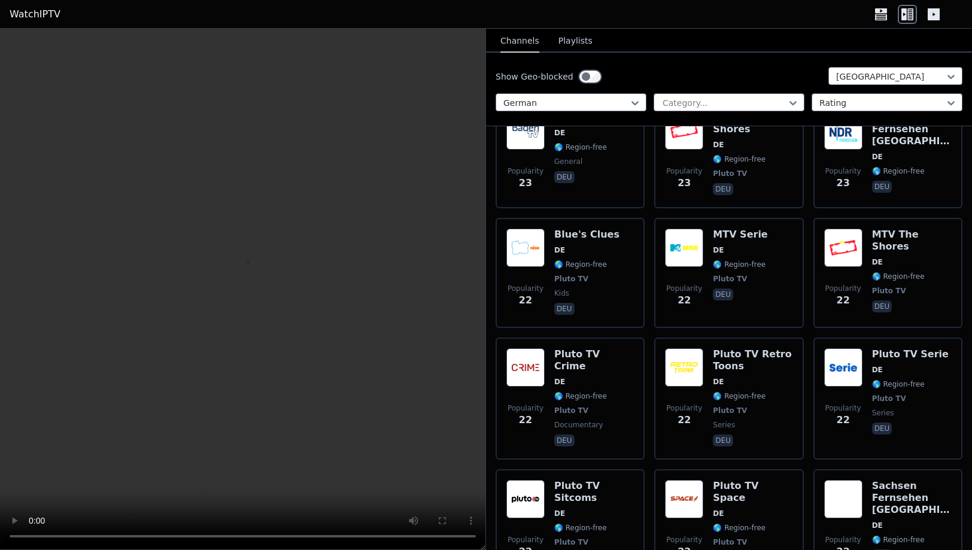
scroll to position [5296, 0]
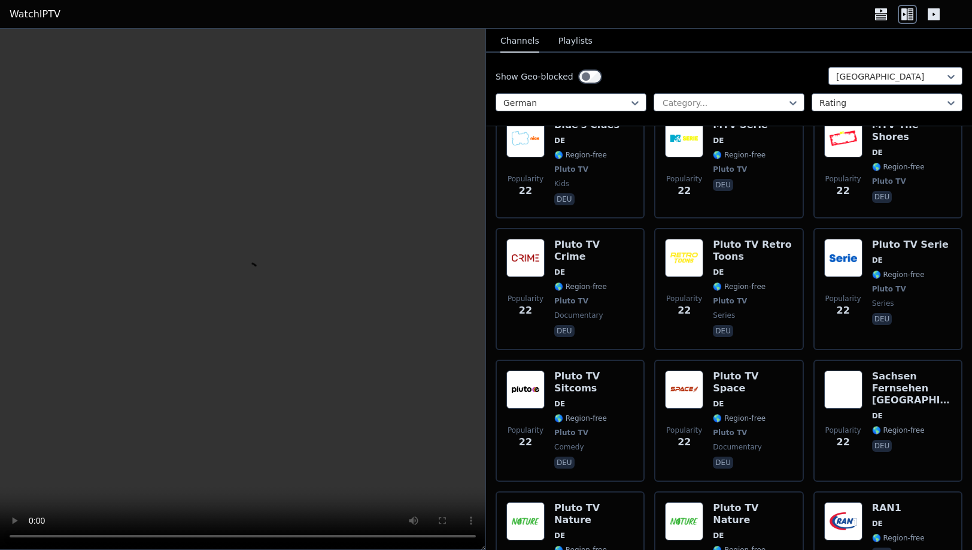
scroll to position [5397, 0]
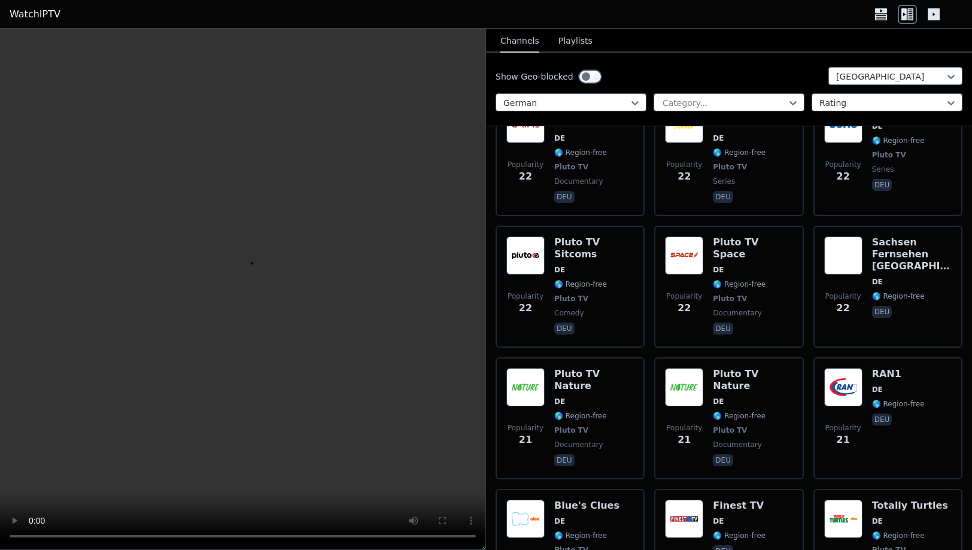
scroll to position [5525, 0]
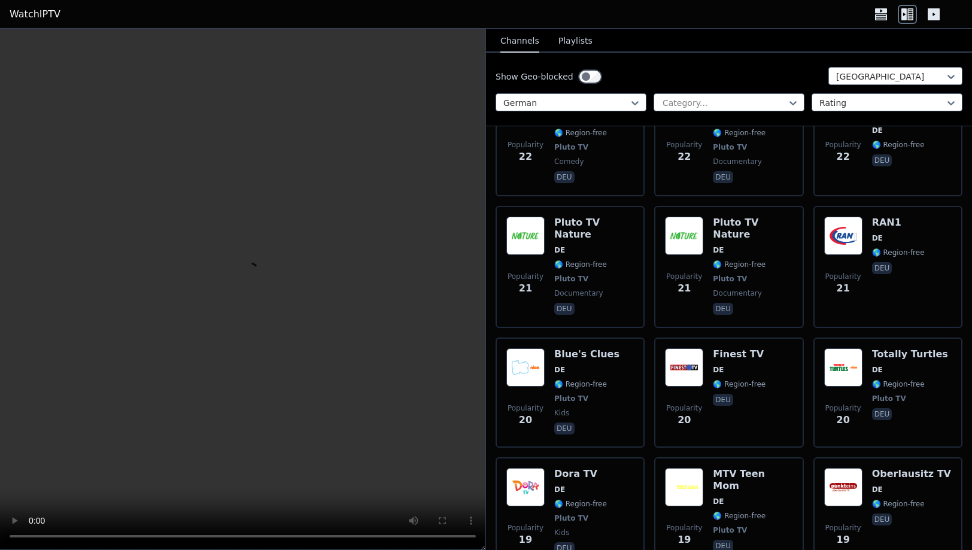
scroll to position [5678, 0]
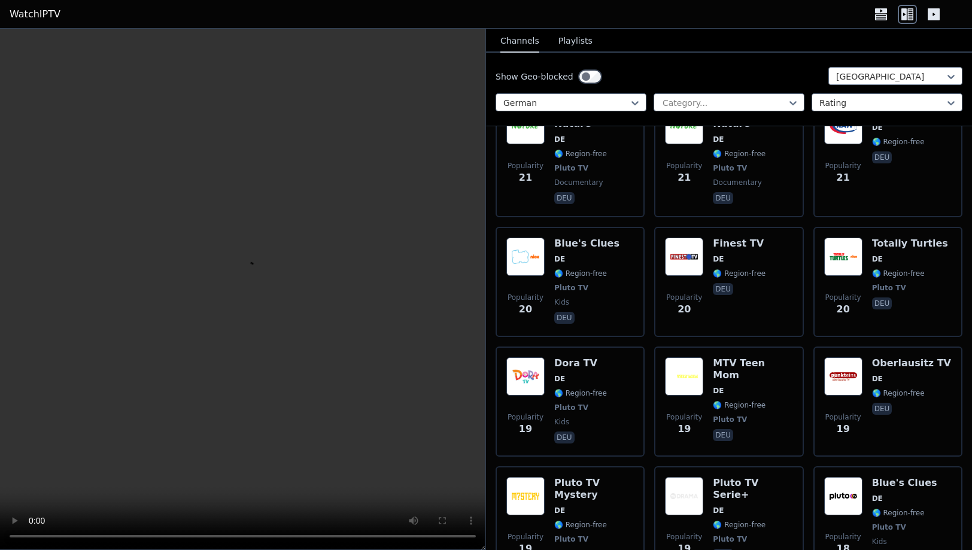
scroll to position [5779, 0]
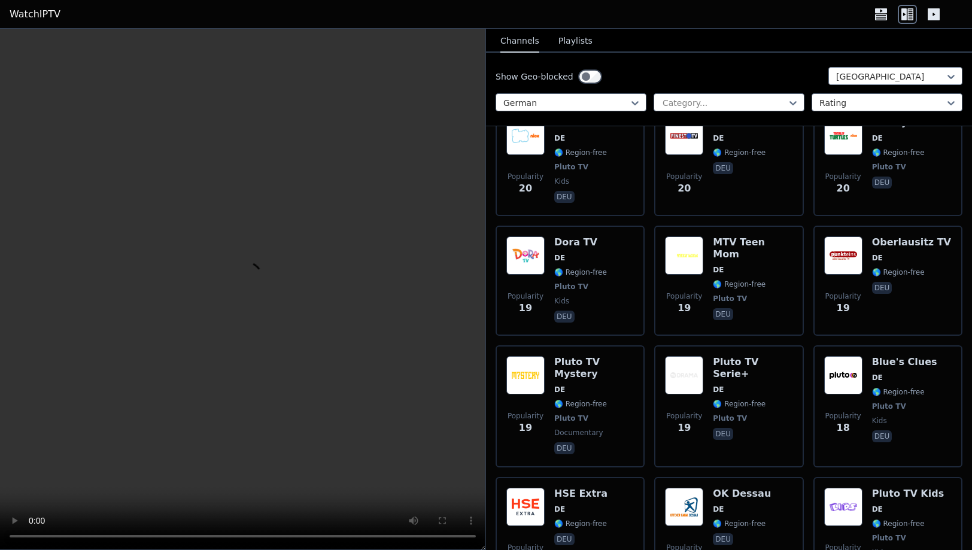
scroll to position [5906, 0]
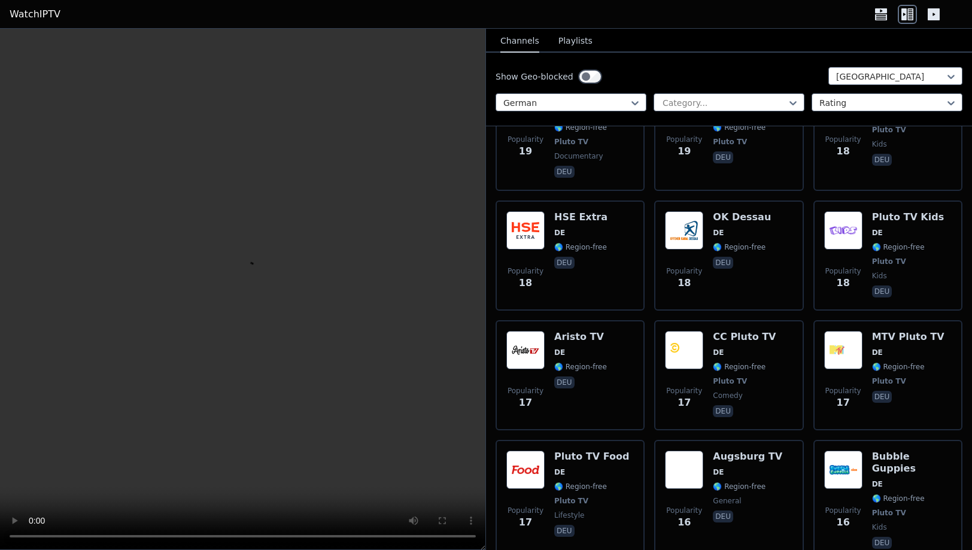
scroll to position [6185, 0]
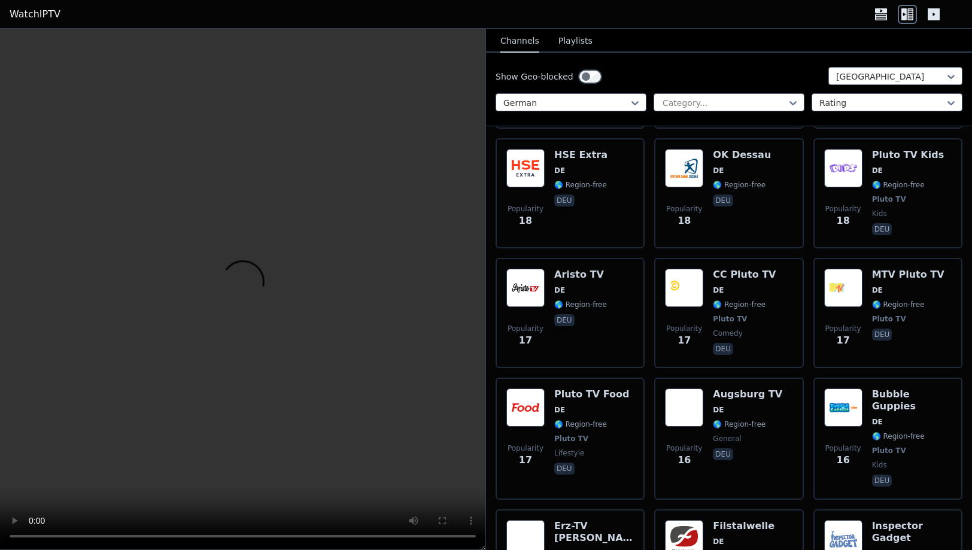
scroll to position [6236, 0]
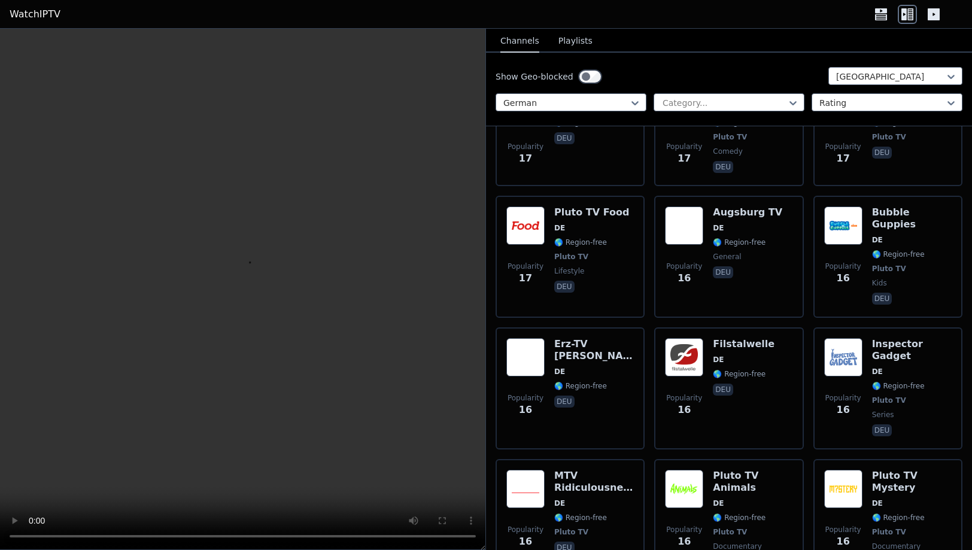
scroll to position [6426, 0]
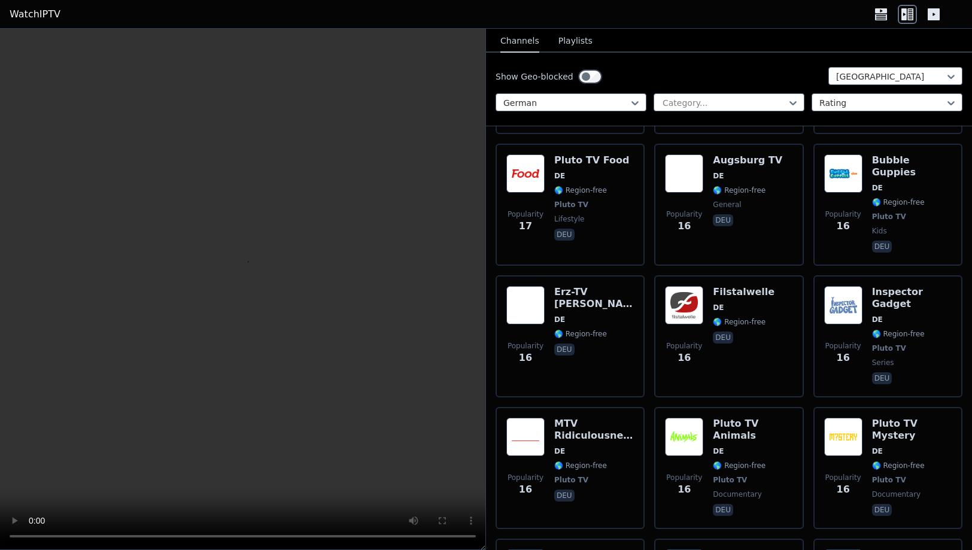
scroll to position [6478, 0]
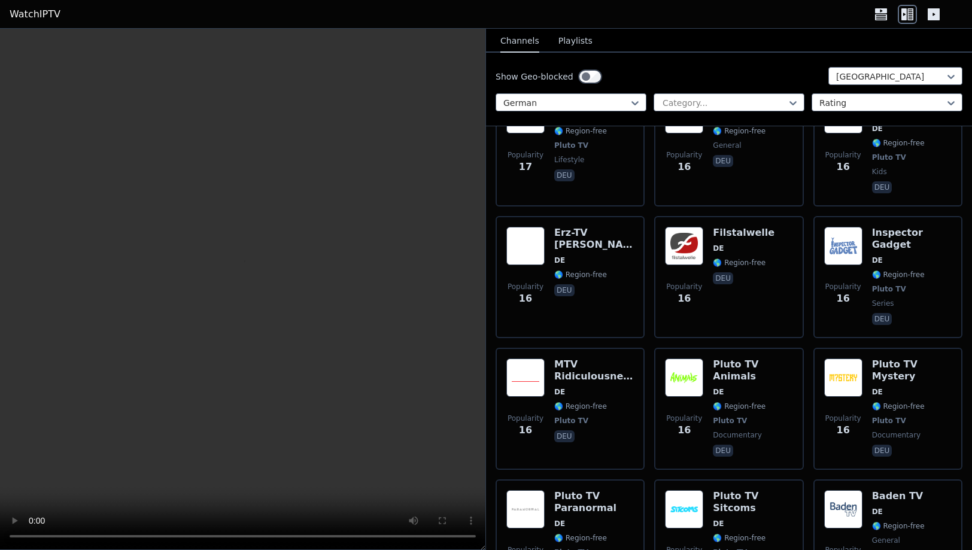
scroll to position [6611, 0]
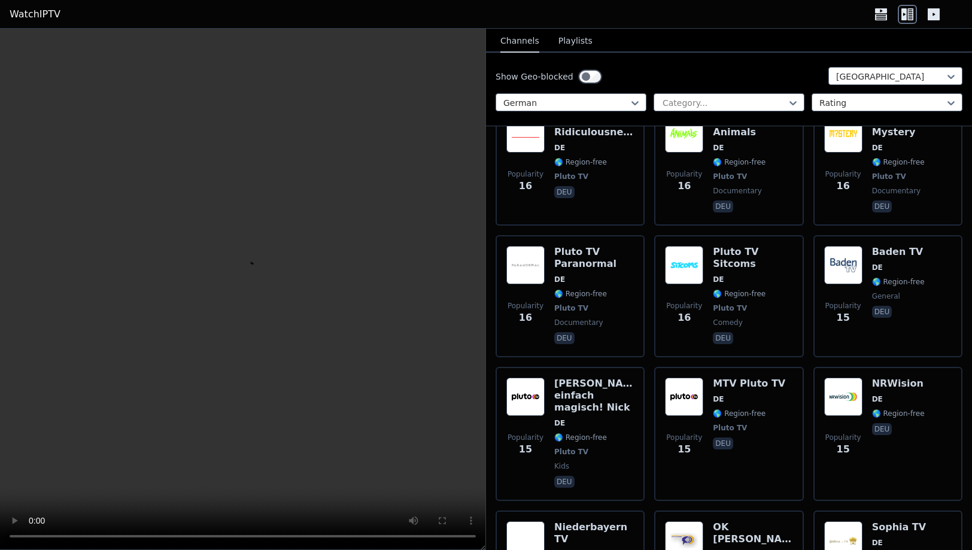
scroll to position [6780, 0]
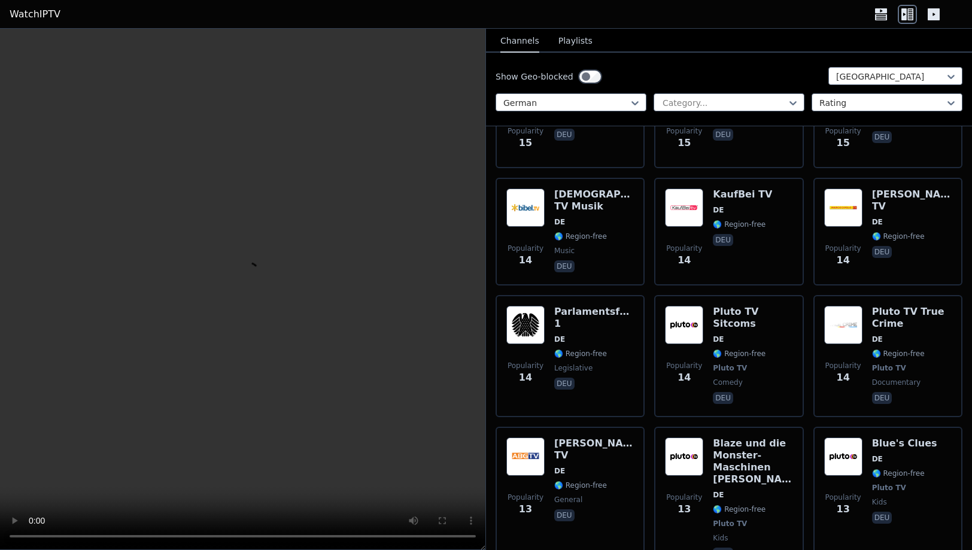
scroll to position [7274, 0]
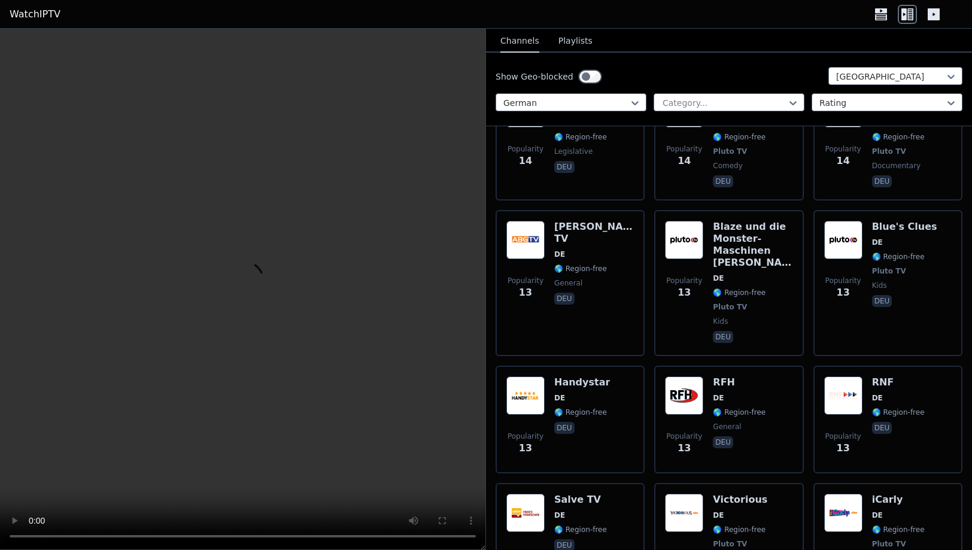
scroll to position [7446, 0]
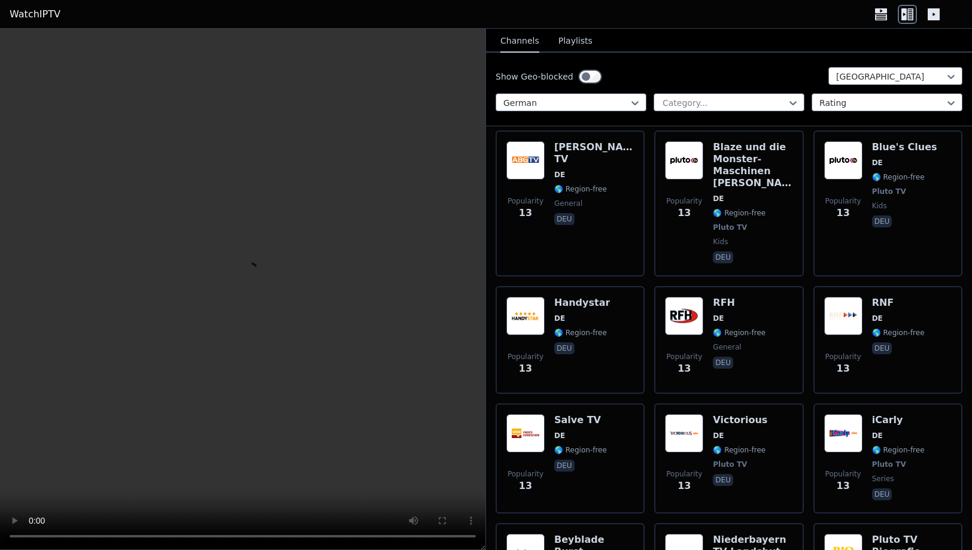
scroll to position [7521, 0]
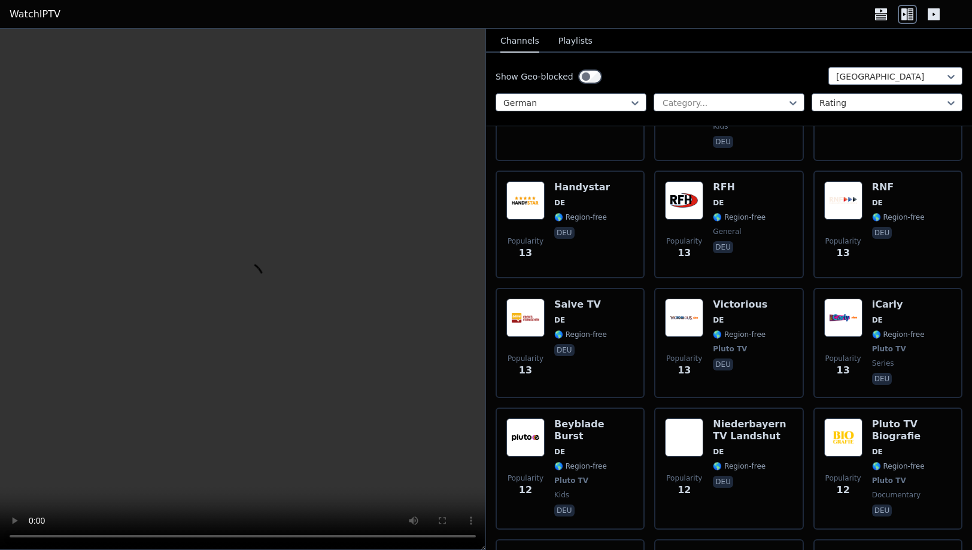
scroll to position [7685, 0]
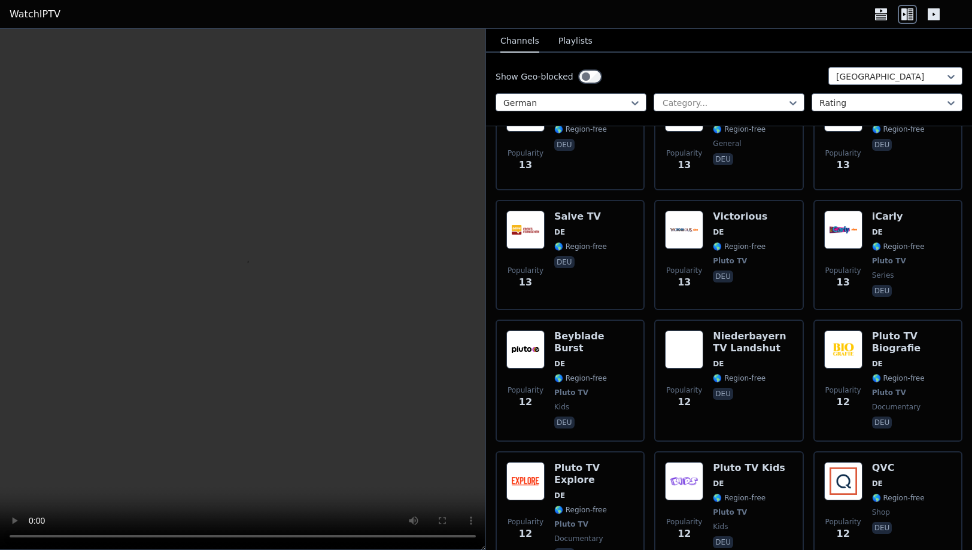
scroll to position [7735, 0]
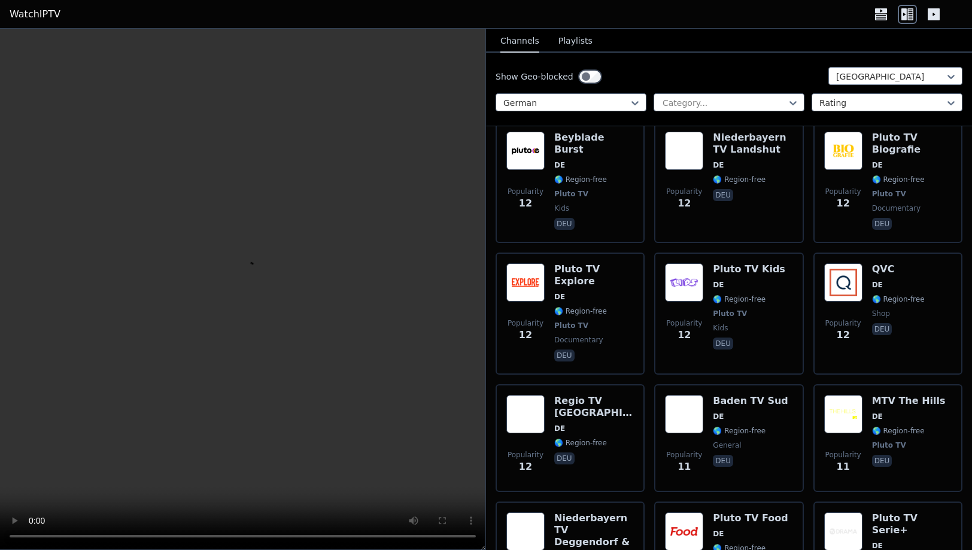
scroll to position [7989, 0]
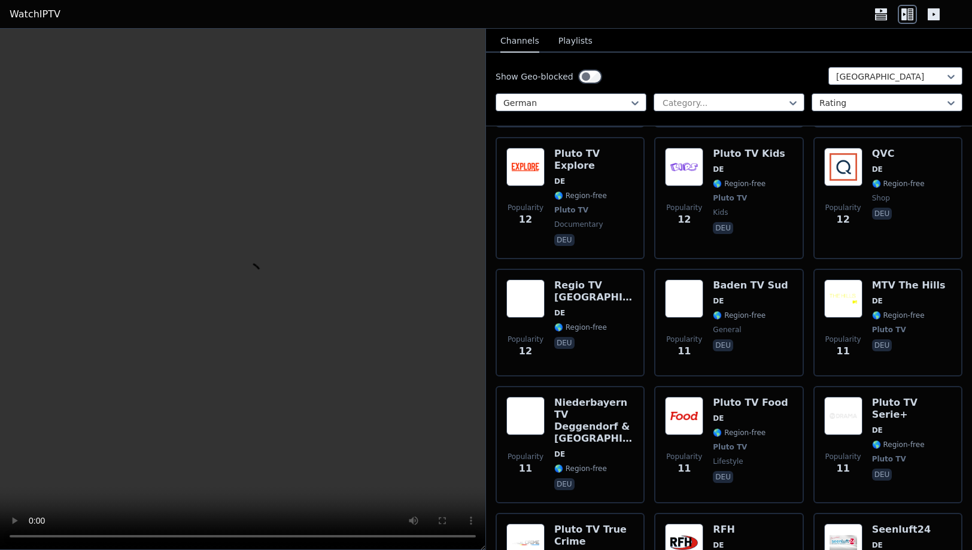
scroll to position [8039, 0]
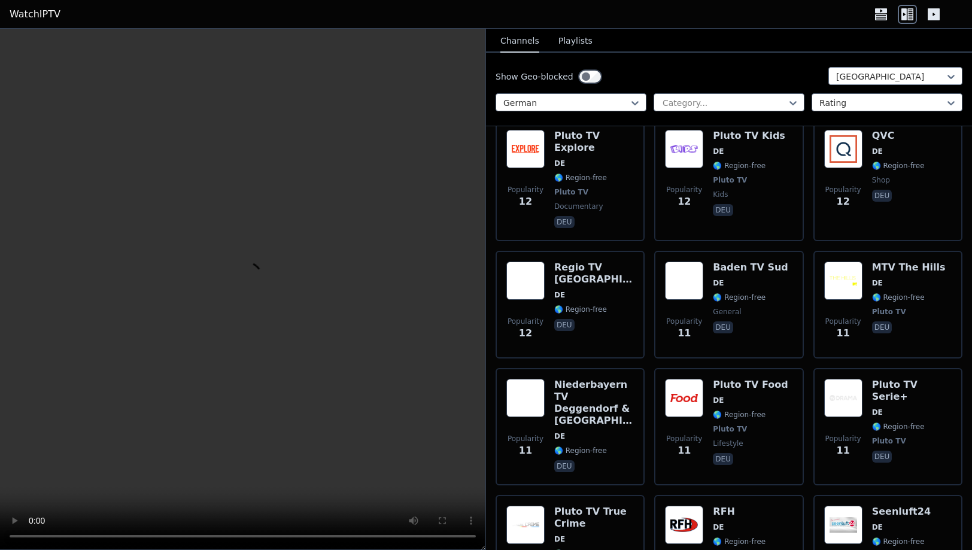
scroll to position [8064, 0]
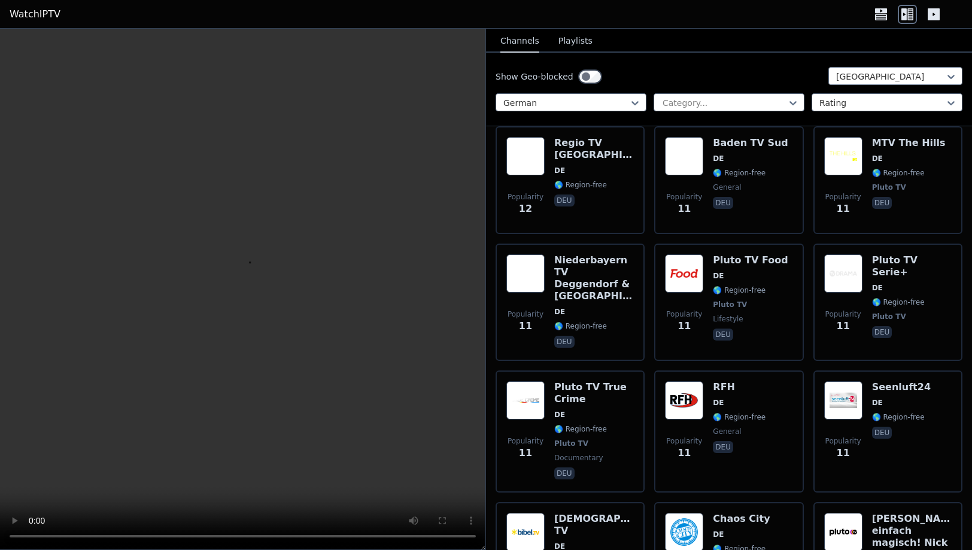
scroll to position [8192, 0]
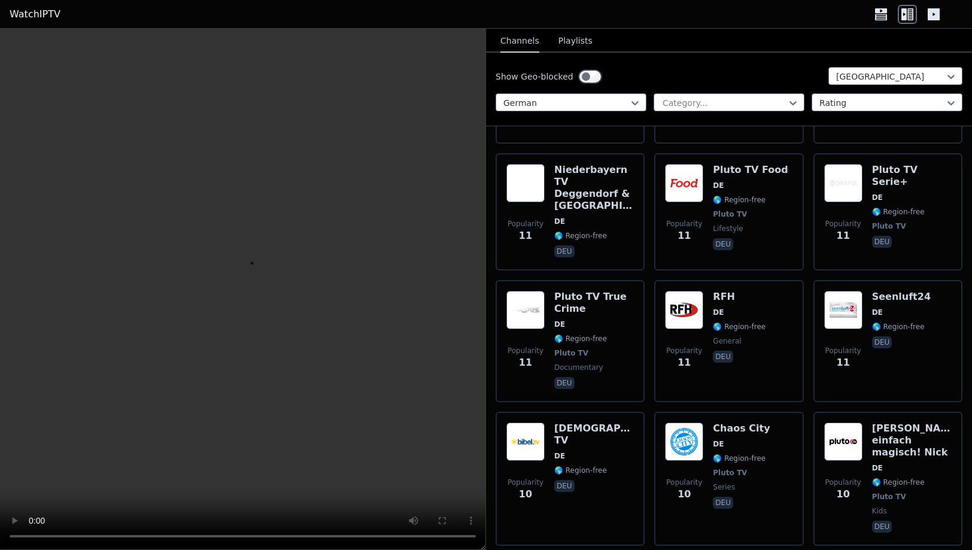
scroll to position [8294, 0]
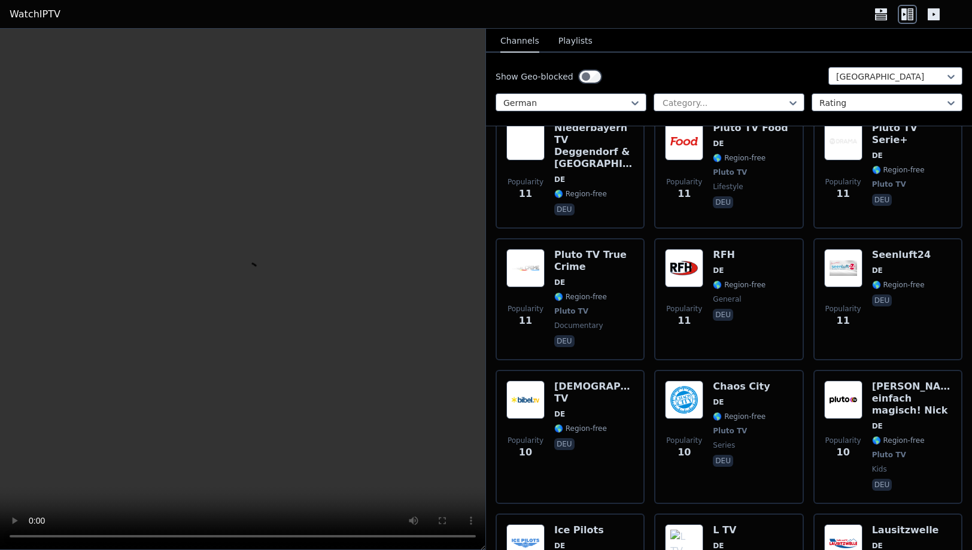
scroll to position [8319, 0]
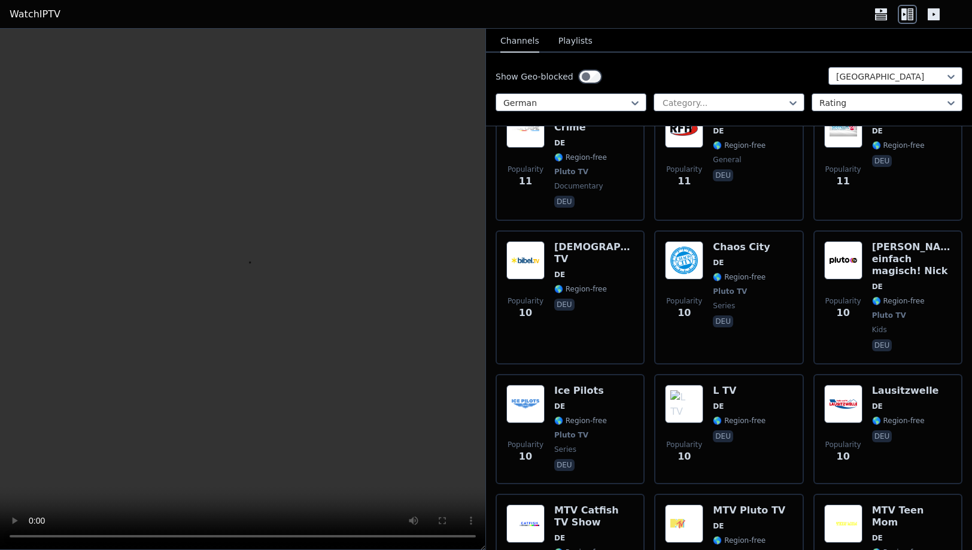
scroll to position [8473, 0]
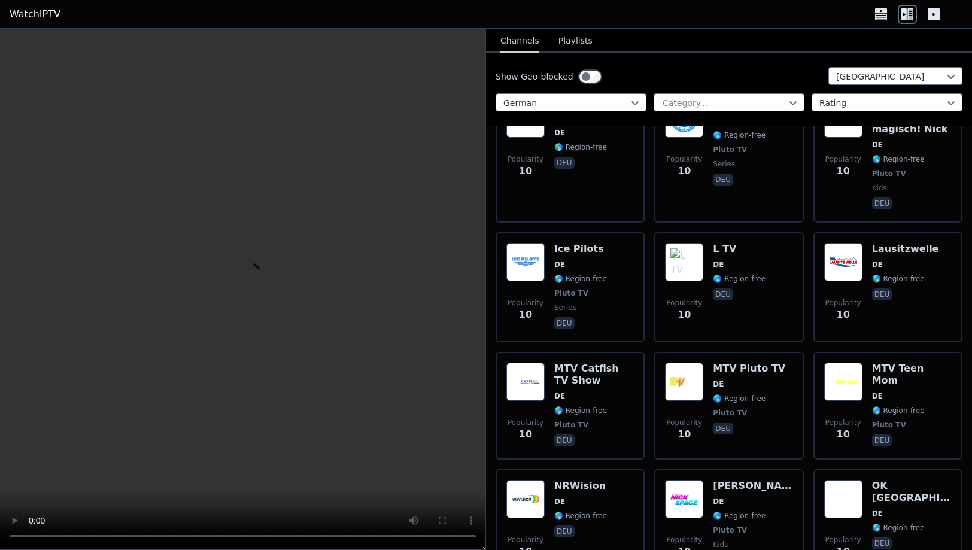
scroll to position [8598, 0]
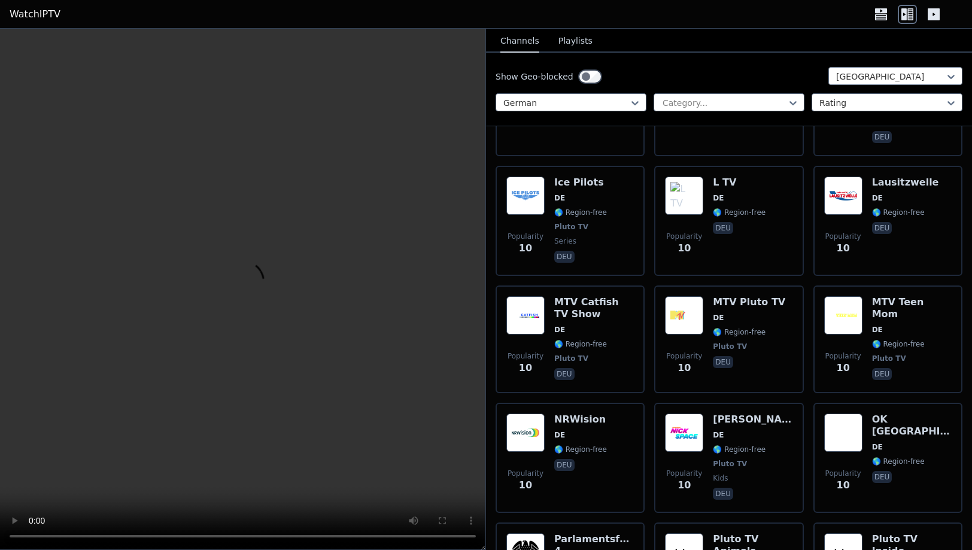
scroll to position [8700, 0]
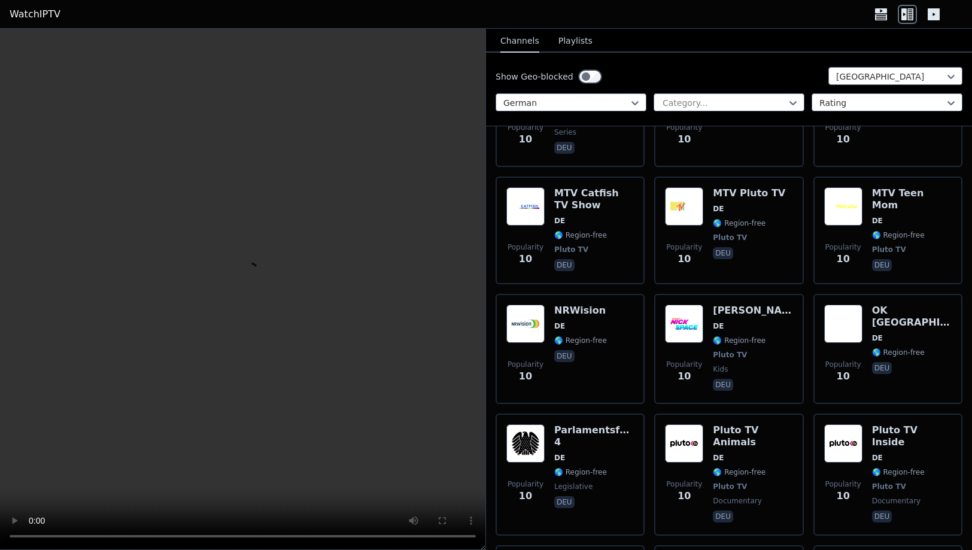
scroll to position [8776, 0]
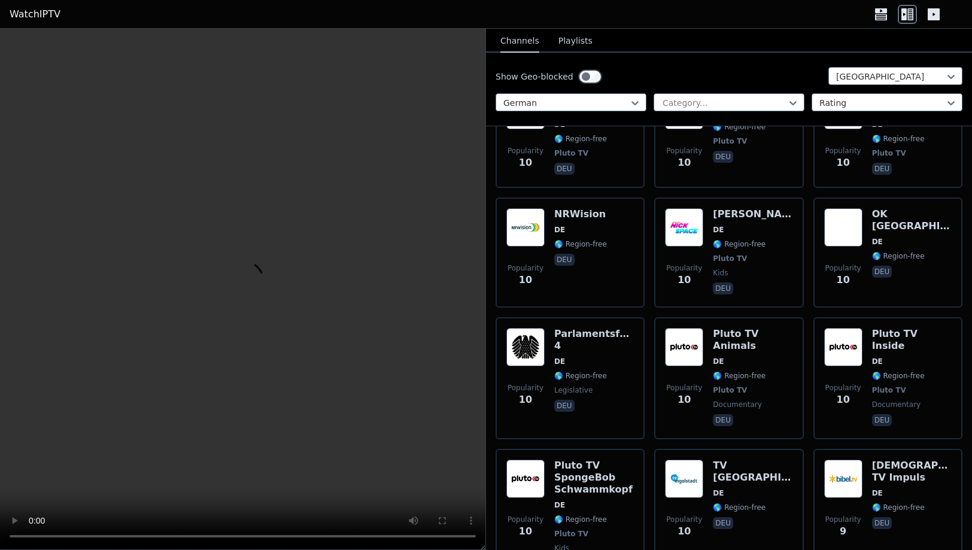
scroll to position [8958, 0]
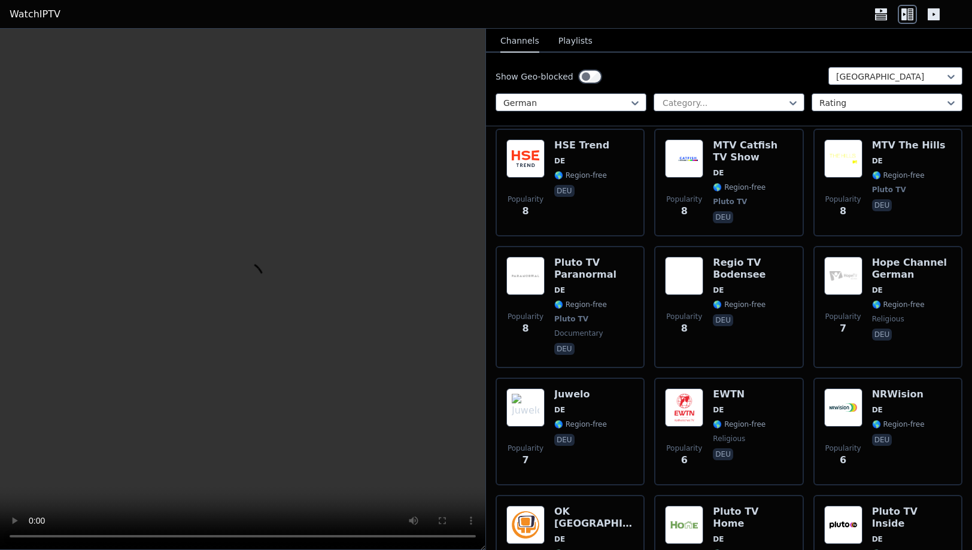
scroll to position [9448, 0]
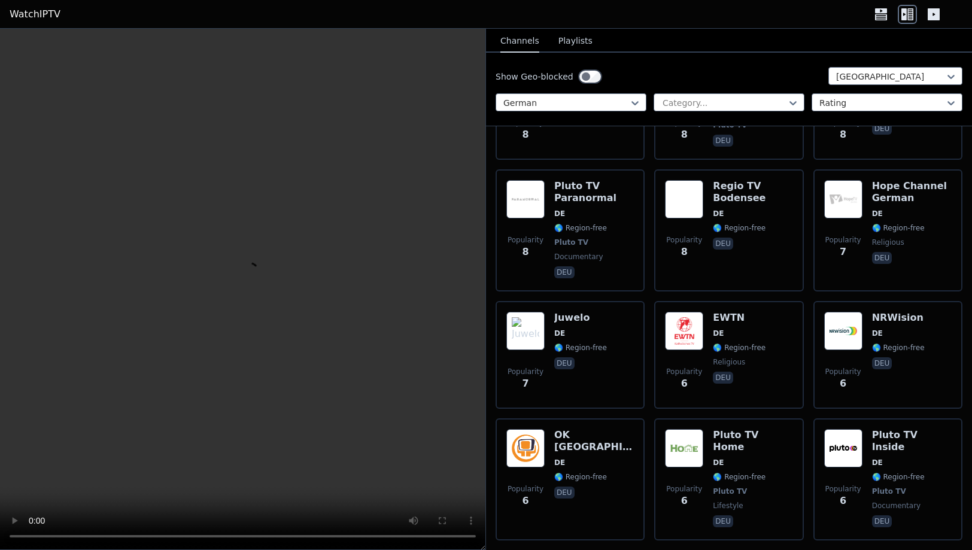
scroll to position [9524, 0]
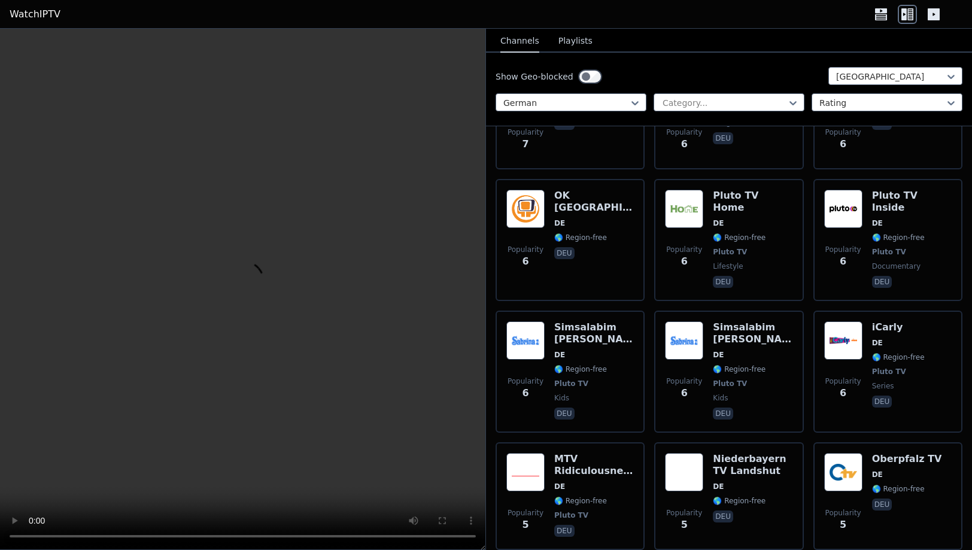
scroll to position [9803, 0]
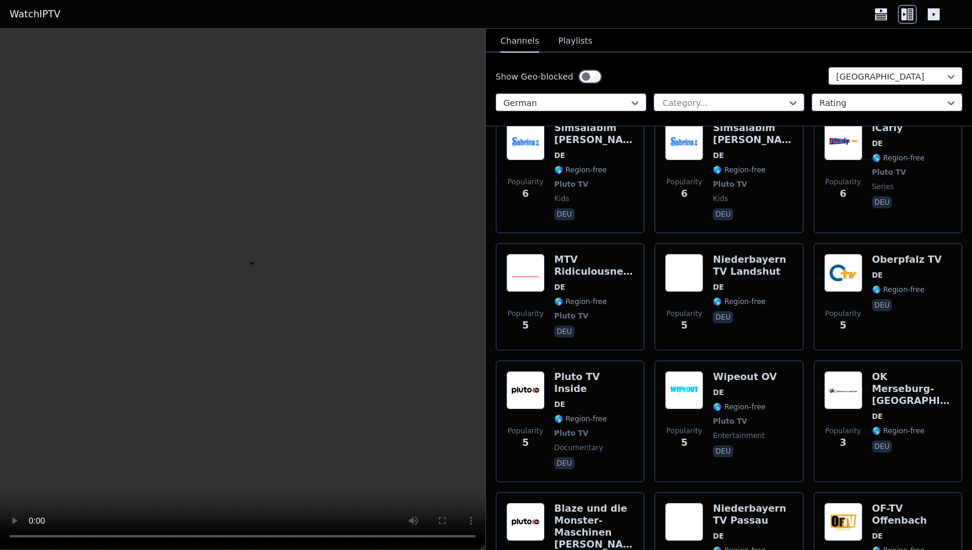
scroll to position [10005, 0]
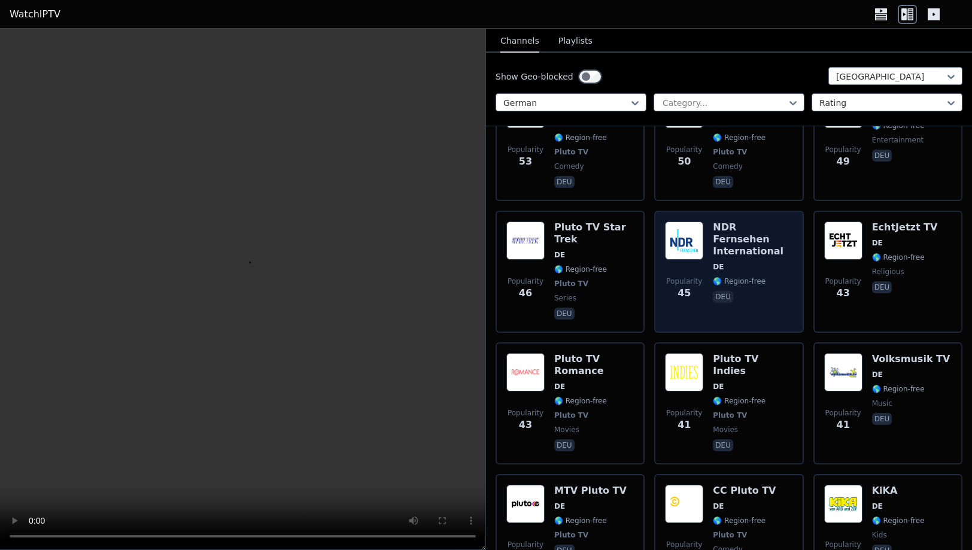
scroll to position [2650, 0]
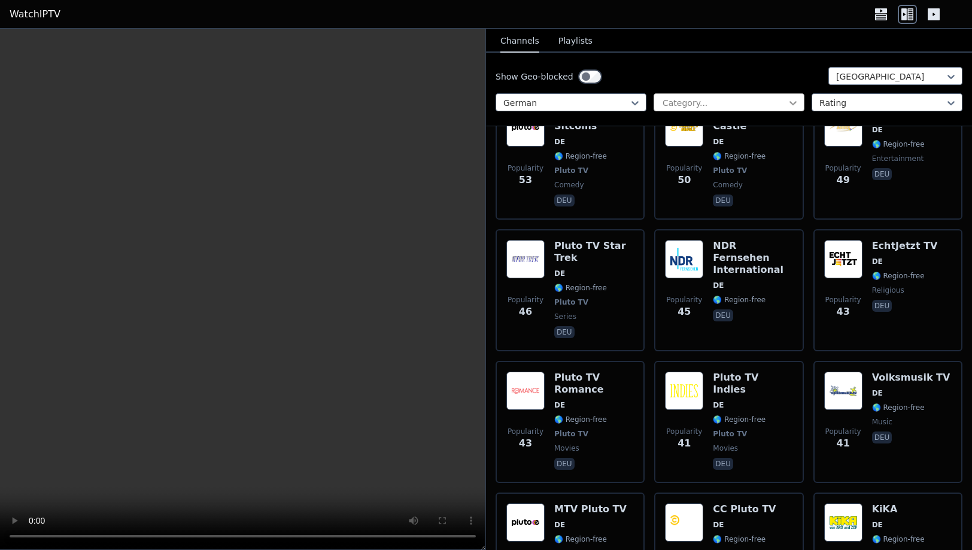
click at [794, 105] on icon at bounding box center [793, 103] width 12 height 12
click at [795, 99] on icon at bounding box center [793, 103] width 12 height 12
click at [830, 96] on div "Rating" at bounding box center [887, 102] width 151 height 18
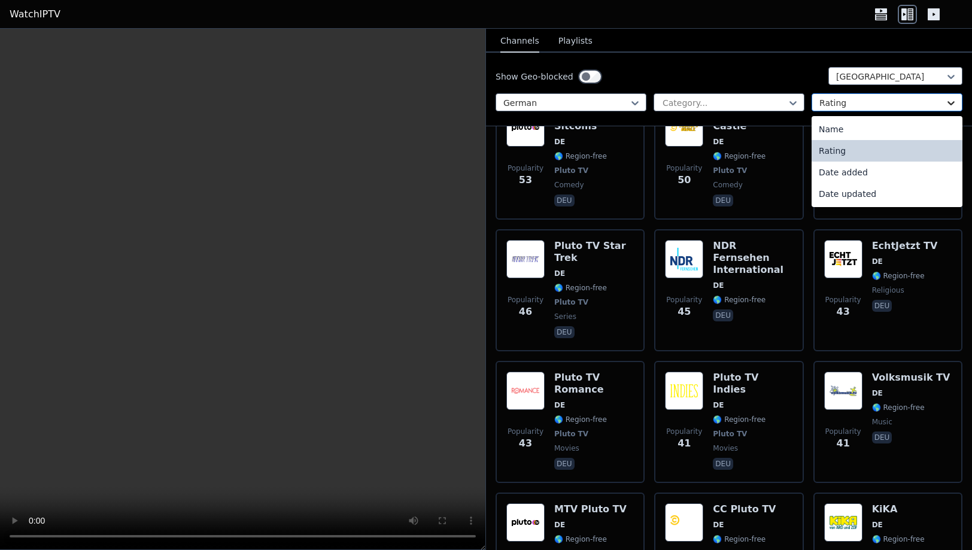
click at [950, 104] on icon at bounding box center [951, 103] width 7 height 4
click at [837, 126] on div "Name" at bounding box center [887, 130] width 151 height 22
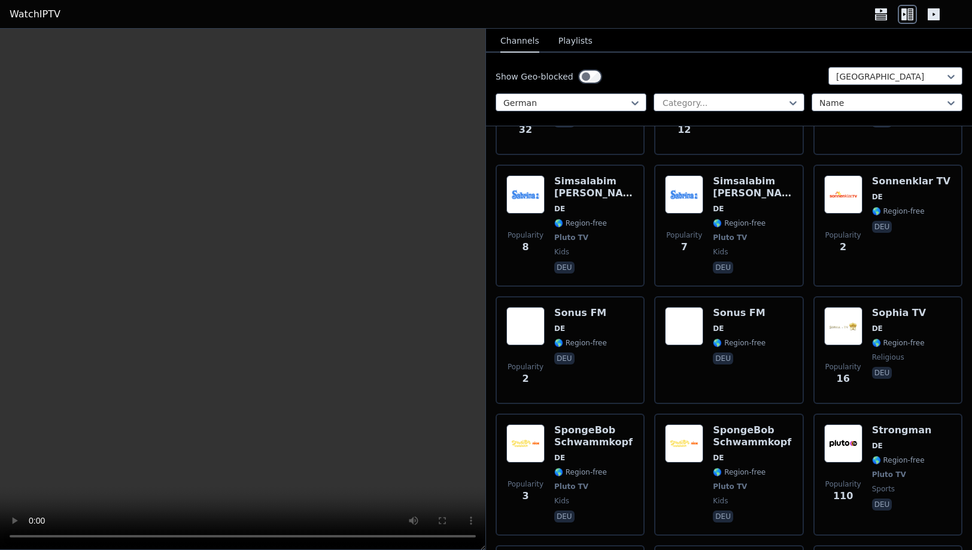
scroll to position [9915, 0]
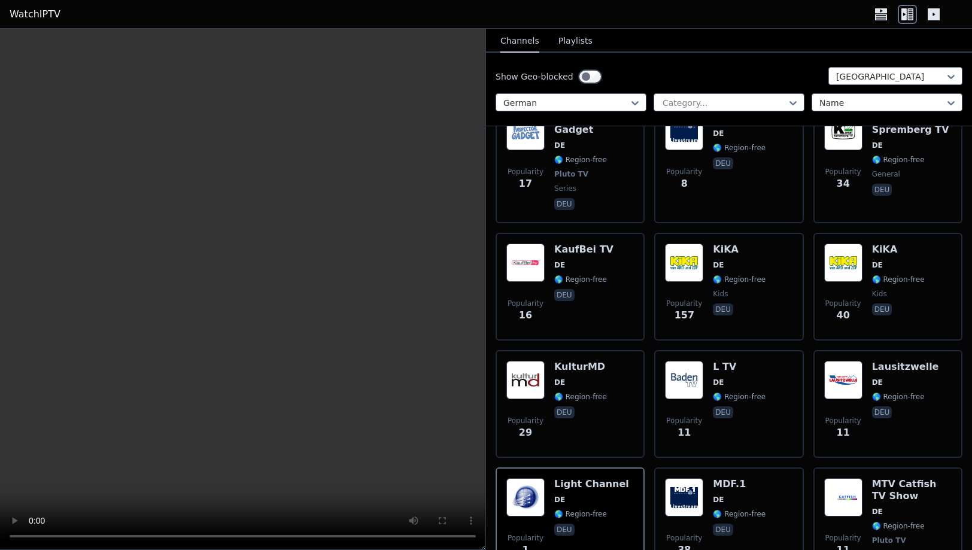
scroll to position [2969, 0]
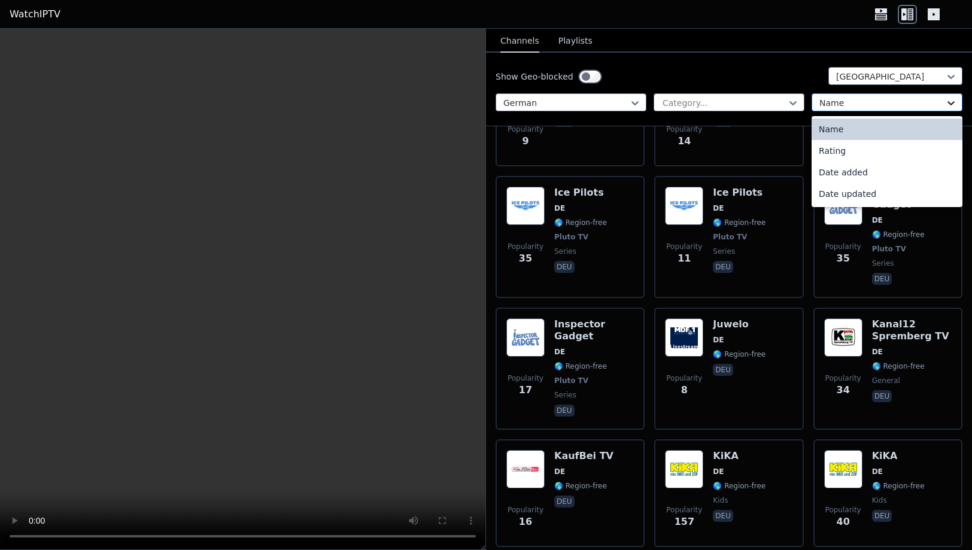
click at [949, 102] on icon at bounding box center [951, 103] width 7 height 4
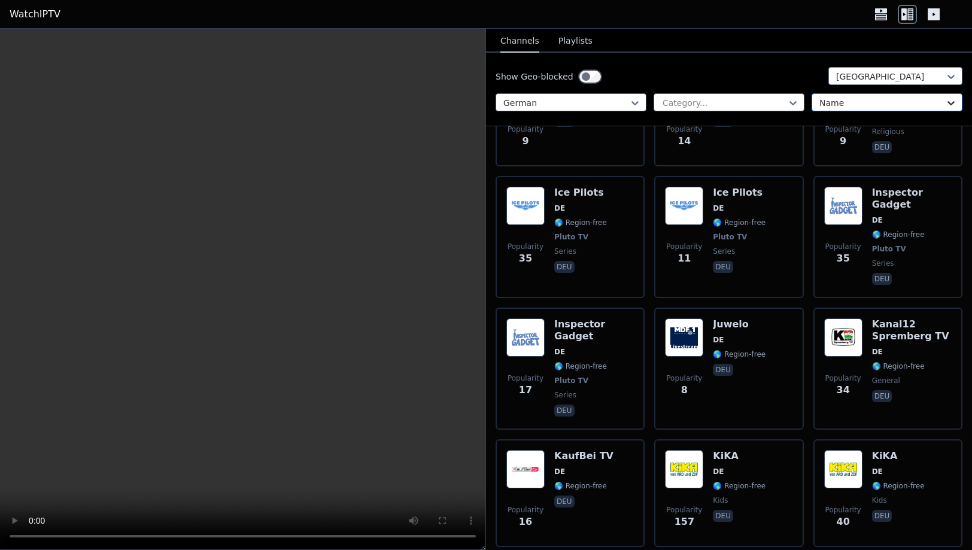
click at [949, 99] on icon at bounding box center [951, 103] width 12 height 12
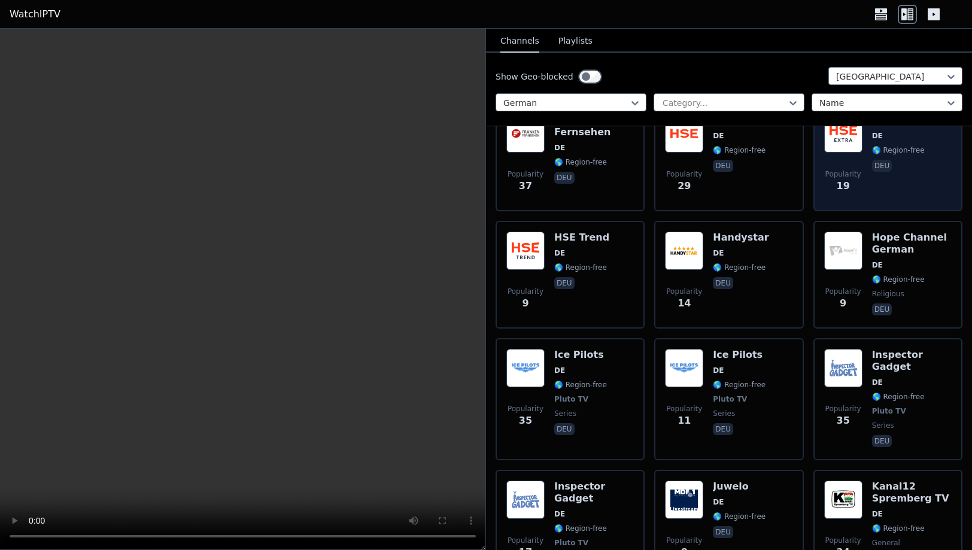
scroll to position [2764, 0]
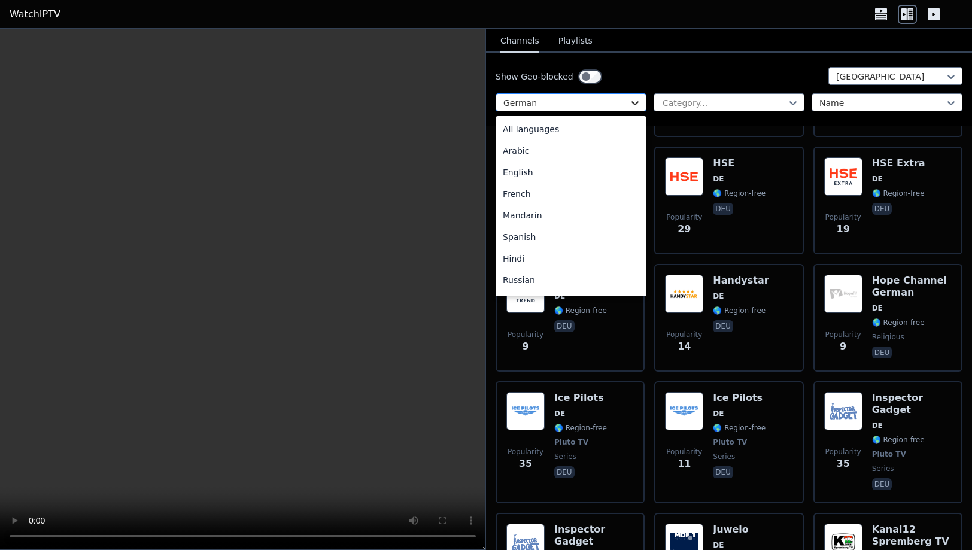
click at [633, 101] on icon at bounding box center [635, 103] width 12 height 12
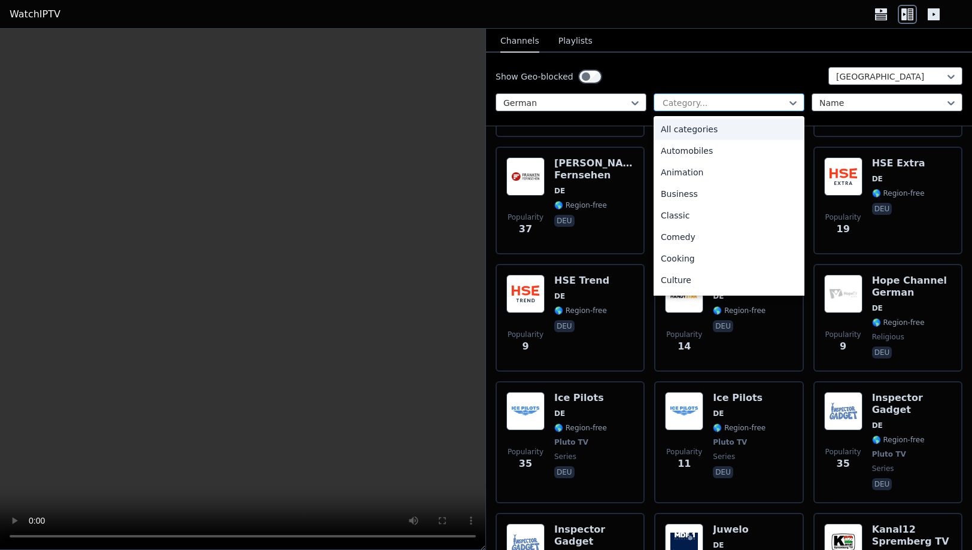
click at [800, 101] on div "Category..." at bounding box center [729, 102] width 151 height 18
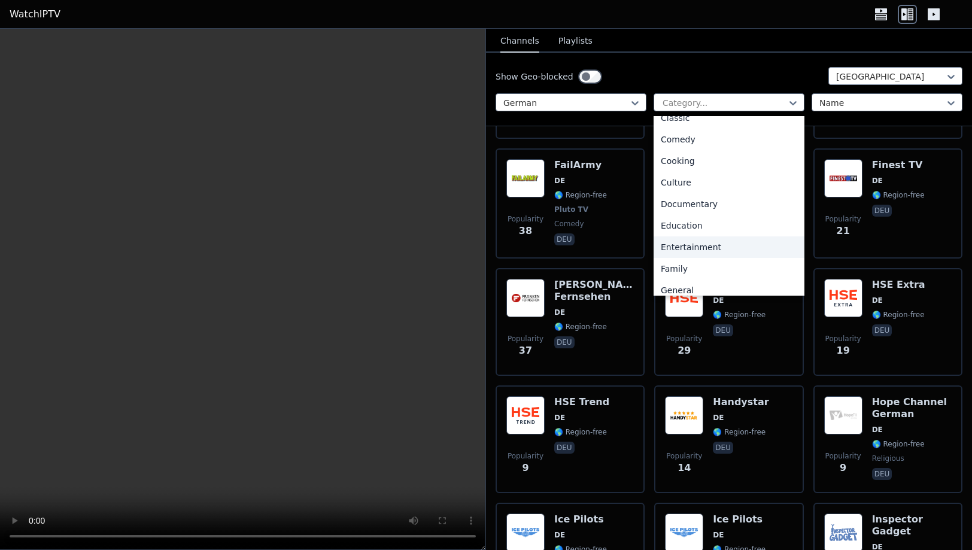
scroll to position [175, 0]
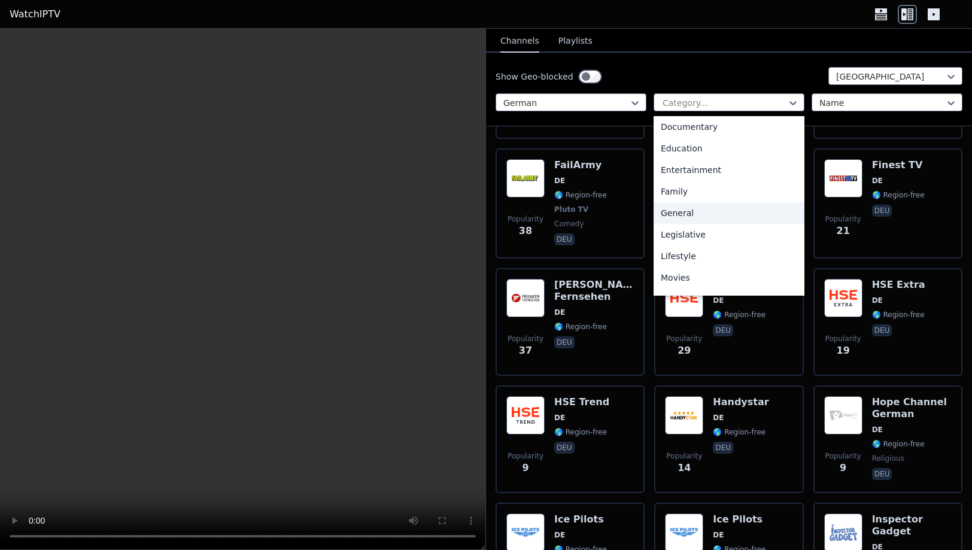
click at [687, 214] on div "General" at bounding box center [729, 213] width 151 height 22
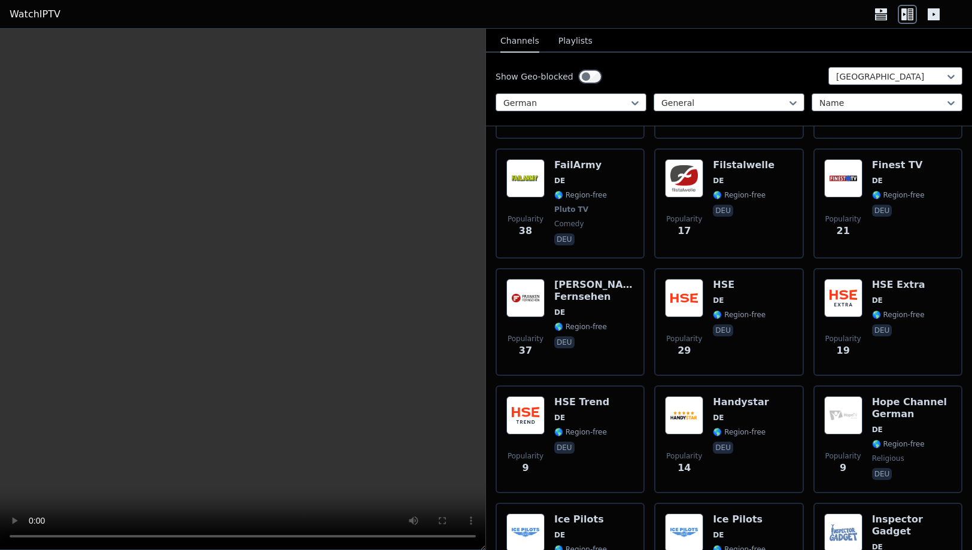
click at [687, 268] on div "Popularity 29 HSE DE 🌎 Region-free deu" at bounding box center [728, 322] width 149 height 108
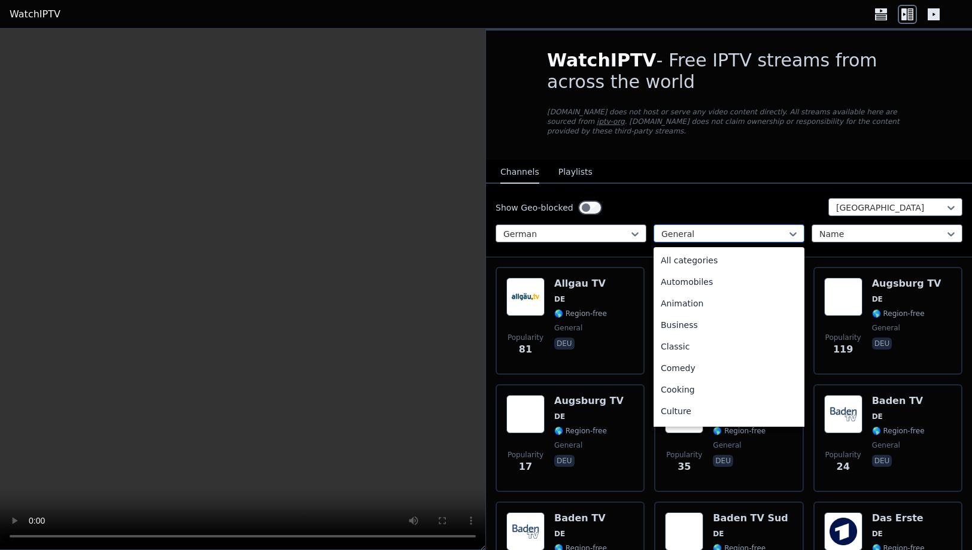
click at [729, 228] on div at bounding box center [725, 234] width 126 height 12
click at [694, 274] on div "Automobiles" at bounding box center [729, 282] width 151 height 22
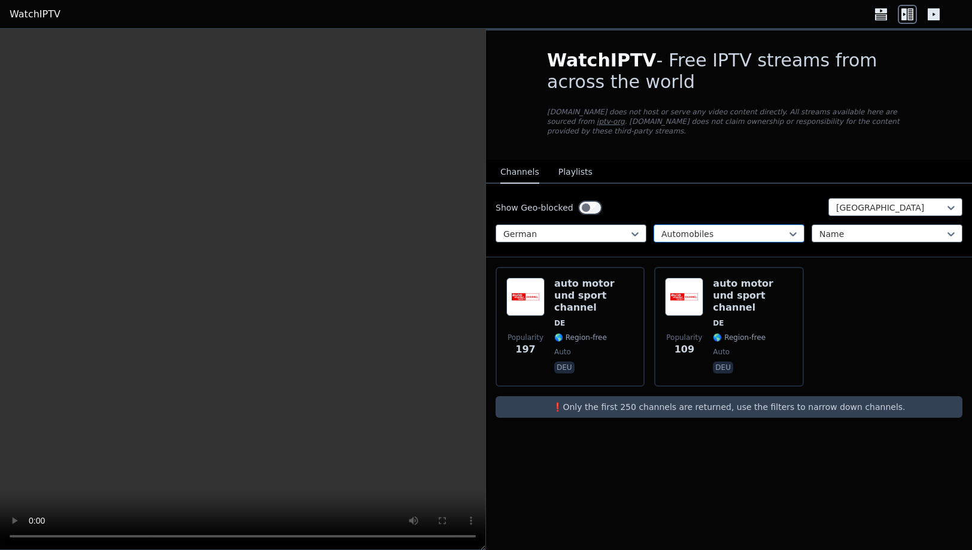
click at [729, 228] on div at bounding box center [725, 234] width 126 height 12
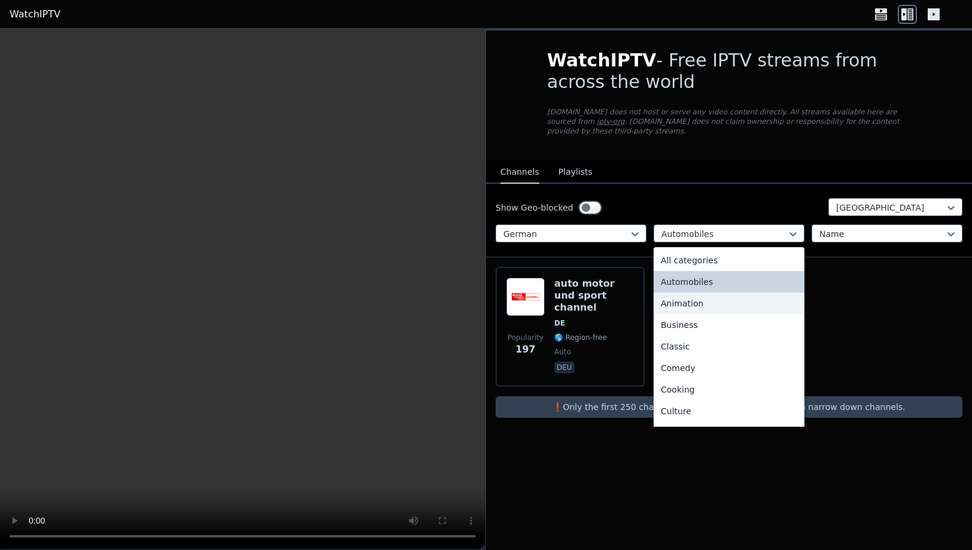
click at [684, 295] on div "Animation" at bounding box center [729, 304] width 151 height 22
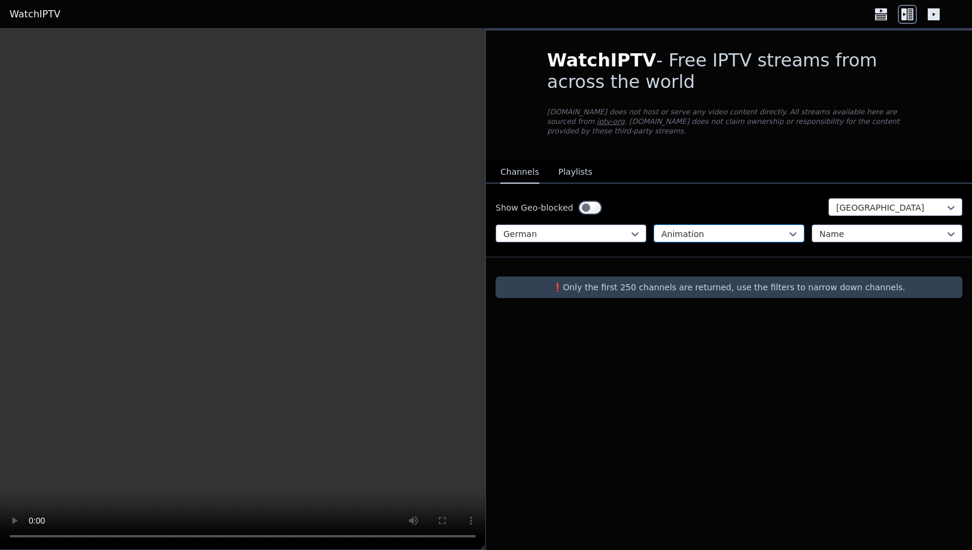
click at [738, 228] on div at bounding box center [725, 234] width 126 height 12
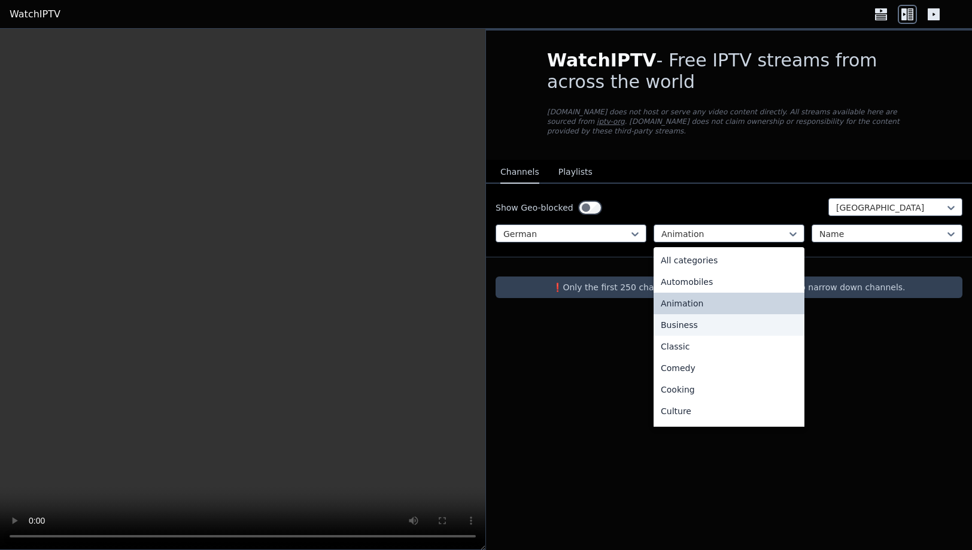
click at [686, 318] on div "Business" at bounding box center [729, 325] width 151 height 22
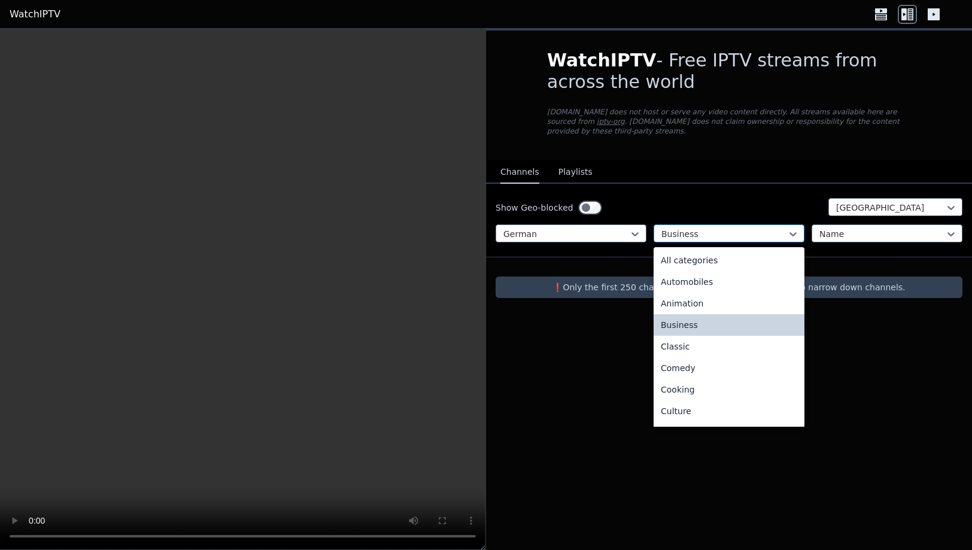
click at [739, 228] on div at bounding box center [725, 234] width 126 height 12
click at [675, 336] on div "Classic" at bounding box center [729, 347] width 151 height 22
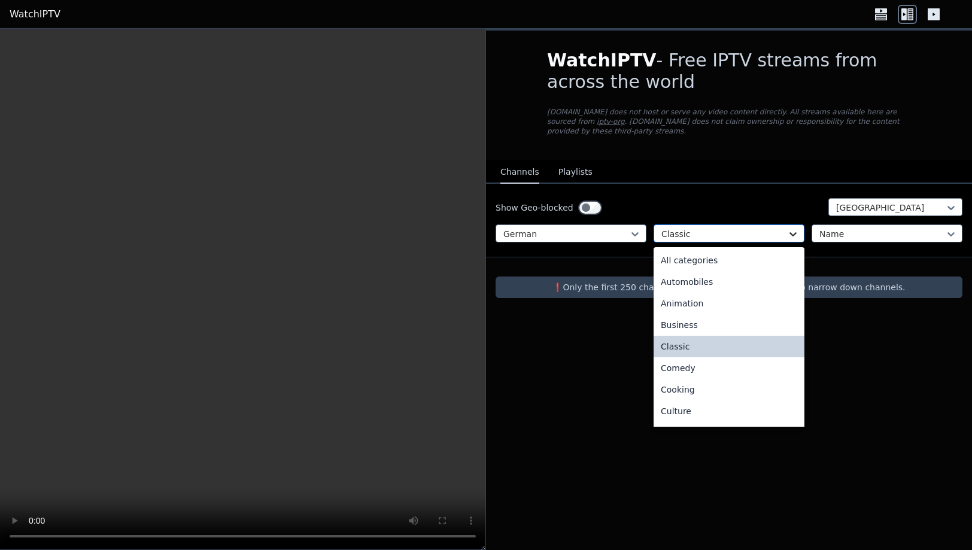
click at [794, 228] on icon at bounding box center [793, 234] width 12 height 12
click at [677, 357] on div "Comedy" at bounding box center [729, 368] width 151 height 22
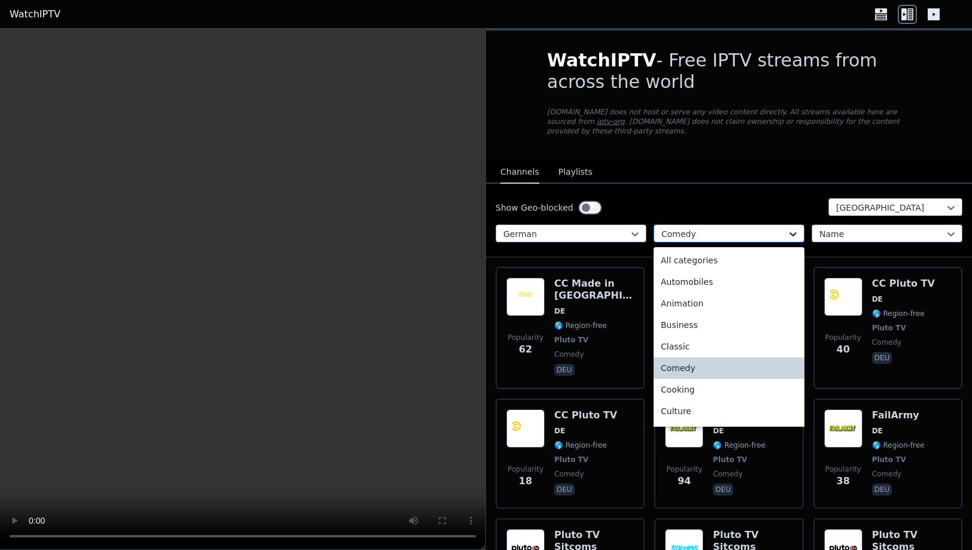
click at [794, 228] on icon at bounding box center [793, 234] width 12 height 12
click at [677, 383] on div "Cooking" at bounding box center [729, 390] width 151 height 22
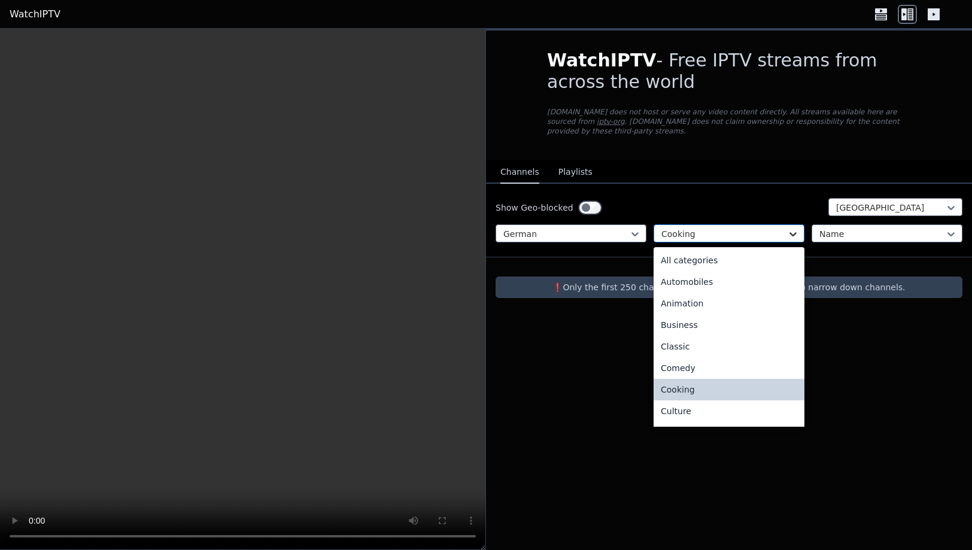
click at [791, 232] on icon at bounding box center [793, 234] width 7 height 4
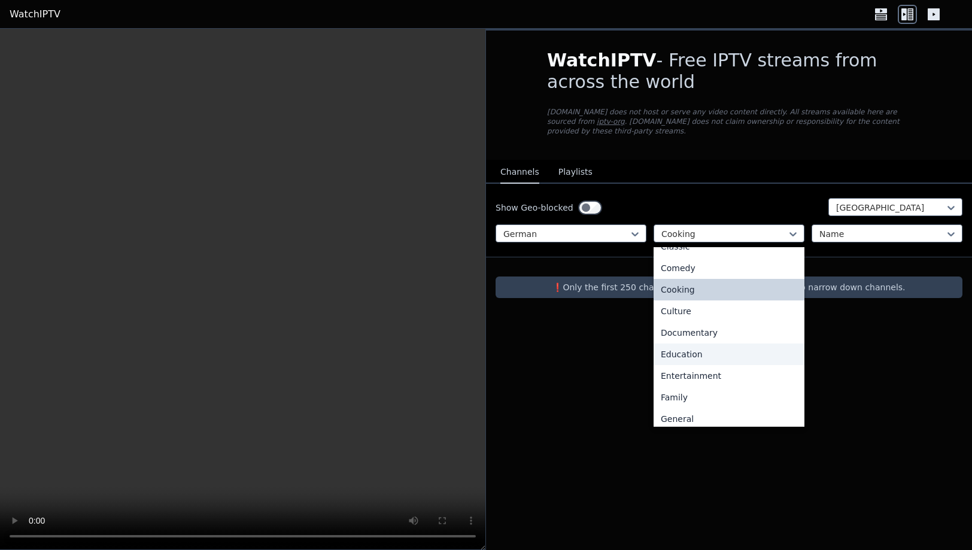
scroll to position [101, 0]
click at [677, 301] on div "Culture" at bounding box center [729, 311] width 151 height 22
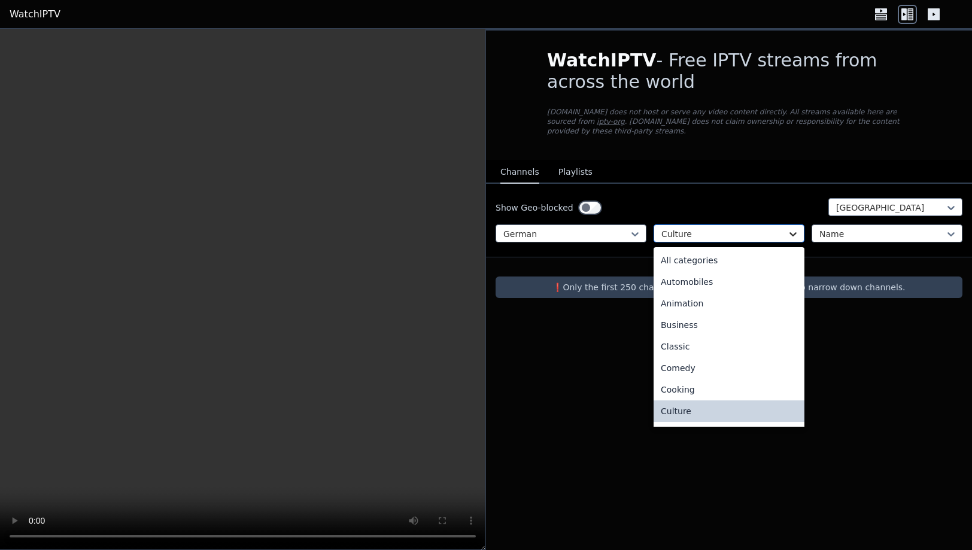
click at [796, 228] on icon at bounding box center [793, 234] width 12 height 12
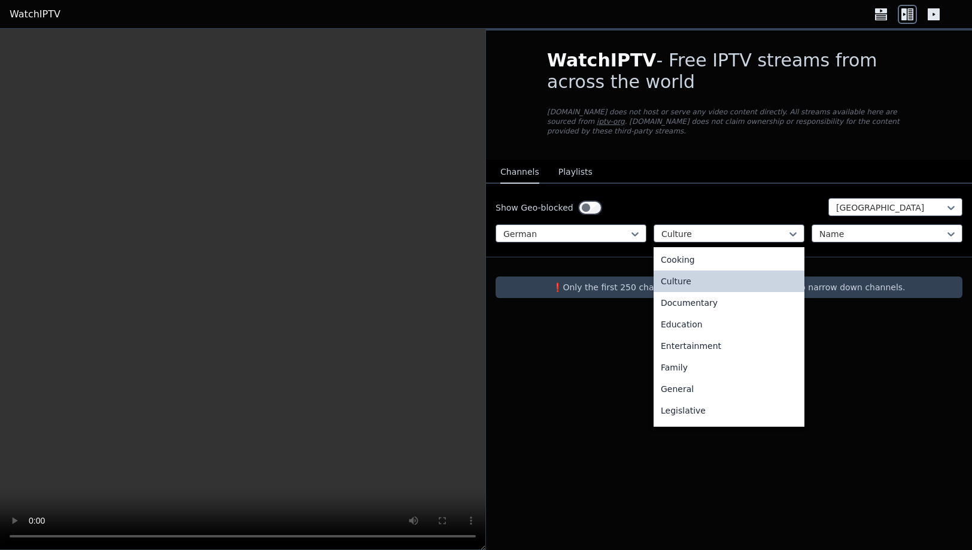
scroll to position [157, 0]
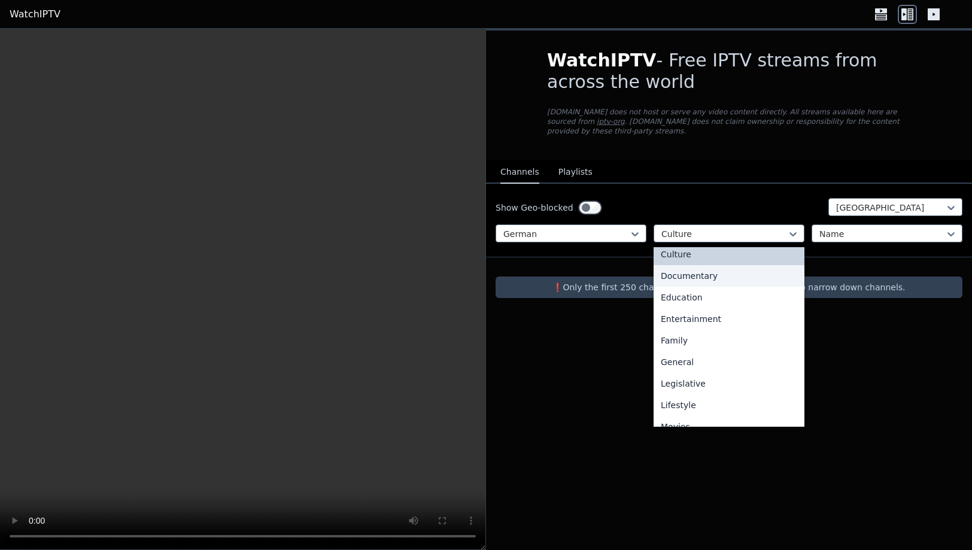
click at [701, 267] on div "Documentary" at bounding box center [729, 276] width 151 height 22
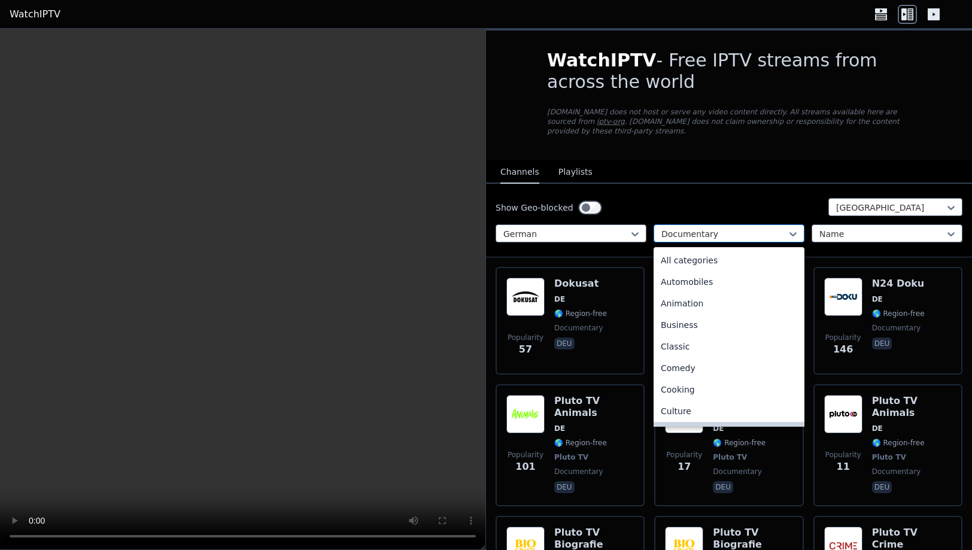
click at [770, 228] on div at bounding box center [725, 234] width 126 height 12
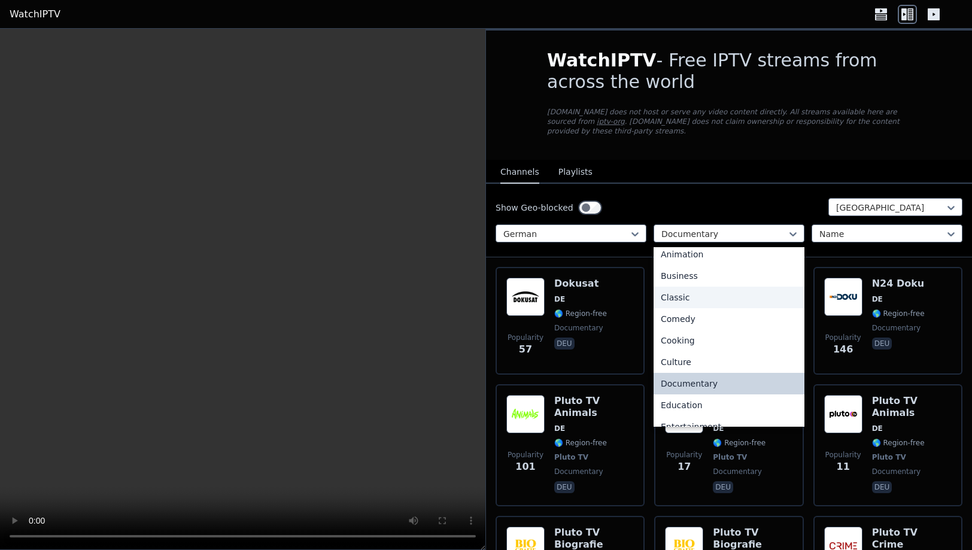
scroll to position [150, 0]
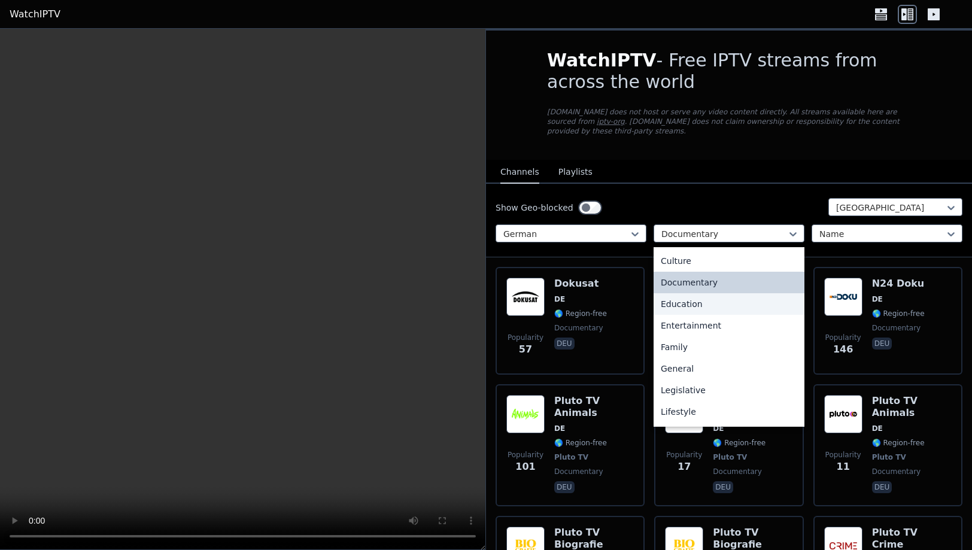
click at [688, 293] on div "Education" at bounding box center [729, 304] width 151 height 22
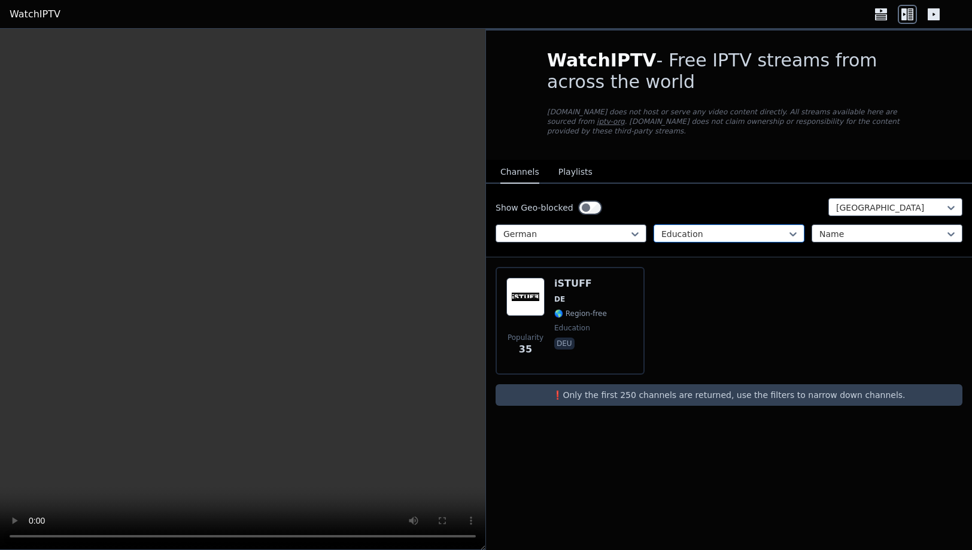
click at [760, 228] on div at bounding box center [725, 234] width 126 height 12
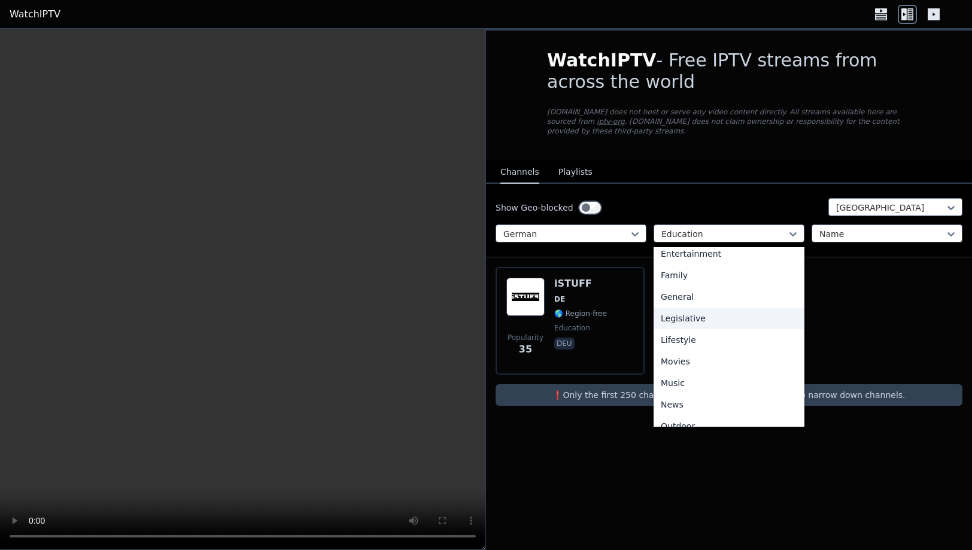
scroll to position [142, 0]
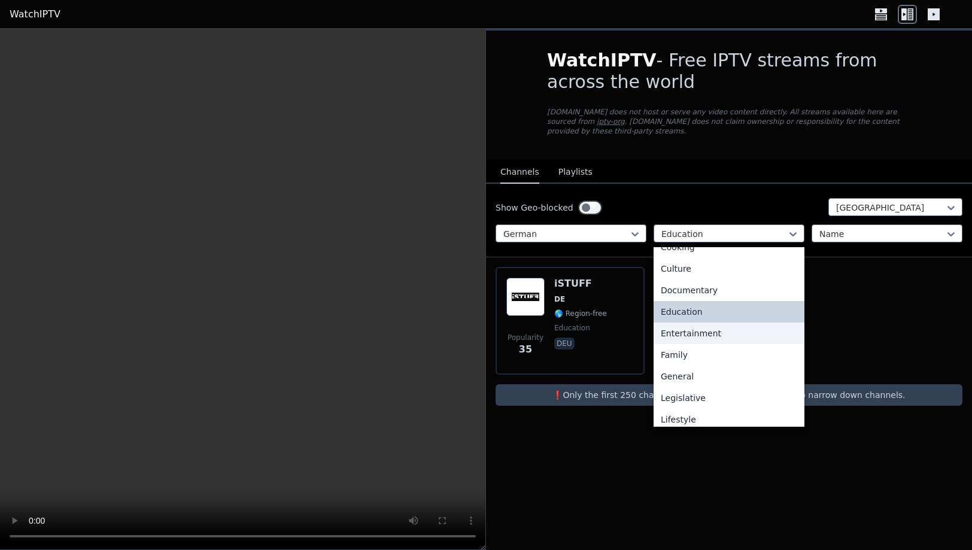
click at [703, 326] on div "Entertainment" at bounding box center [729, 334] width 151 height 22
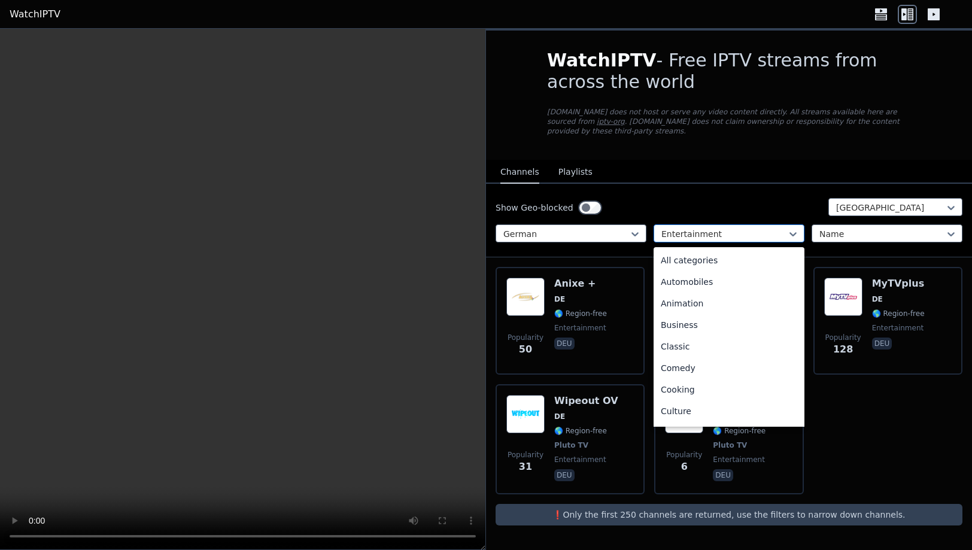
click at [727, 228] on div at bounding box center [725, 234] width 126 height 12
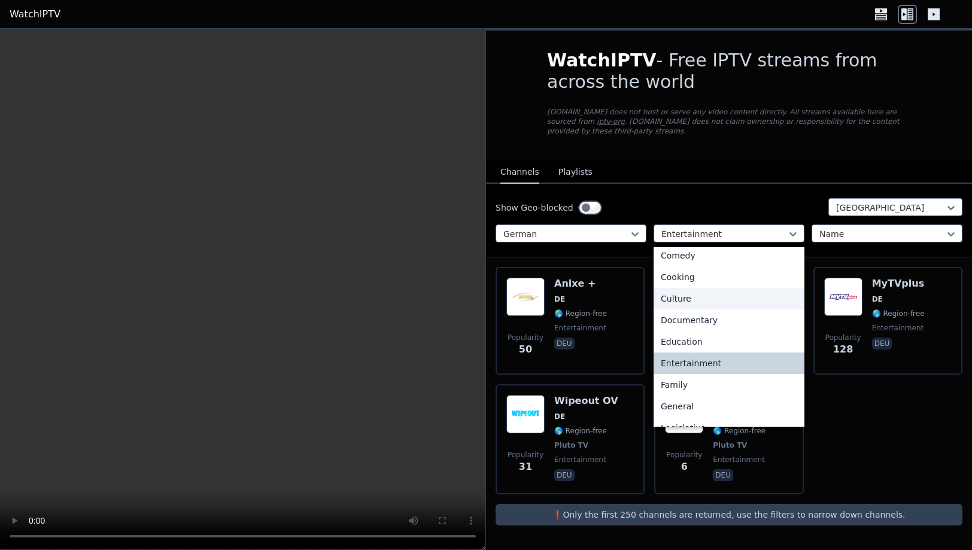
scroll to position [118, 0]
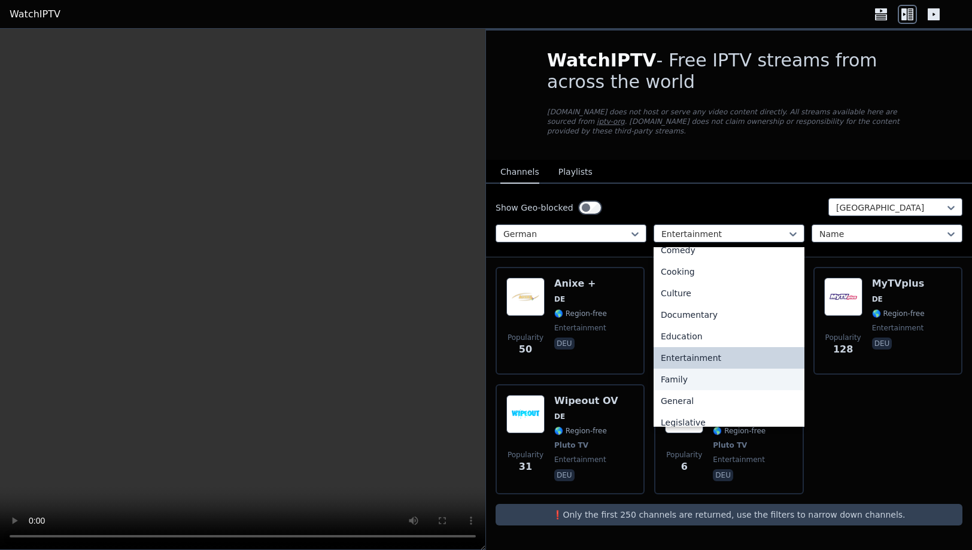
click at [675, 371] on div "Family" at bounding box center [729, 380] width 151 height 22
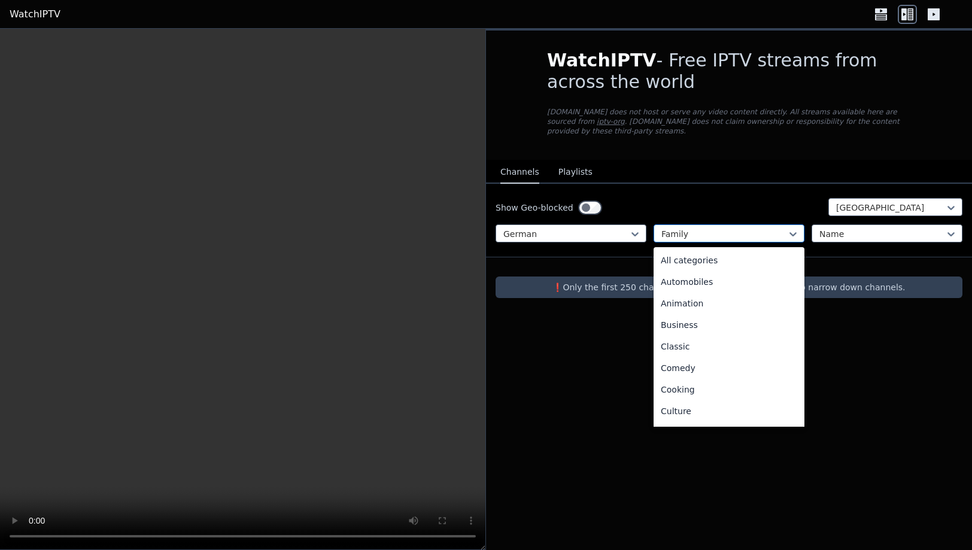
click at [732, 228] on div at bounding box center [725, 234] width 126 height 12
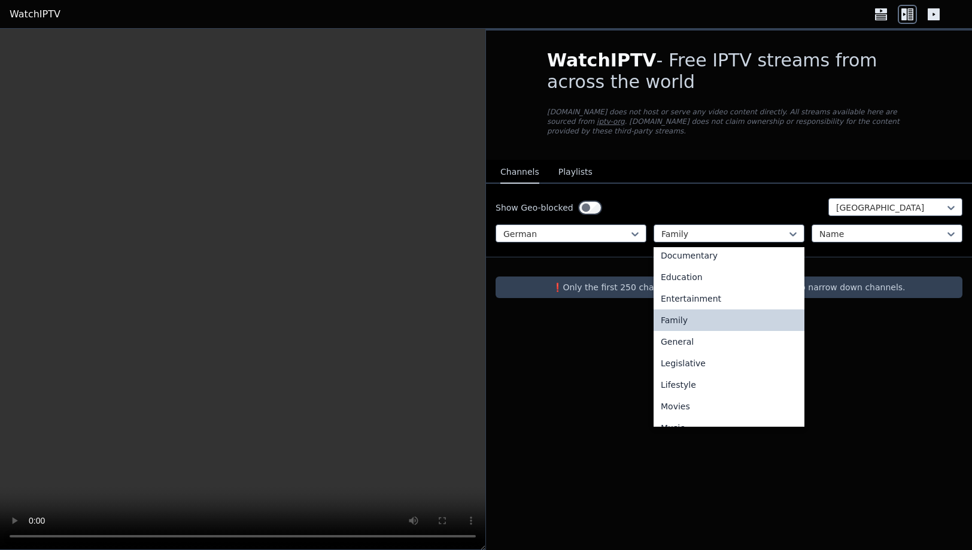
scroll to position [233, 0]
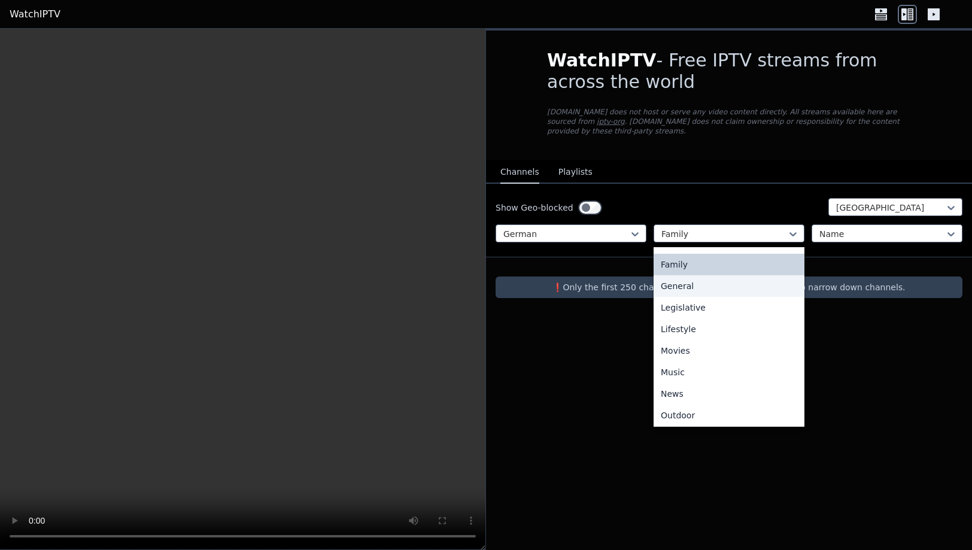
click at [681, 276] on div "General" at bounding box center [729, 286] width 151 height 22
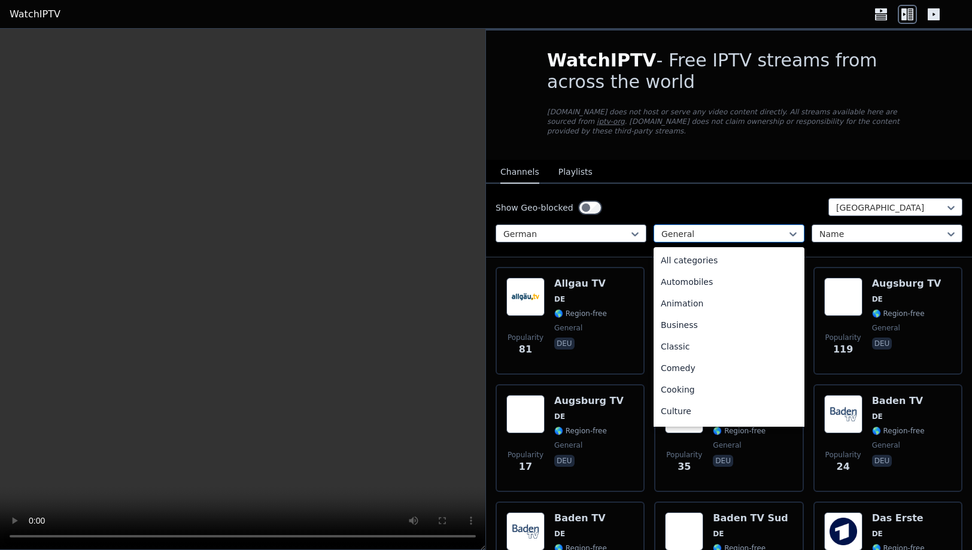
click at [736, 229] on div at bounding box center [725, 234] width 126 height 12
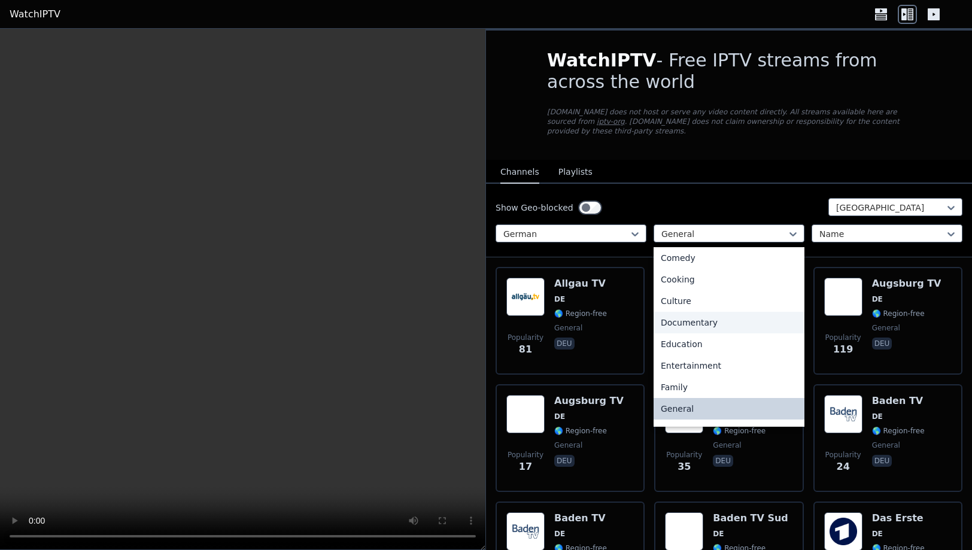
scroll to position [186, 0]
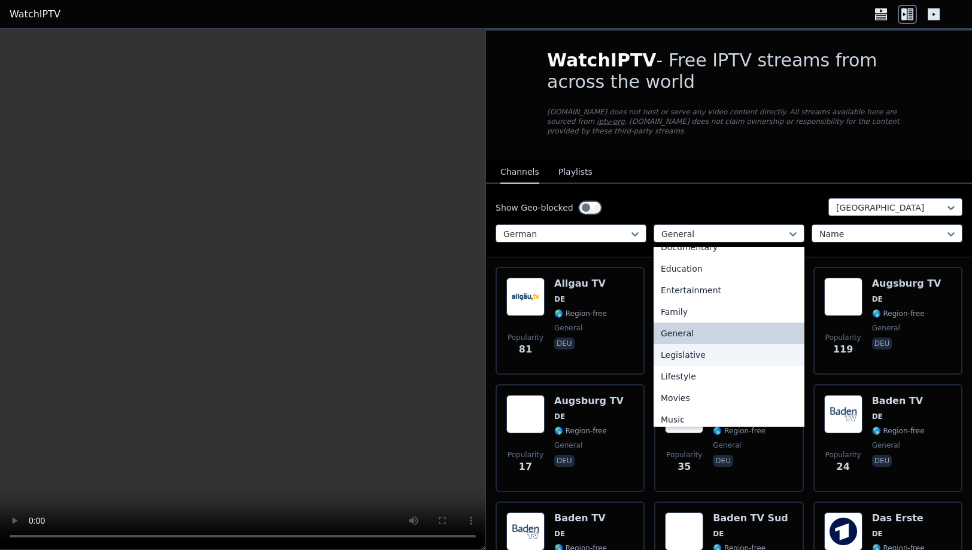
click at [687, 347] on div "Legislative" at bounding box center [729, 355] width 151 height 22
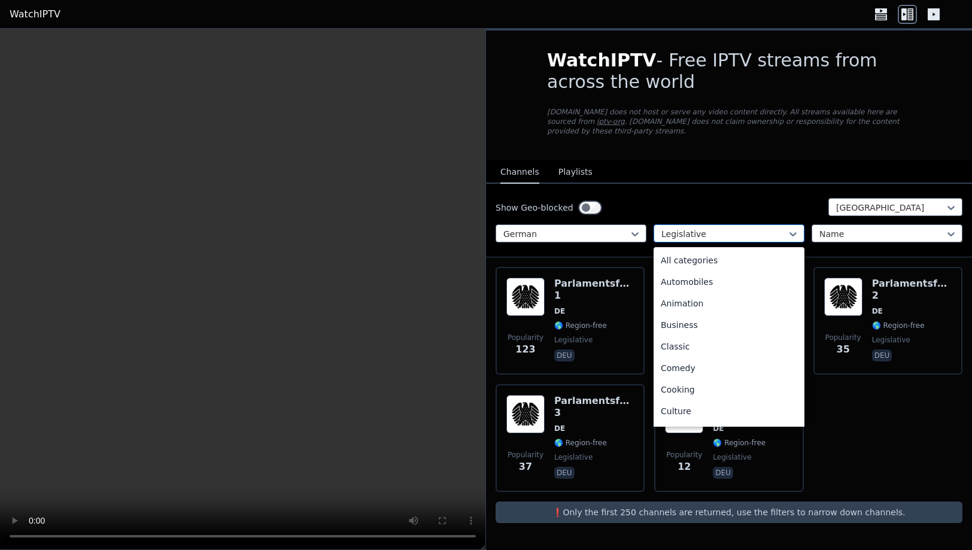
click at [741, 228] on div at bounding box center [725, 234] width 126 height 12
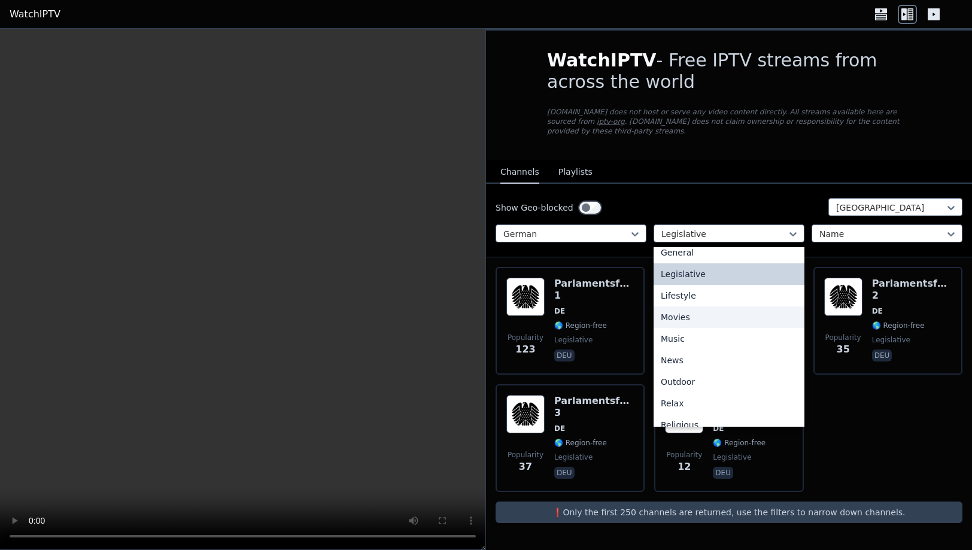
scroll to position [266, 0]
click at [681, 286] on div "Lifestyle" at bounding box center [729, 297] width 151 height 22
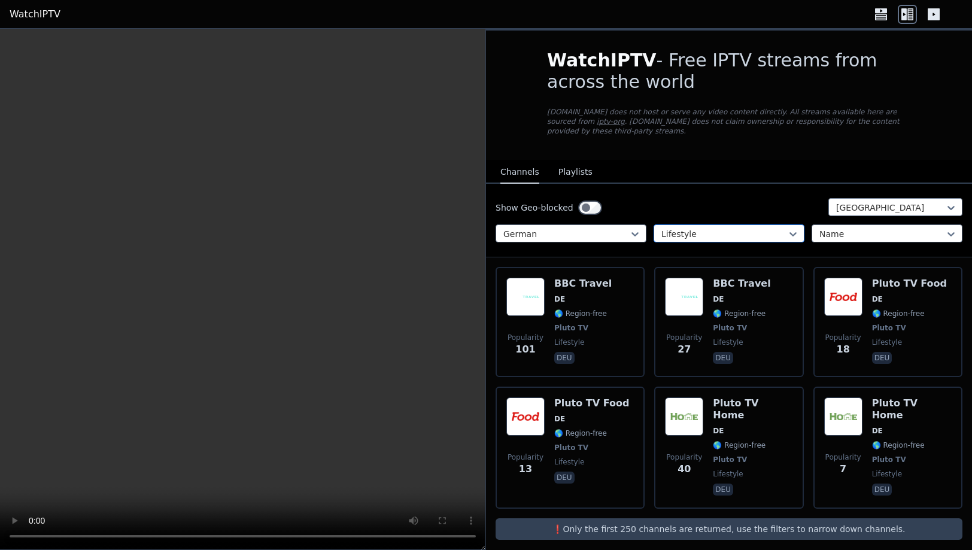
click at [729, 228] on div at bounding box center [725, 234] width 126 height 12
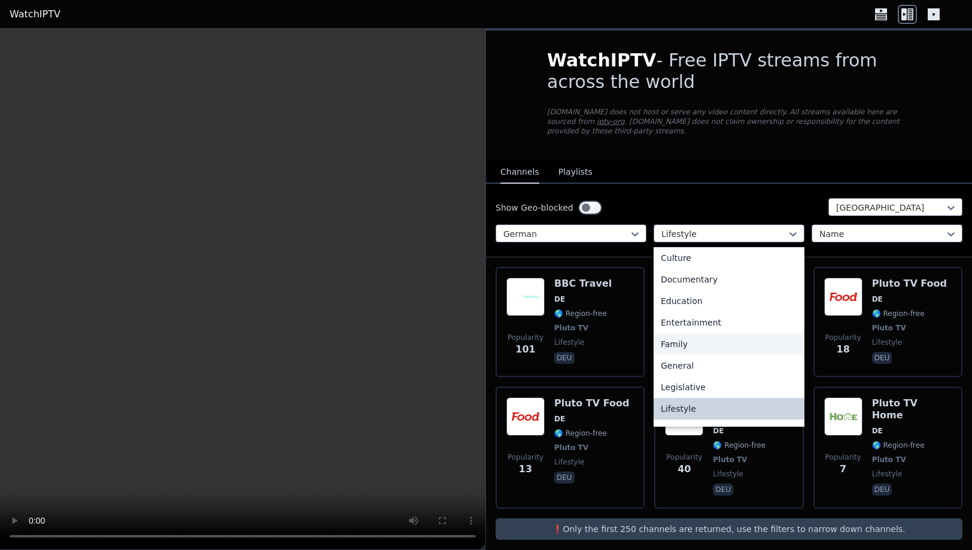
scroll to position [229, 0]
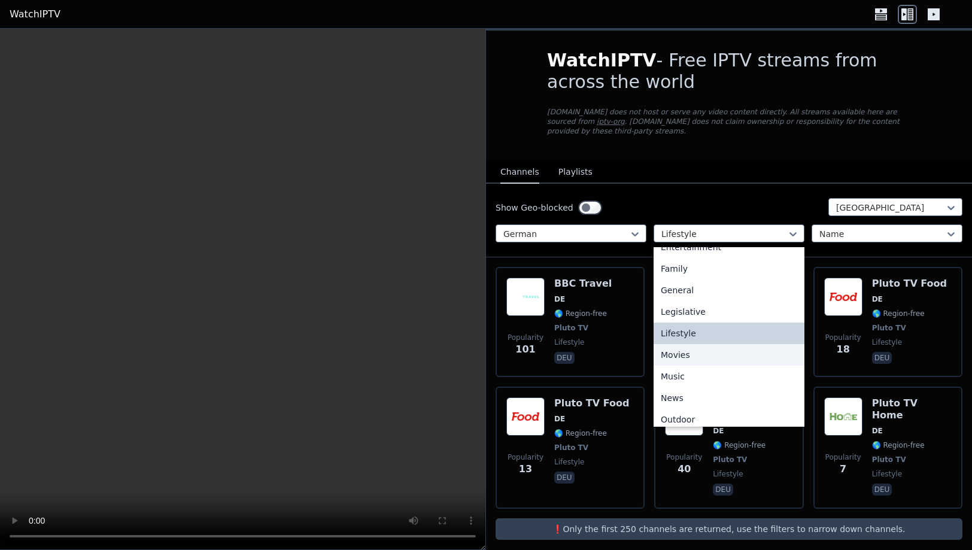
click at [679, 344] on div "Movies" at bounding box center [729, 355] width 151 height 22
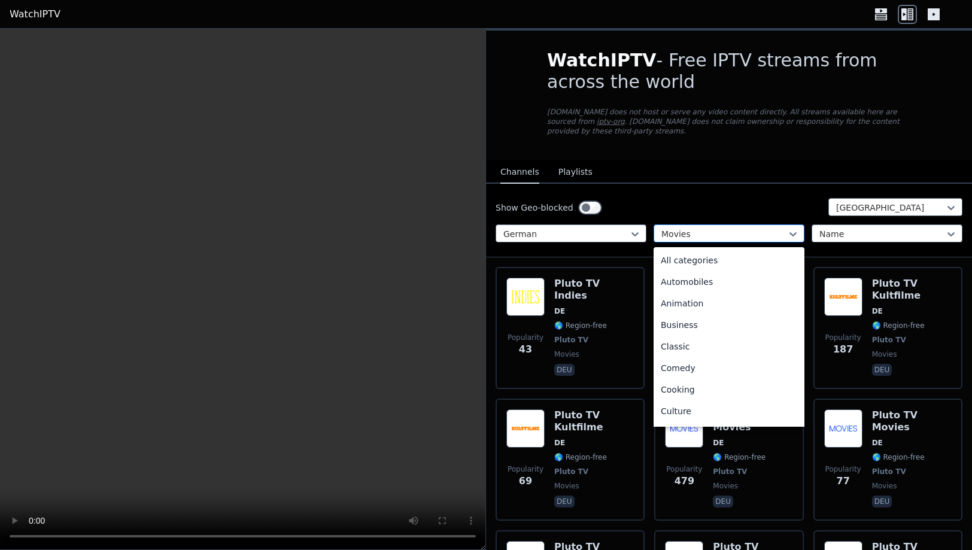
click at [747, 228] on div at bounding box center [725, 234] width 126 height 12
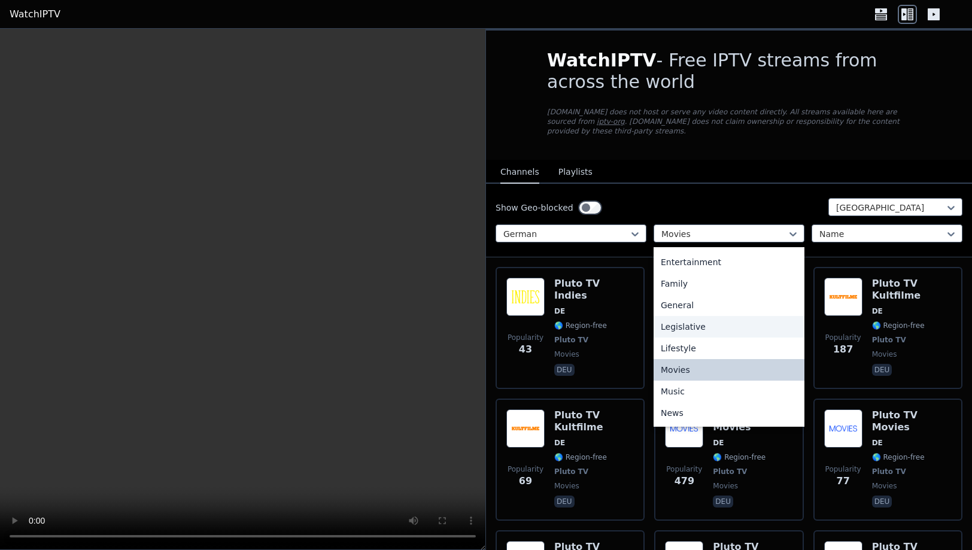
scroll to position [226, 0]
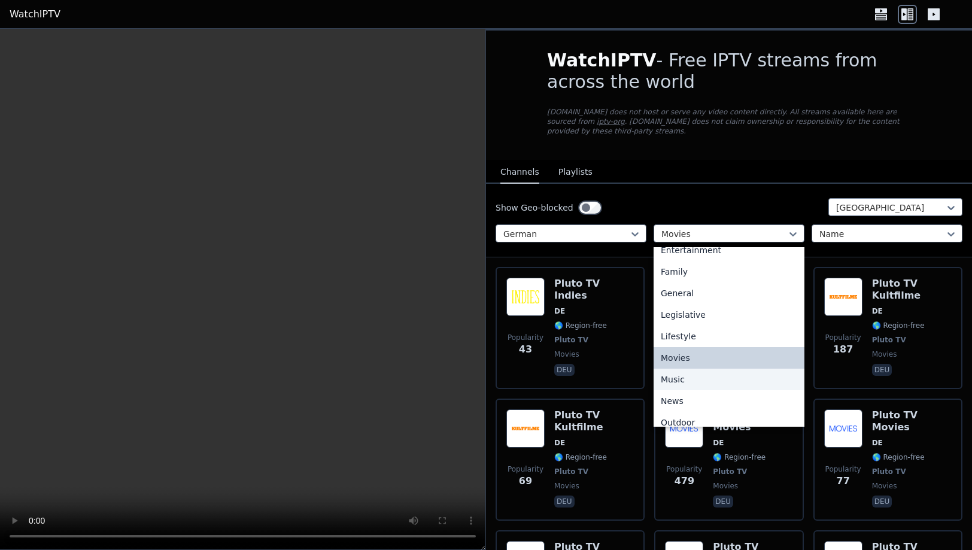
click at [676, 372] on div "Music" at bounding box center [729, 380] width 151 height 22
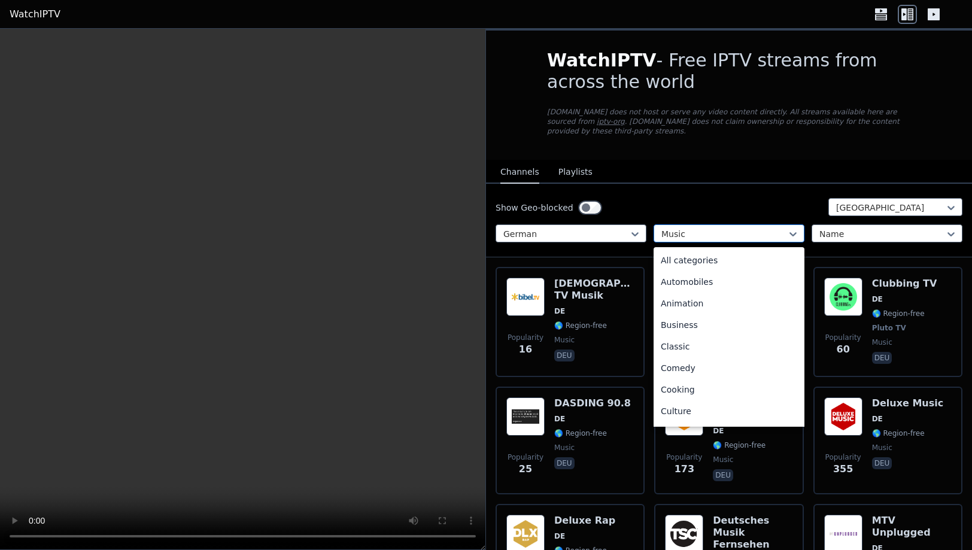
click at [742, 228] on div at bounding box center [725, 234] width 126 height 12
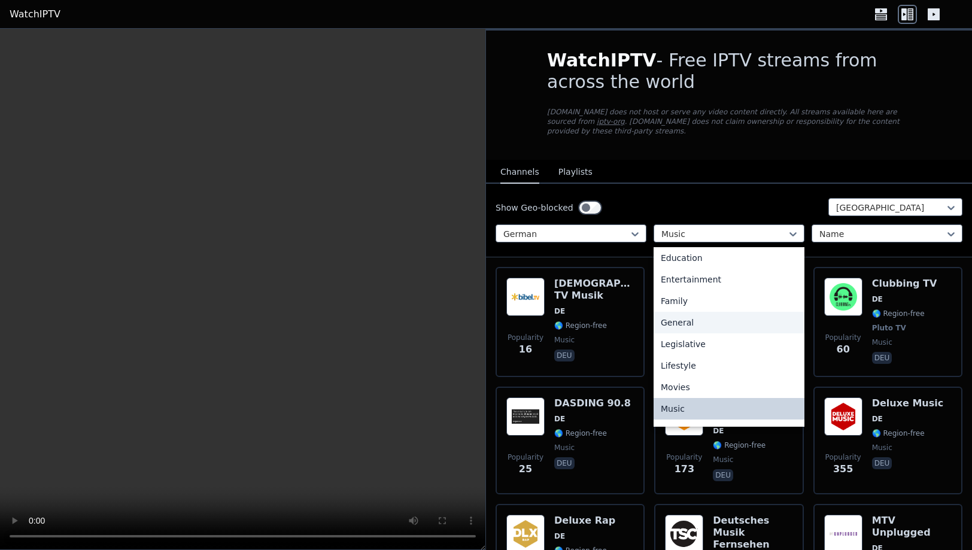
scroll to position [298, 0]
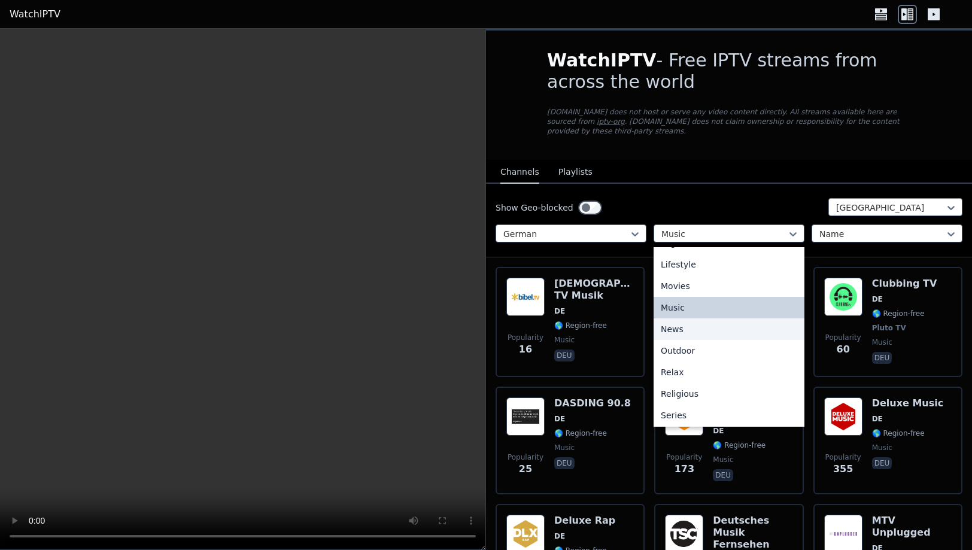
click at [680, 319] on div "News" at bounding box center [729, 329] width 151 height 22
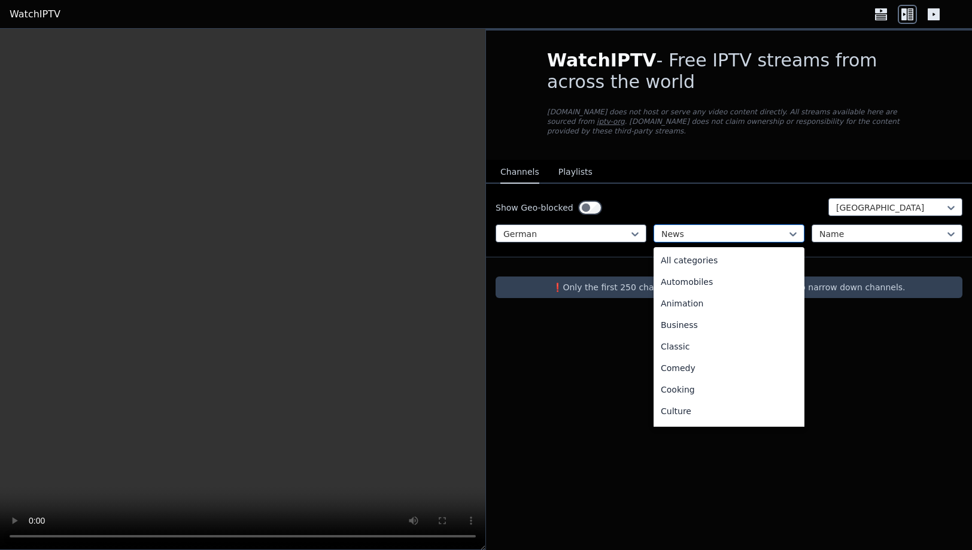
click at [740, 228] on div at bounding box center [725, 234] width 126 height 12
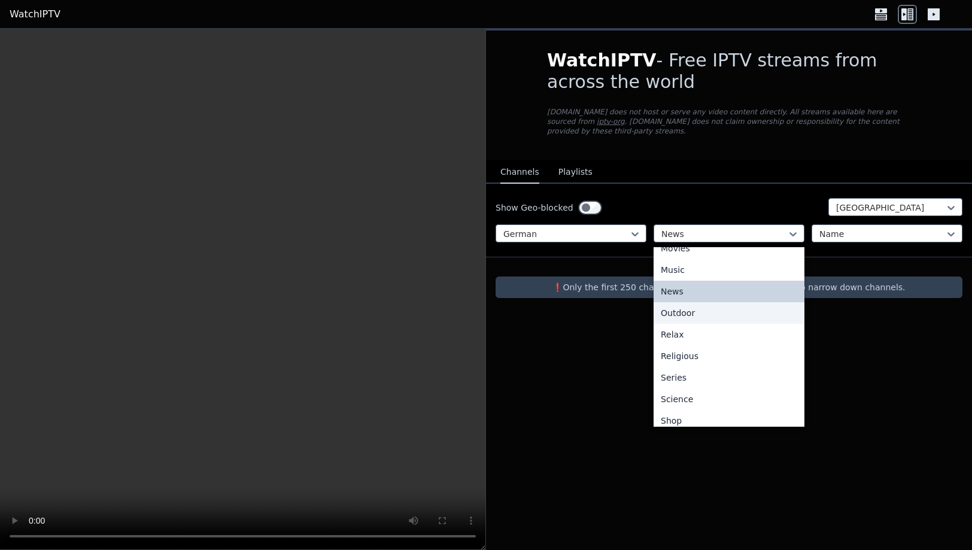
scroll to position [337, 0]
click at [682, 301] on div "Outdoor" at bounding box center [729, 312] width 151 height 22
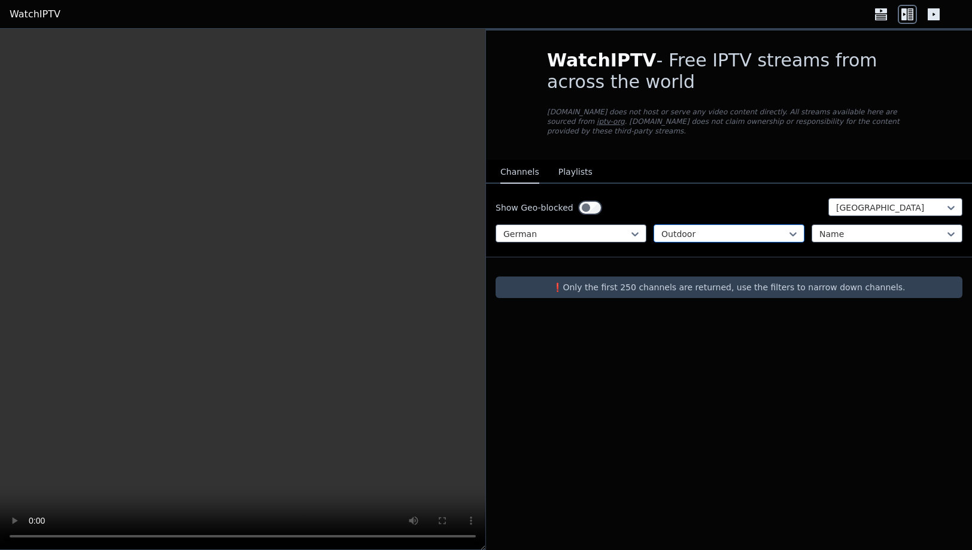
click at [728, 228] on div at bounding box center [725, 234] width 126 height 12
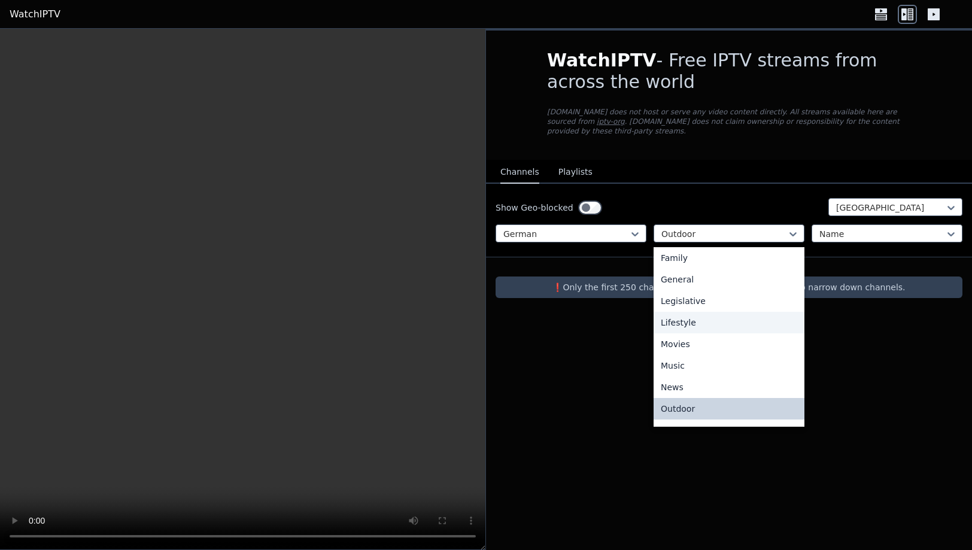
scroll to position [366, 0]
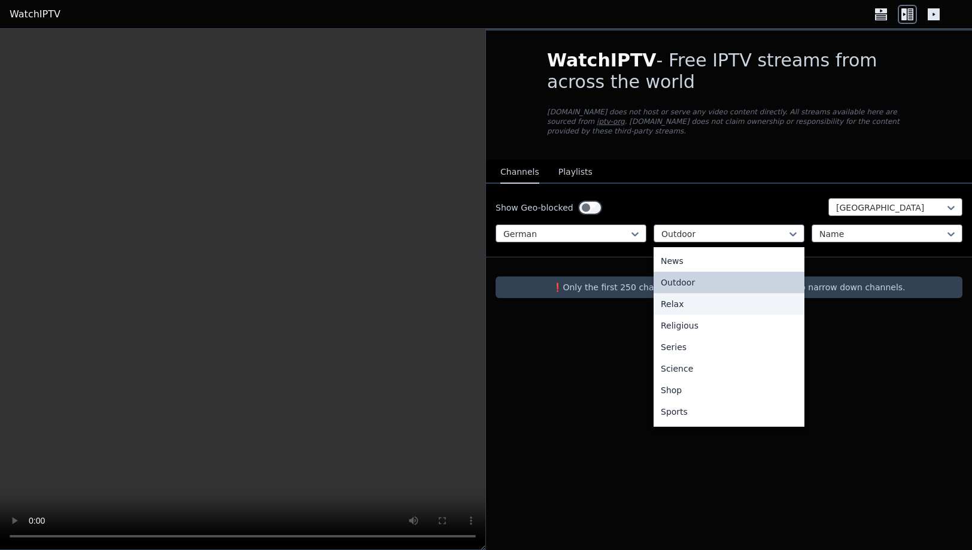
click at [675, 296] on div "Relax" at bounding box center [729, 304] width 151 height 22
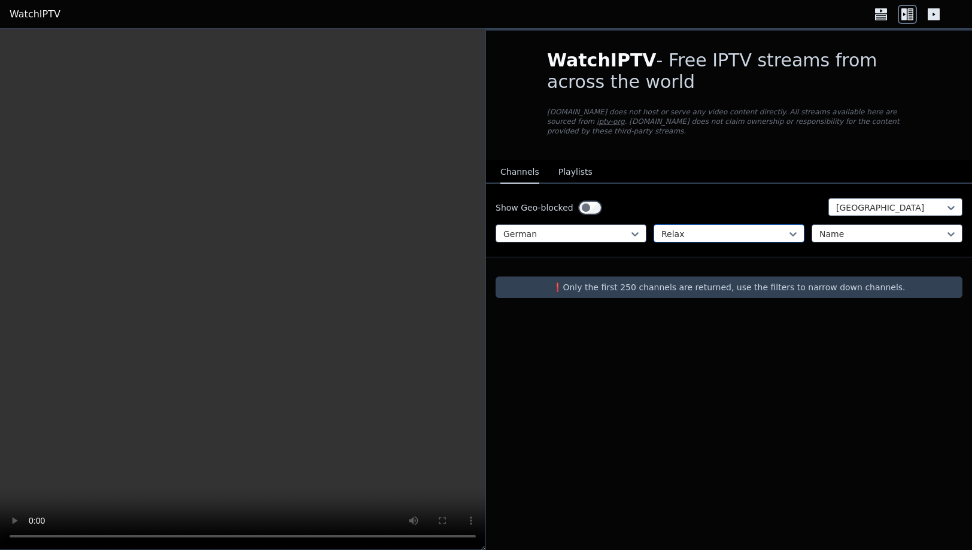
click at [730, 228] on div at bounding box center [725, 234] width 126 height 12
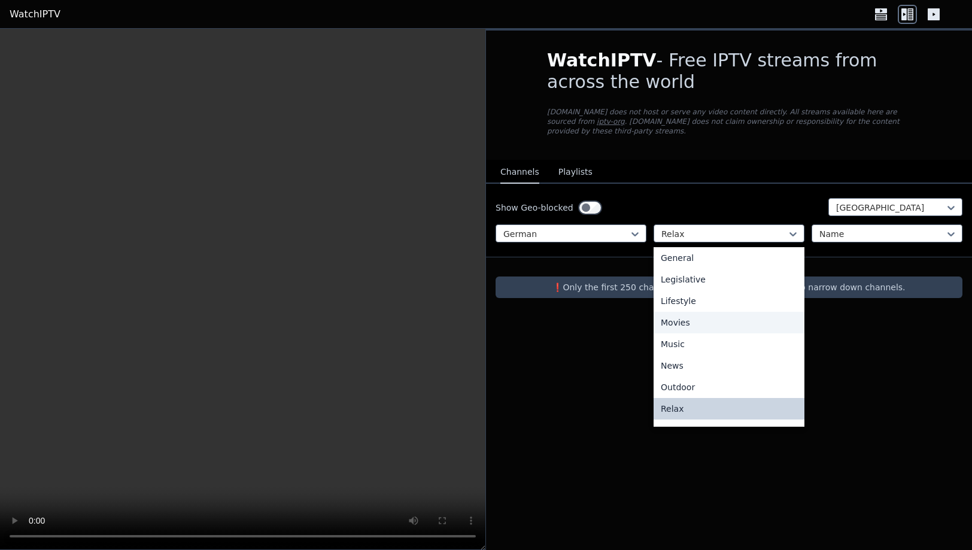
scroll to position [401, 0]
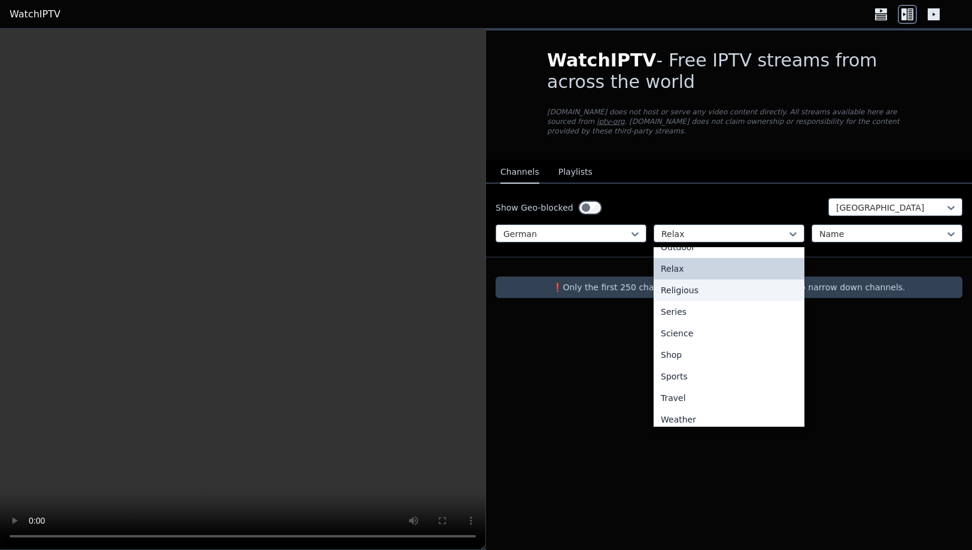
click at [686, 283] on div "Religious" at bounding box center [729, 291] width 151 height 22
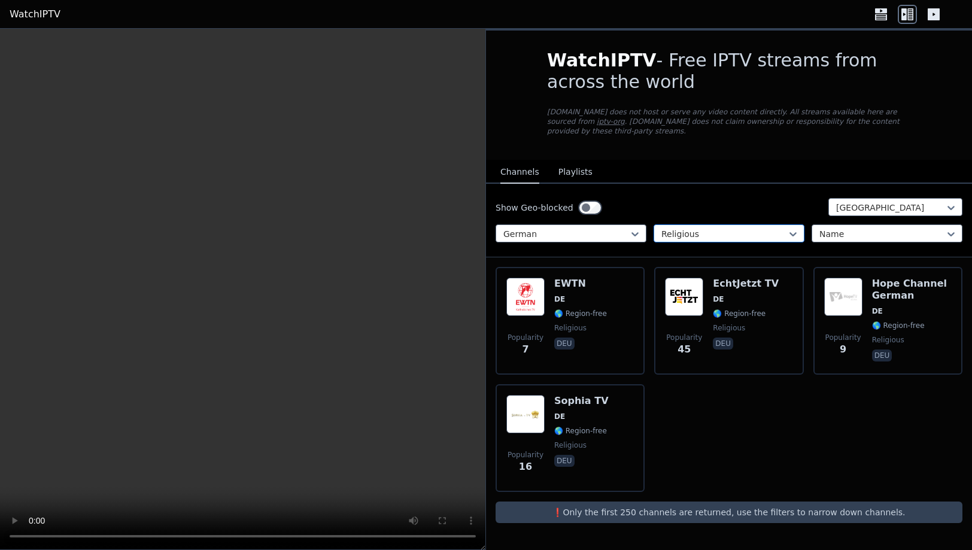
click at [735, 228] on div at bounding box center [725, 234] width 126 height 12
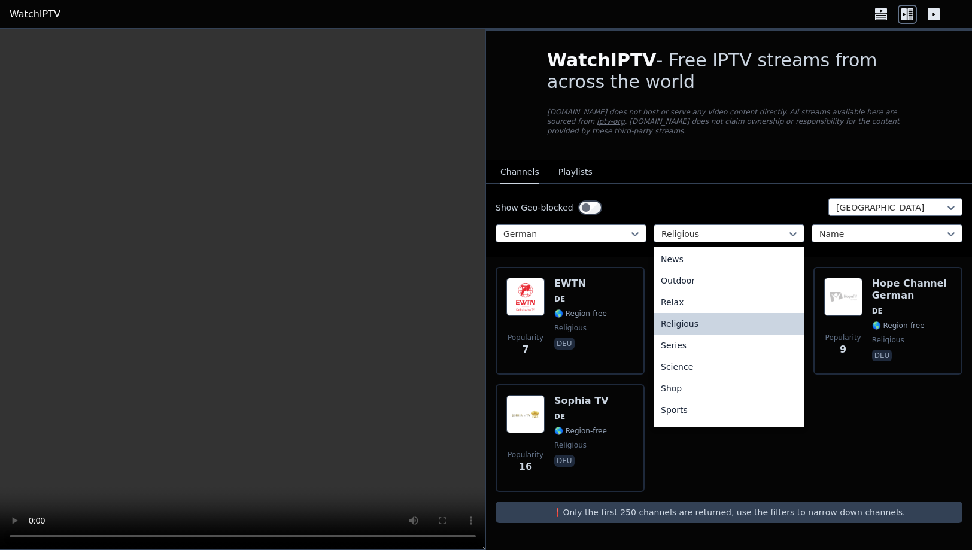
scroll to position [402, 0]
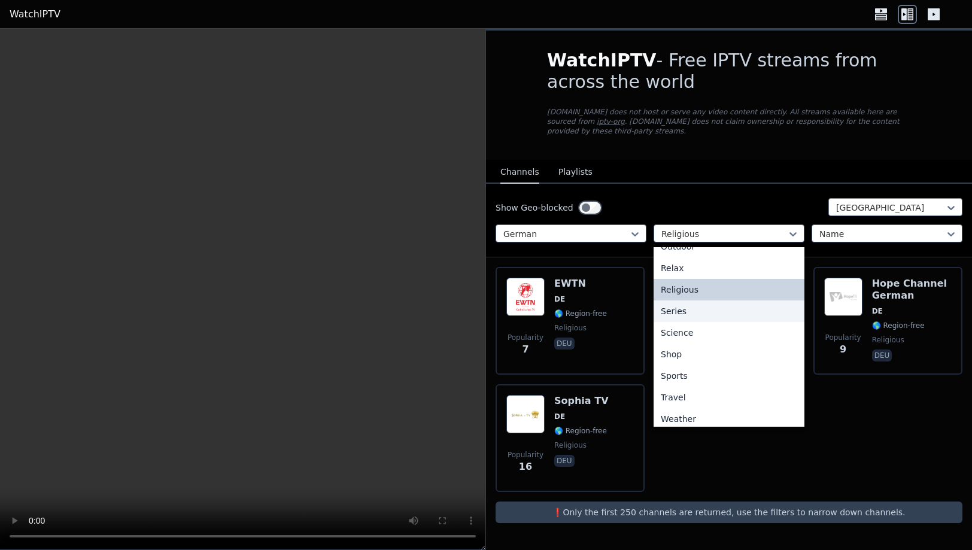
click at [669, 301] on div "Series" at bounding box center [729, 312] width 151 height 22
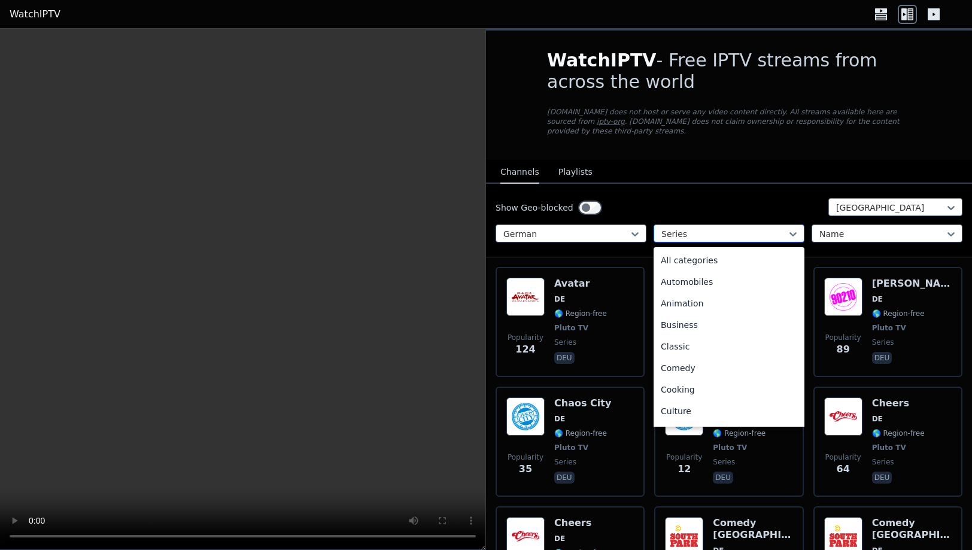
click at [748, 228] on div at bounding box center [725, 234] width 126 height 12
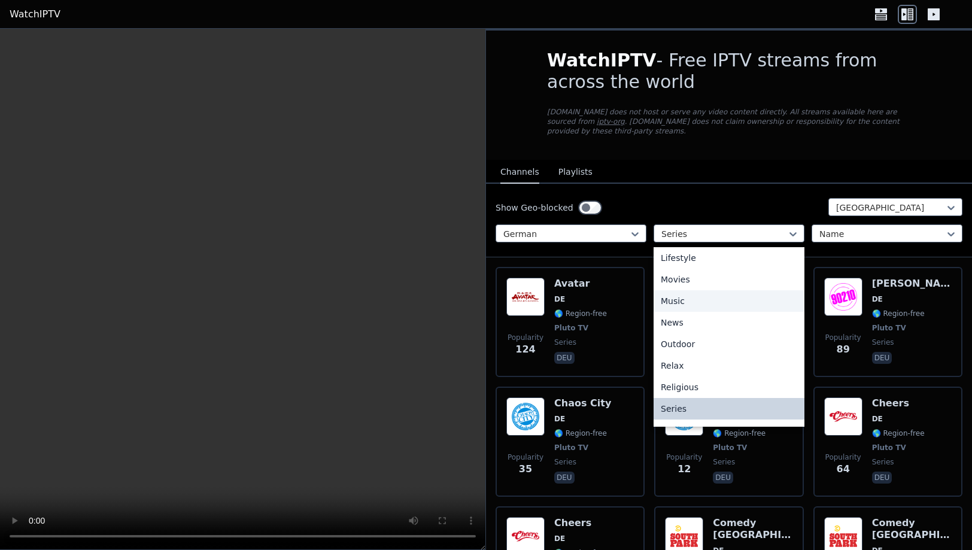
scroll to position [407, 0]
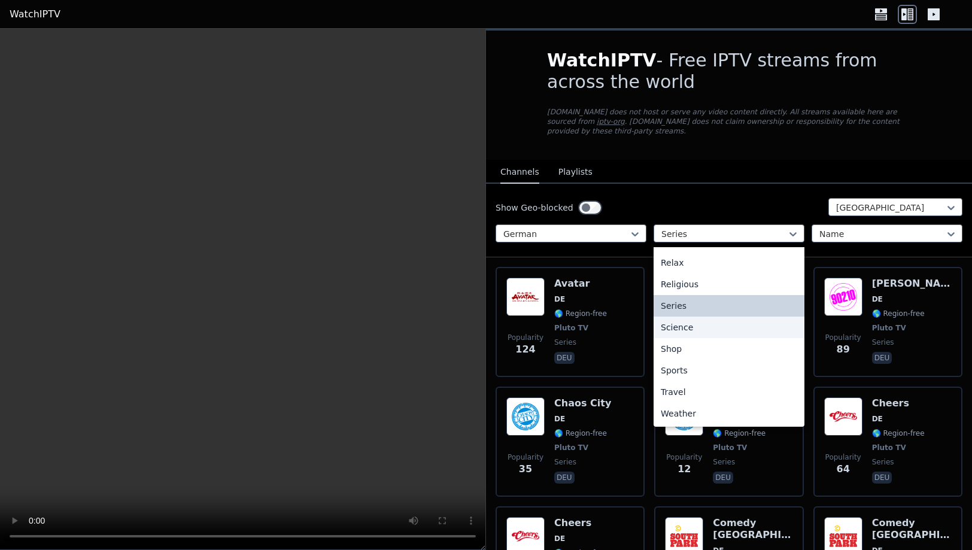
click at [682, 318] on div "Science" at bounding box center [729, 328] width 151 height 22
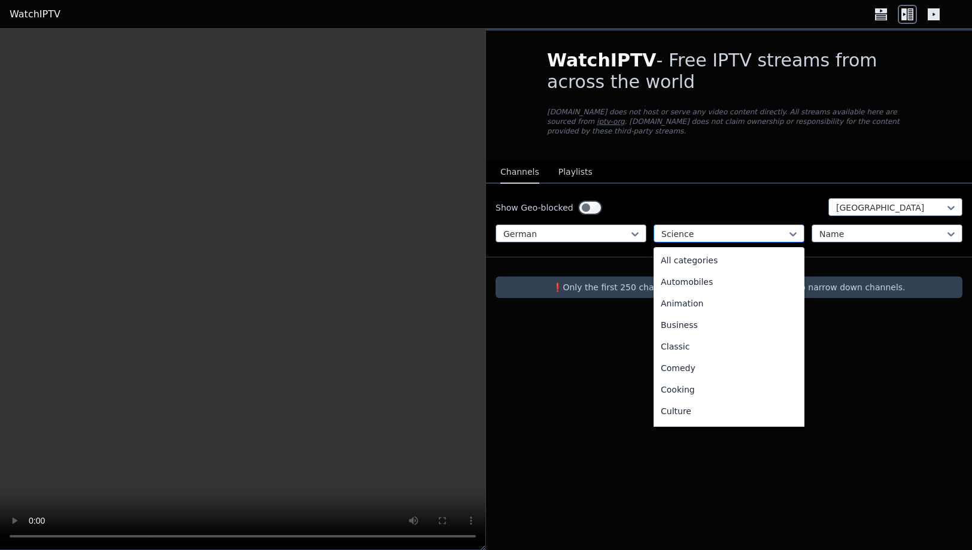
click at [754, 228] on div at bounding box center [725, 234] width 126 height 12
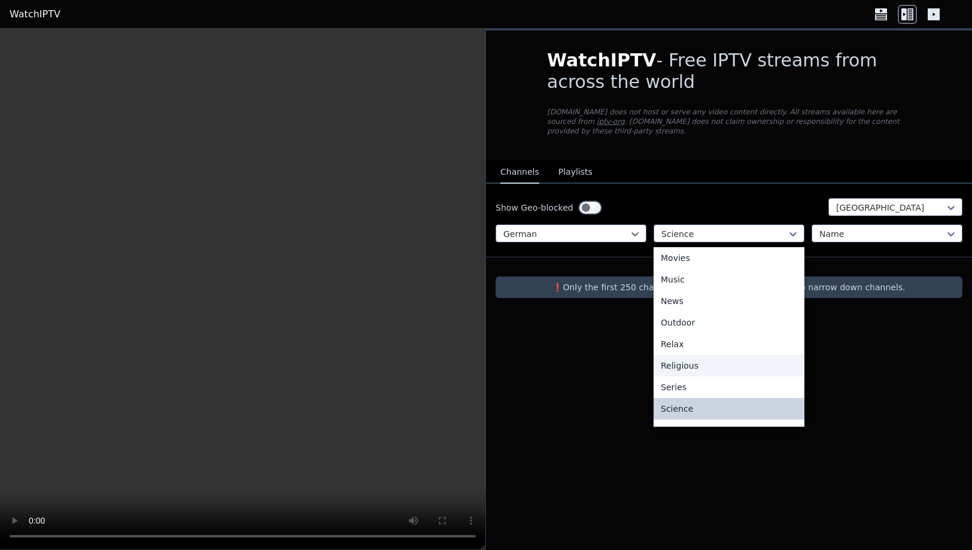
scroll to position [407, 0]
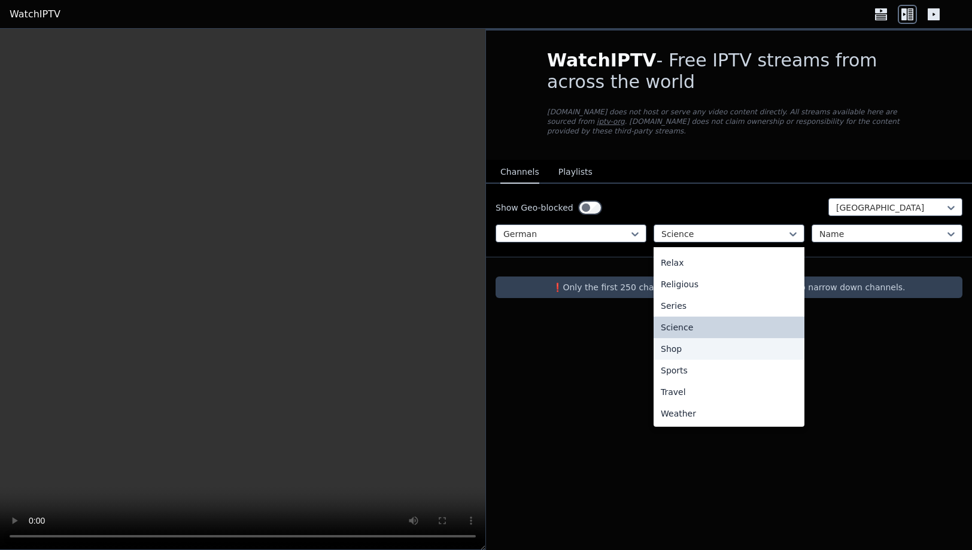
click at [672, 340] on div "Shop" at bounding box center [729, 349] width 151 height 22
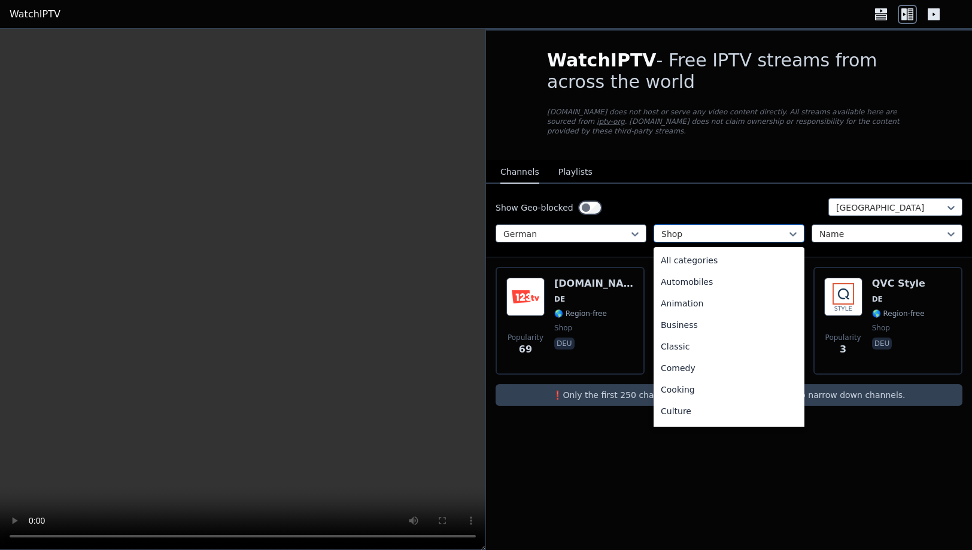
click at [741, 228] on div at bounding box center [725, 234] width 126 height 12
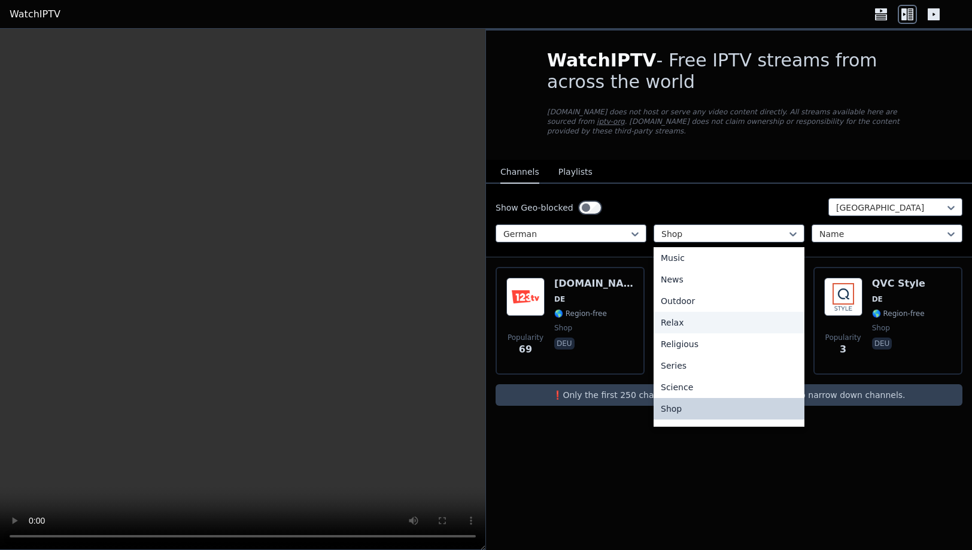
scroll to position [407, 0]
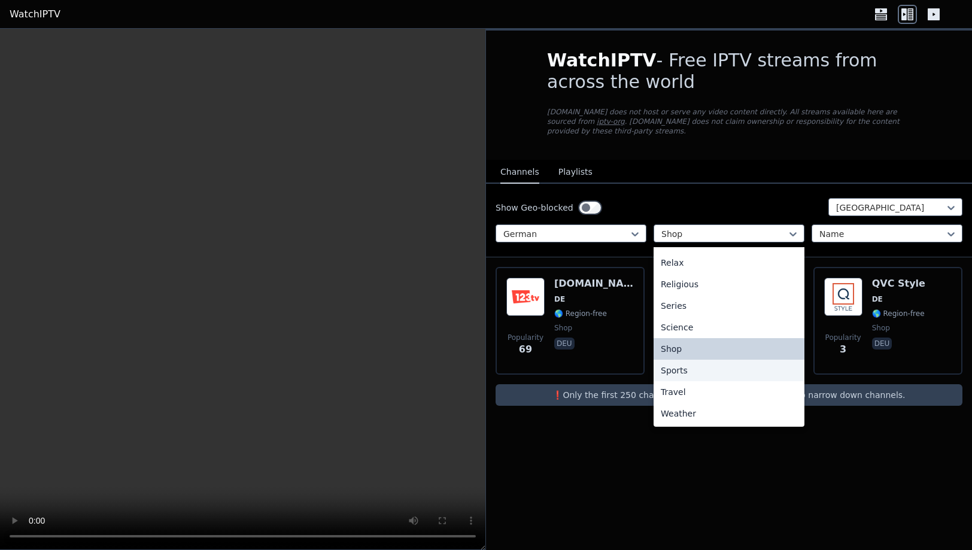
click at [676, 363] on div "Sports" at bounding box center [729, 371] width 151 height 22
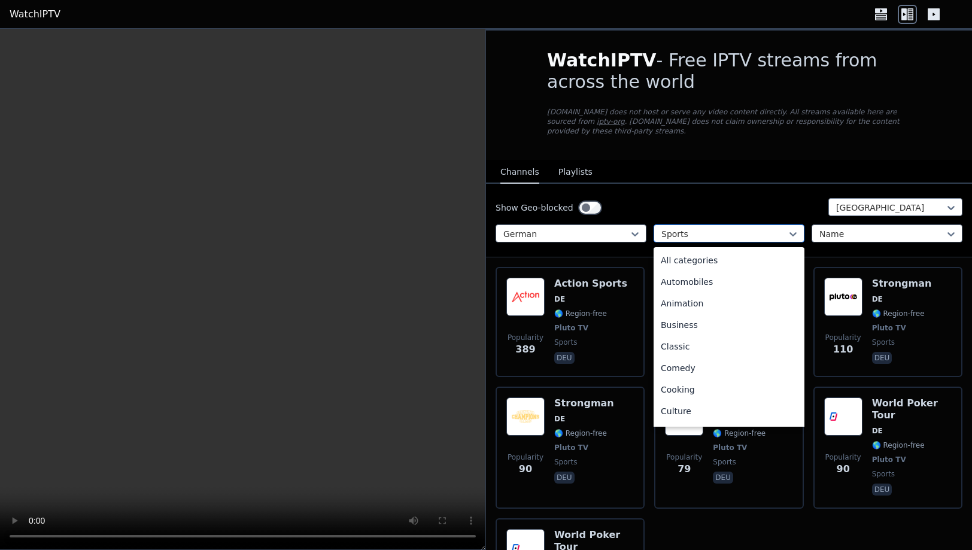
click at [750, 228] on div at bounding box center [725, 234] width 126 height 12
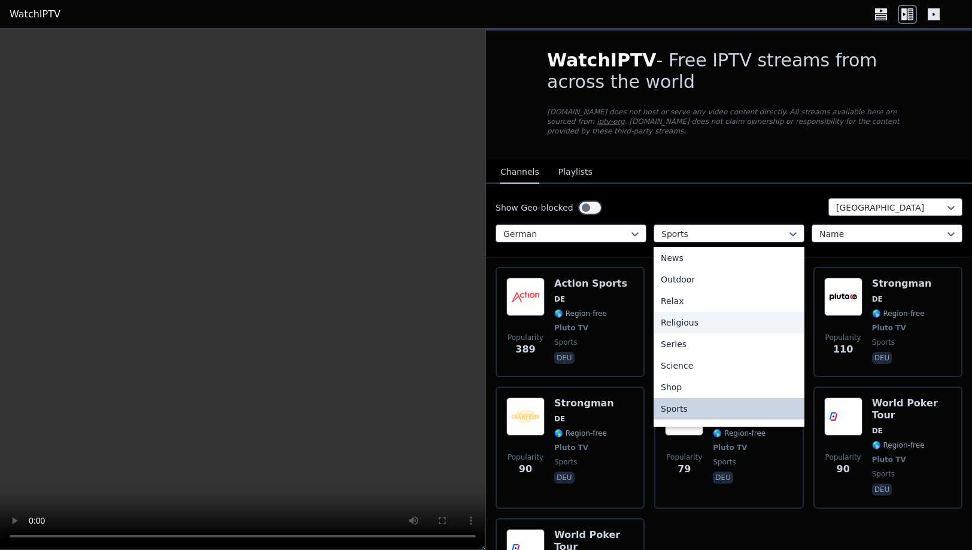
scroll to position [407, 0]
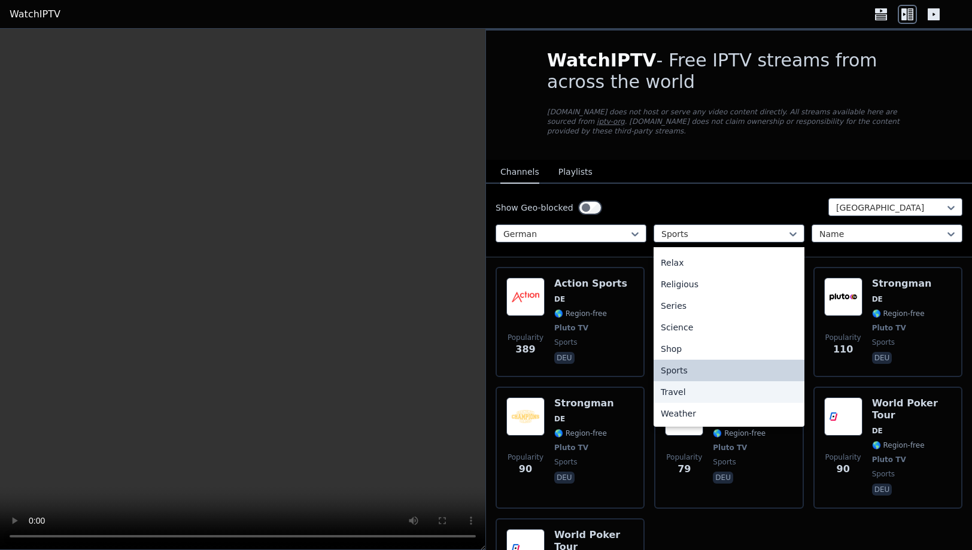
click at [676, 384] on div "Travel" at bounding box center [729, 392] width 151 height 22
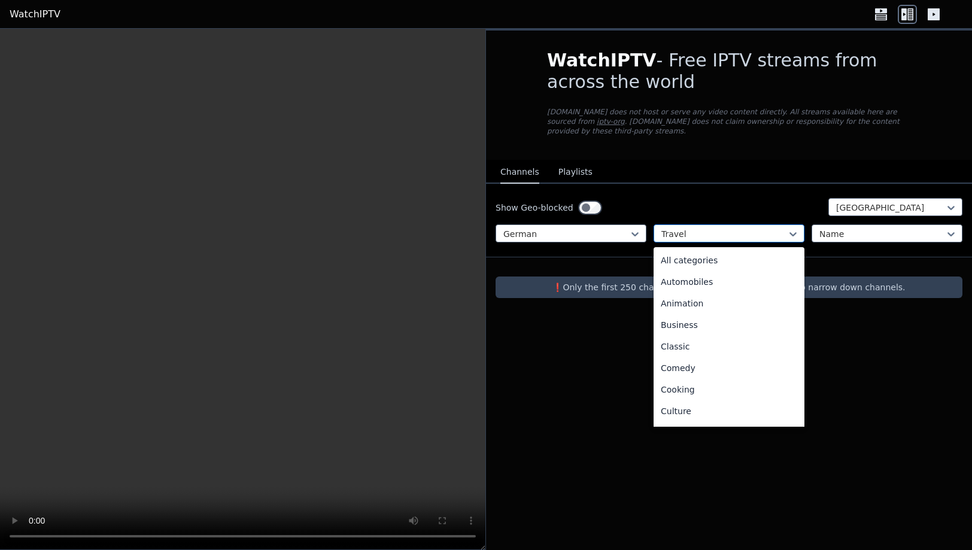
click at [728, 228] on div at bounding box center [725, 234] width 126 height 12
click at [729, 228] on div at bounding box center [725, 234] width 126 height 12
